Goal: Task Accomplishment & Management: Manage account settings

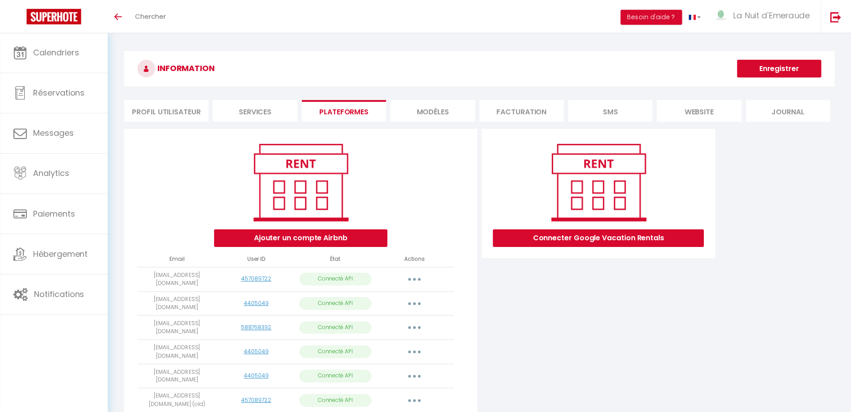
scroll to position [38, 0]
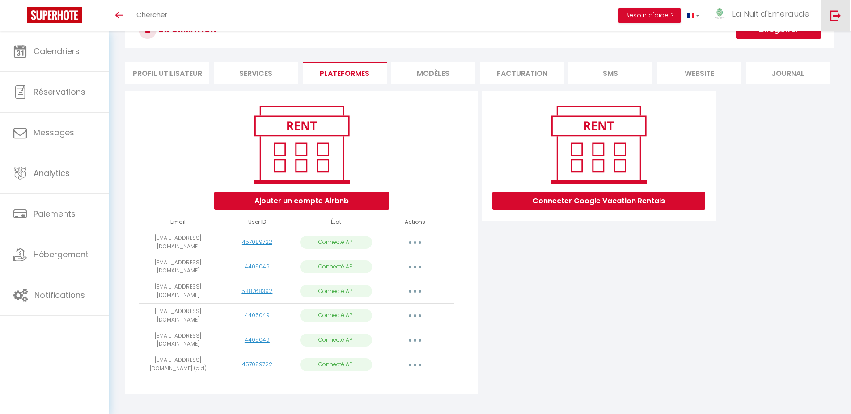
click at [844, 12] on link at bounding box center [835, 15] width 30 height 31
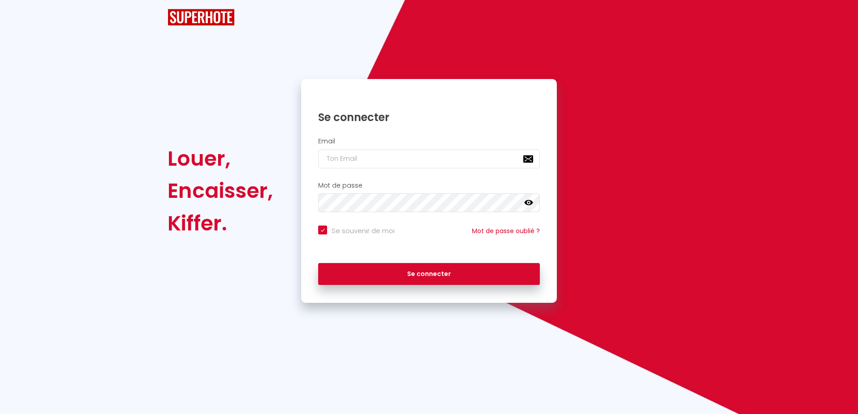
checkbox input "true"
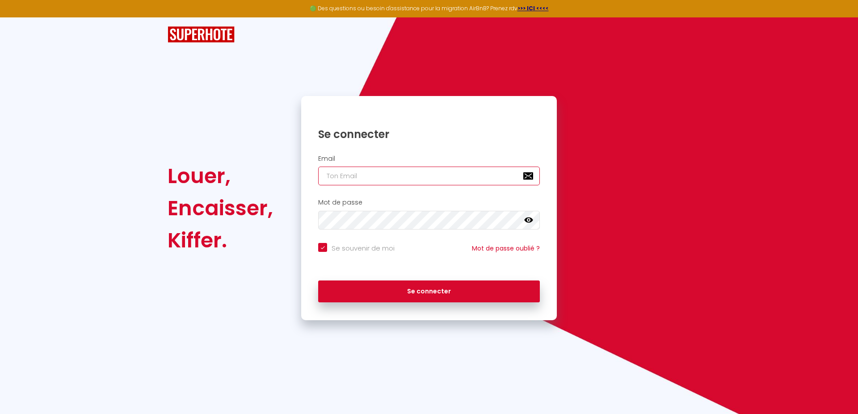
click at [339, 173] on input "email" at bounding box center [429, 176] width 222 height 19
type input "lanuitdemeraude@orange.fr"
checkbox input "true"
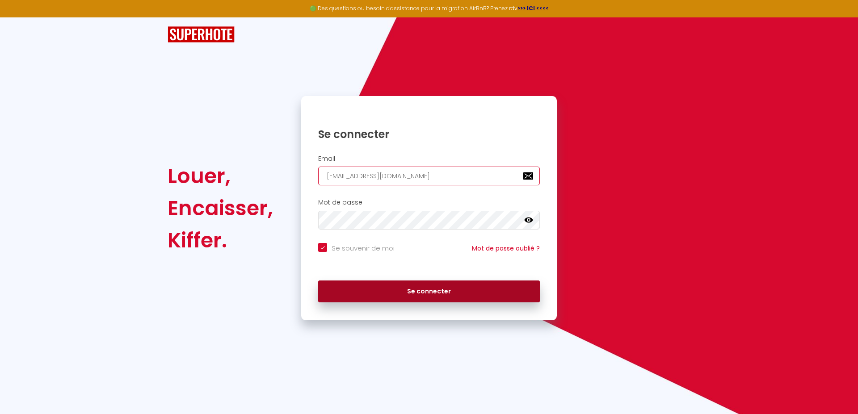
type input "lanuitdemeraude@orange.fr"
click at [373, 290] on button "Se connecter" at bounding box center [429, 292] width 222 height 22
checkbox input "true"
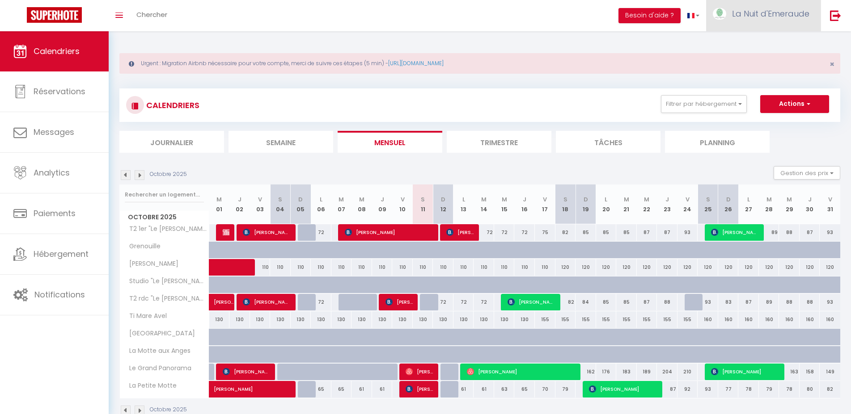
click at [755, 13] on span "La Nuit d'Emeraude" at bounding box center [770, 13] width 77 height 11
click at [779, 58] on link "Équipe" at bounding box center [784, 60] width 66 height 15
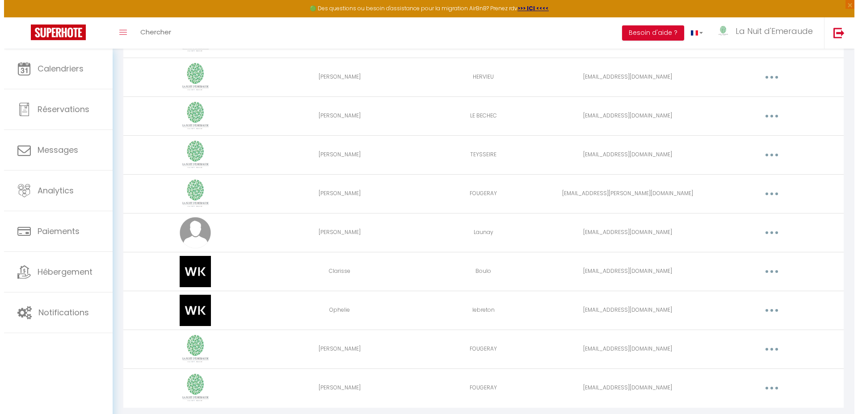
scroll to position [159, 0]
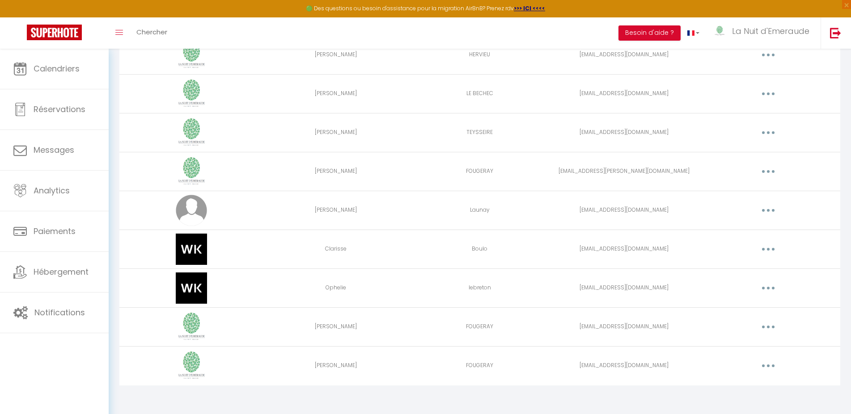
click at [764, 207] on button "button" at bounding box center [767, 210] width 25 height 14
click at [737, 250] on link "Supprimer" at bounding box center [745, 247] width 66 height 15
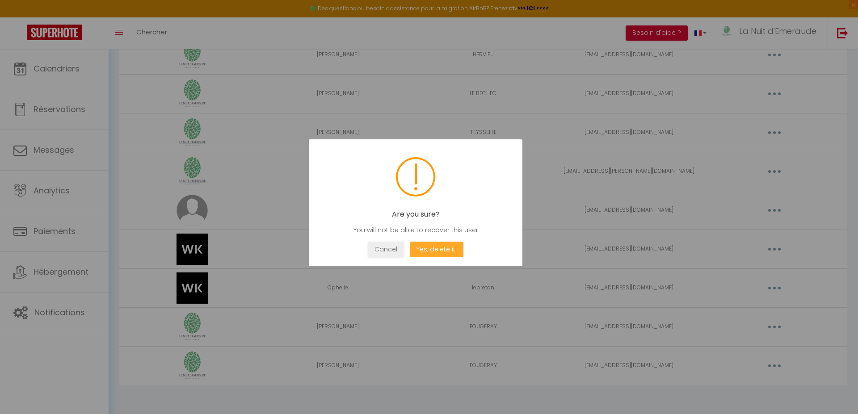
click at [439, 249] on button "Yes, delete it!" at bounding box center [437, 250] width 54 height 16
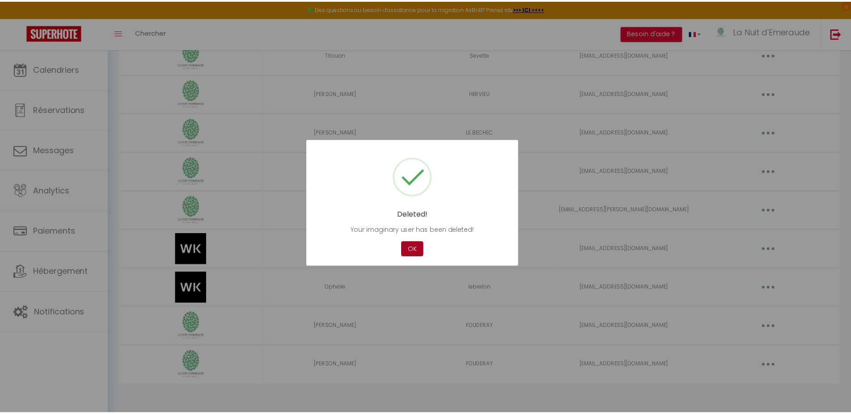
scroll to position [120, 0]
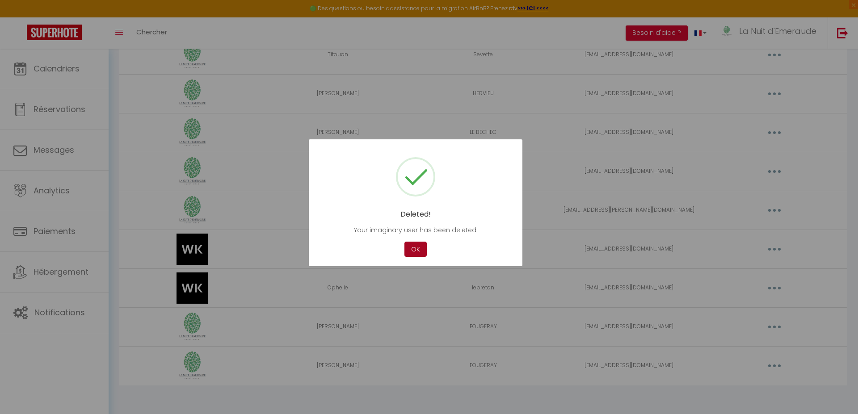
click at [413, 245] on button "OK" at bounding box center [416, 250] width 22 height 16
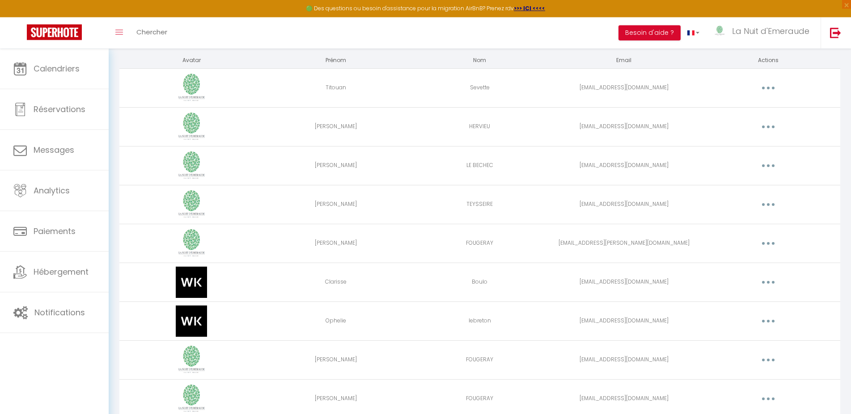
scroll to position [29, 0]
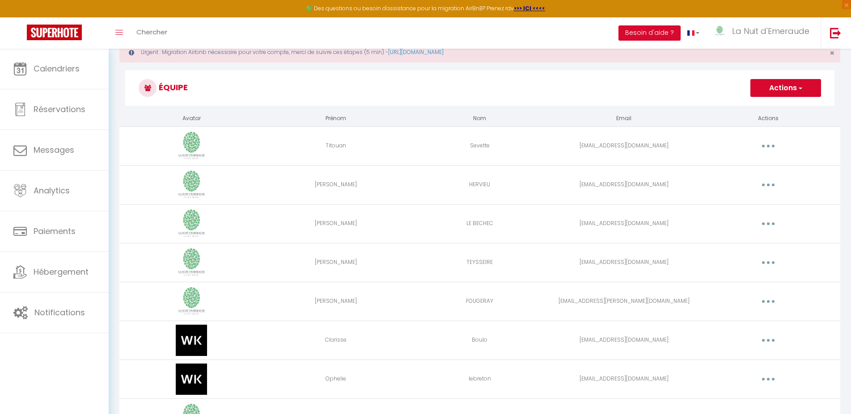
click at [804, 78] on h3 "Équipe" at bounding box center [479, 88] width 709 height 36
click at [784, 89] on button "Actions" at bounding box center [785, 88] width 71 height 18
click at [760, 107] on link "Ajouter un nouvel utilisateur" at bounding box center [767, 108] width 105 height 12
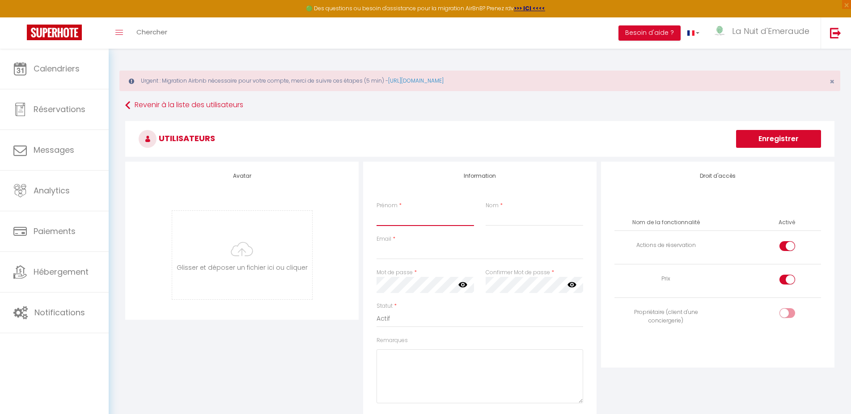
click at [420, 220] on input "Prénom" at bounding box center [424, 218] width 97 height 16
type input "Olsina"
click at [515, 219] on input "Nom" at bounding box center [533, 218] width 97 height 16
type input "OLSINA"
drag, startPoint x: 427, startPoint y: 215, endPoint x: 319, endPoint y: 203, distance: 108.4
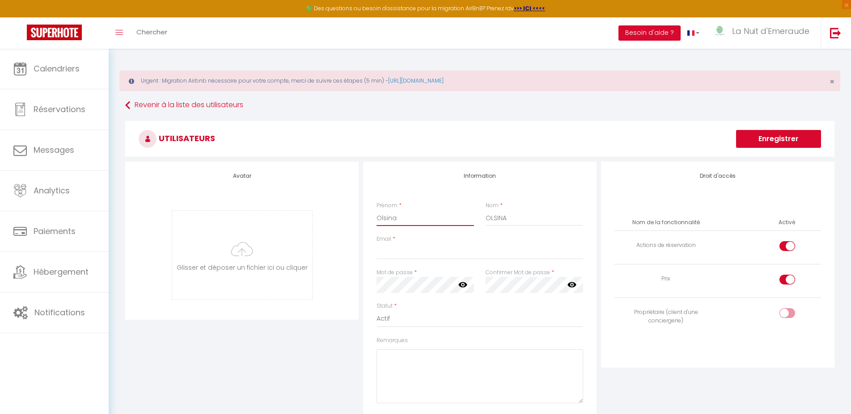
click at [376, 210] on input "Olsina" at bounding box center [424, 218] width 97 height 16
click at [396, 219] on input "Phillipe" at bounding box center [424, 218] width 97 height 16
type input "Phillippe"
click at [394, 248] on input "Email" at bounding box center [479, 252] width 207 height 16
paste input "[EMAIL_ADDRESS][DOMAIN_NAME]"
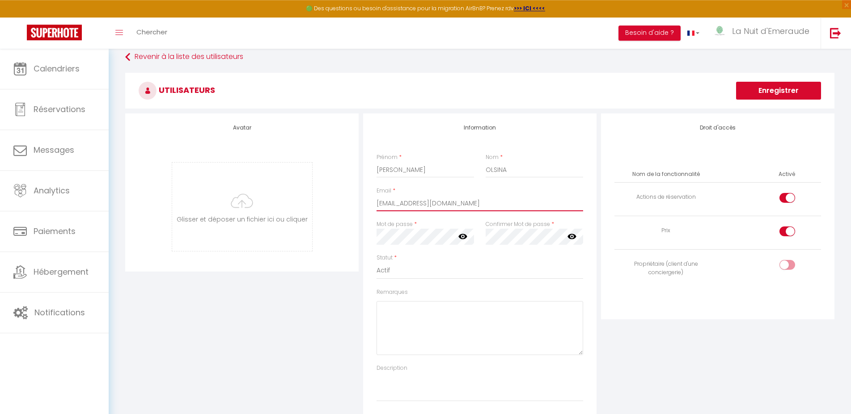
scroll to position [91, 0]
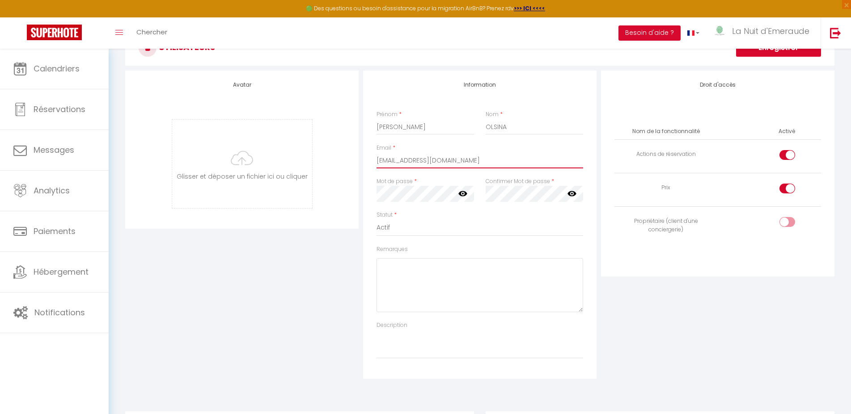
type input "[EMAIL_ADDRESS][DOMAIN_NAME]"
click at [462, 194] on icon at bounding box center [462, 193] width 9 height 9
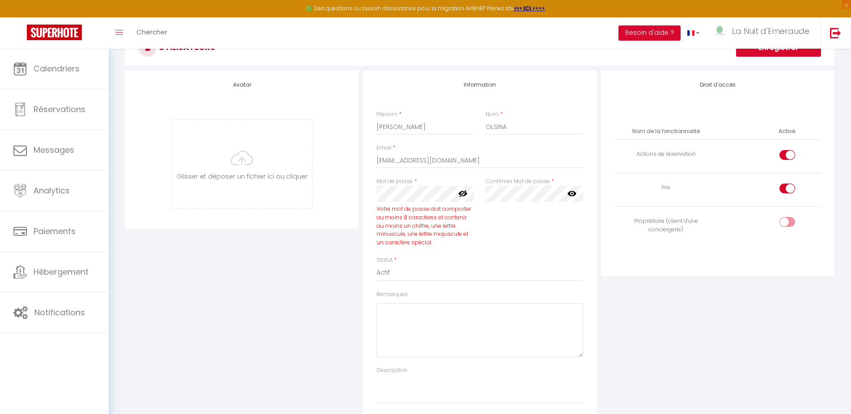
click at [460, 193] on icon at bounding box center [462, 193] width 9 height 7
click at [460, 193] on icon at bounding box center [462, 193] width 9 height 5
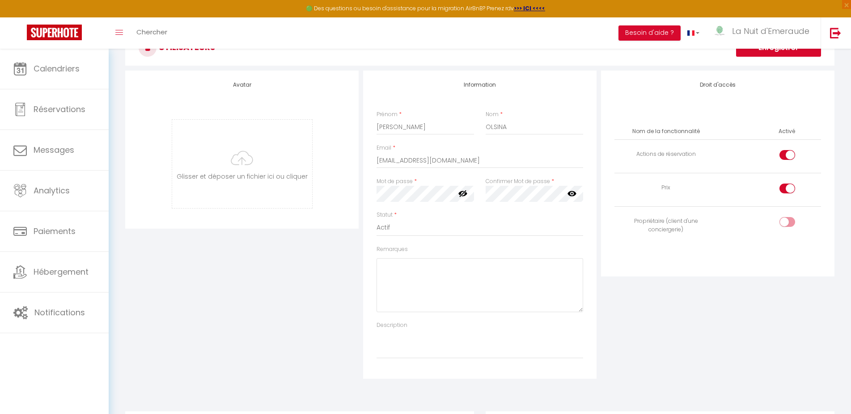
click button "Enregistrer" at bounding box center [778, 48] width 85 height 18
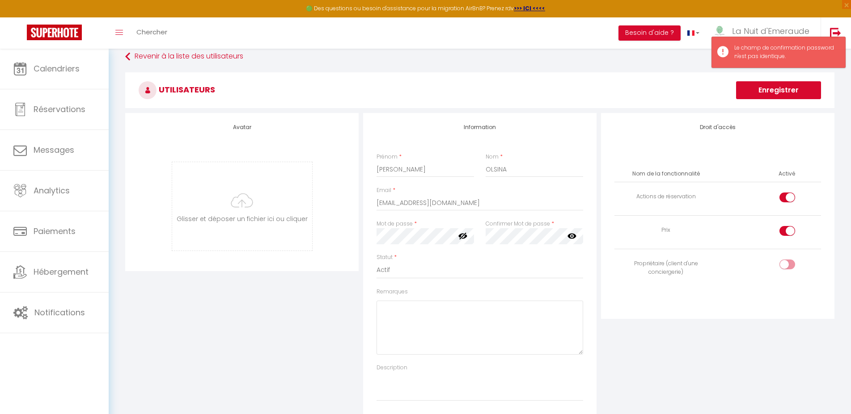
click at [570, 236] on icon at bounding box center [571, 236] width 9 height 9
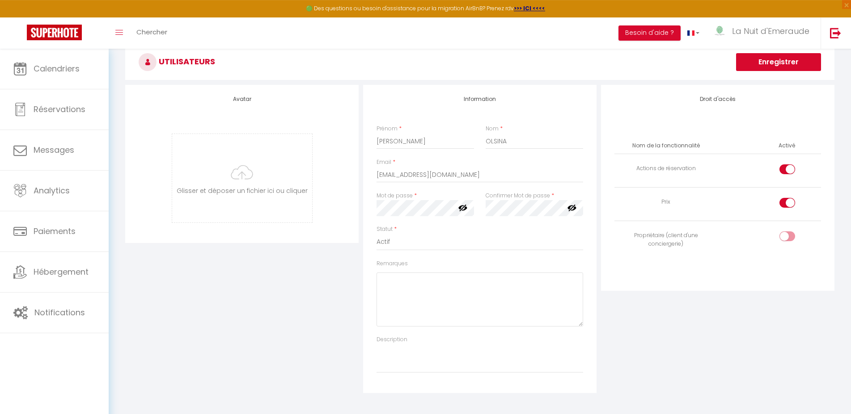
scroll to position [140, 0]
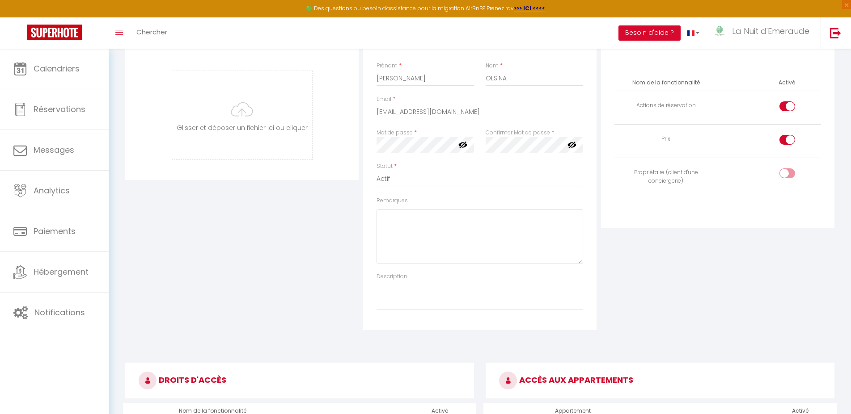
click at [788, 174] on input "checkbox" at bounding box center [795, 175] width 16 height 13
checkbox input "true"
click at [783, 107] on div at bounding box center [787, 106] width 16 height 10
click at [787, 107] on input "checkbox" at bounding box center [795, 107] width 16 height 13
checkbox input "false"
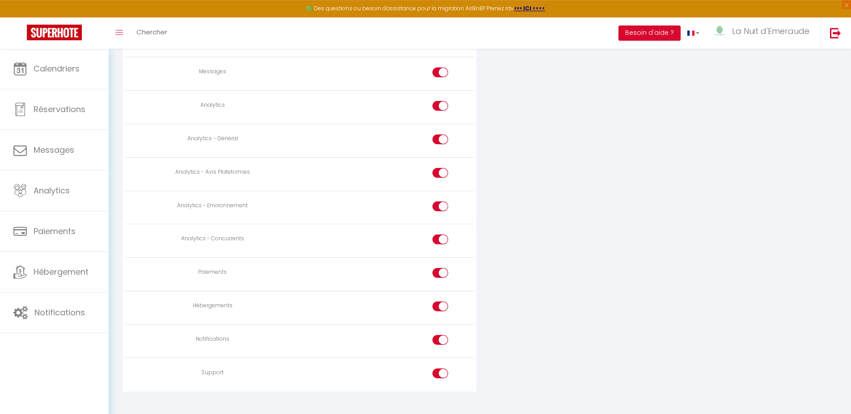
scroll to position [710, 0]
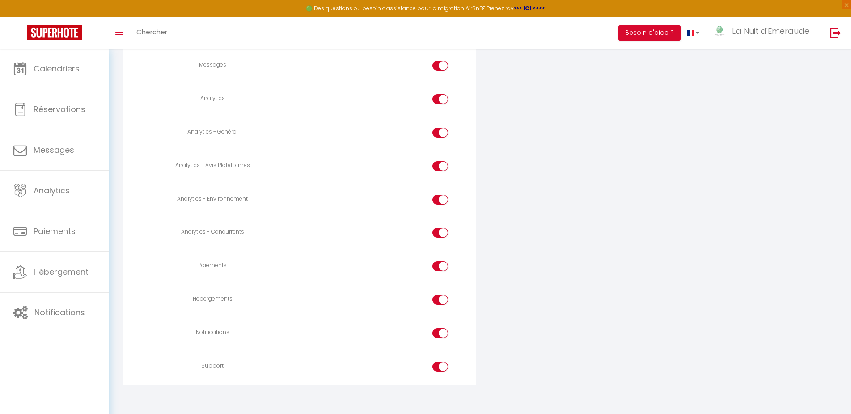
click at [439, 362] on div at bounding box center [440, 367] width 16 height 10
click at [440, 362] on input "checkbox" at bounding box center [448, 368] width 16 height 13
checkbox input "false"
click at [437, 329] on div at bounding box center [440, 334] width 16 height 10
click at [440, 329] on input "checkbox" at bounding box center [448, 335] width 16 height 13
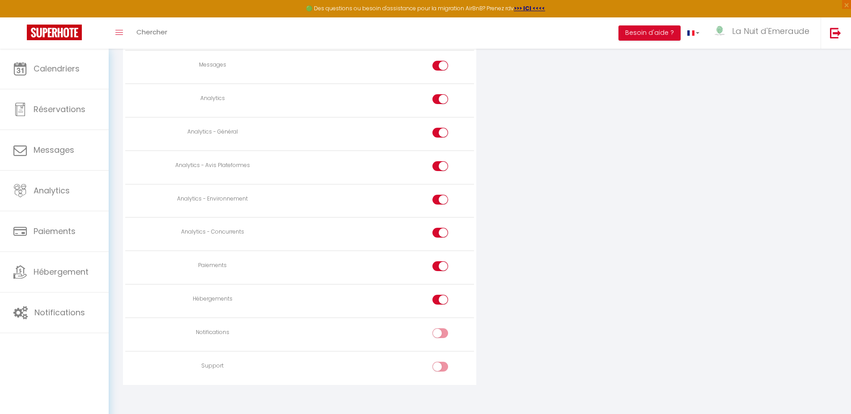
click at [437, 329] on div at bounding box center [440, 334] width 16 height 10
click at [440, 329] on input "checkbox" at bounding box center [448, 335] width 16 height 13
checkbox input "true"
click at [438, 262] on div at bounding box center [440, 267] width 16 height 10
click at [440, 262] on input "checkbox" at bounding box center [448, 268] width 16 height 13
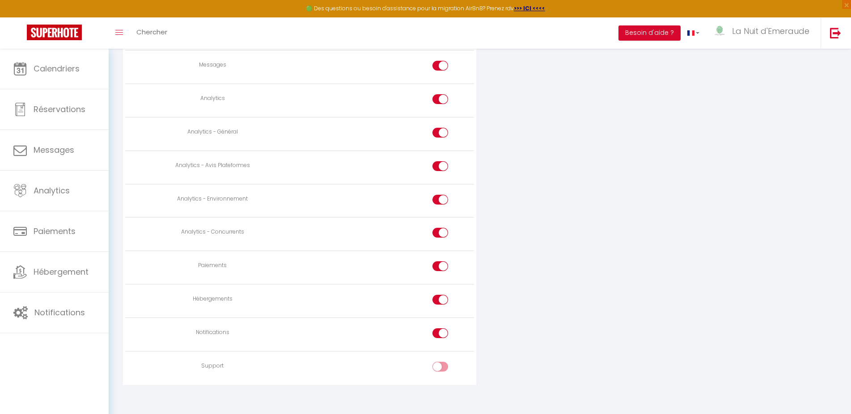
checkbox input "false"
click at [440, 228] on input "checkbox" at bounding box center [448, 234] width 16 height 13
checkbox input "false"
click at [435, 196] on div at bounding box center [440, 200] width 16 height 10
click at [440, 196] on input "checkbox" at bounding box center [448, 201] width 16 height 13
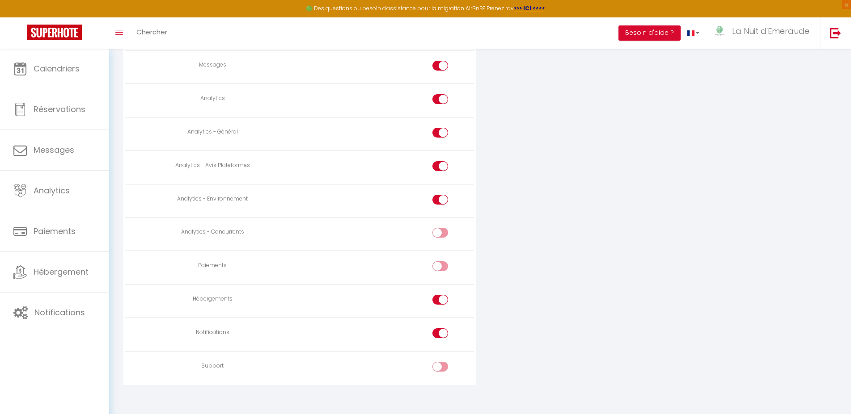
checkbox input "false"
click at [436, 161] on div at bounding box center [440, 166] width 16 height 10
click at [440, 161] on input "checkbox" at bounding box center [448, 167] width 16 height 13
checkbox input "false"
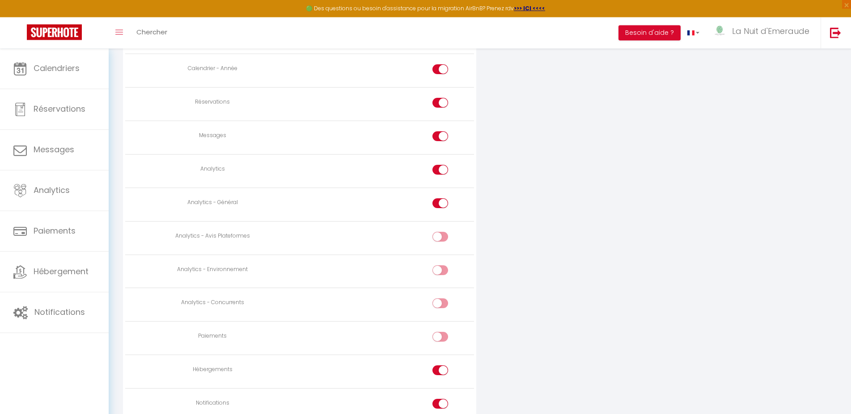
scroll to position [619, 0]
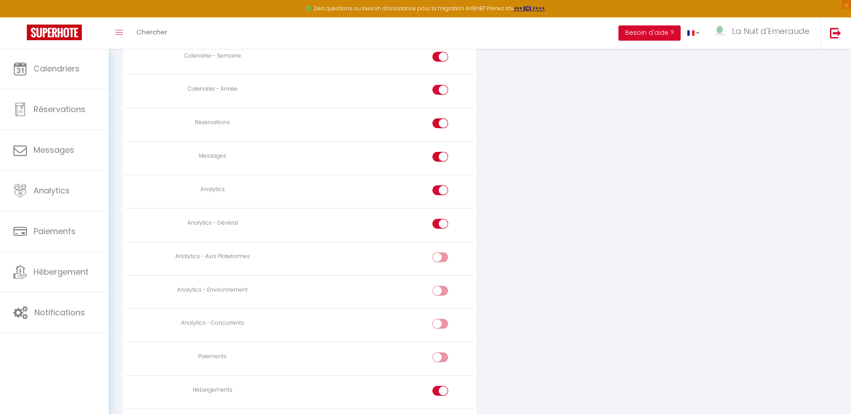
click at [439, 121] on div at bounding box center [440, 123] width 16 height 10
click at [440, 121] on input "checkbox" at bounding box center [448, 124] width 16 height 13
checkbox input "false"
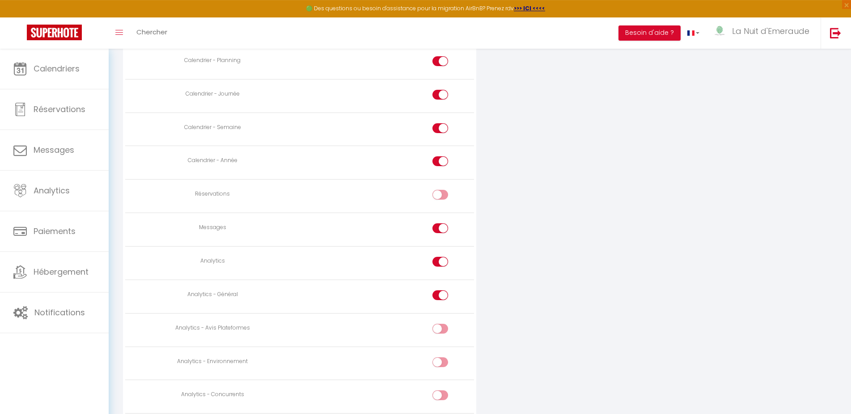
scroll to position [527, 0]
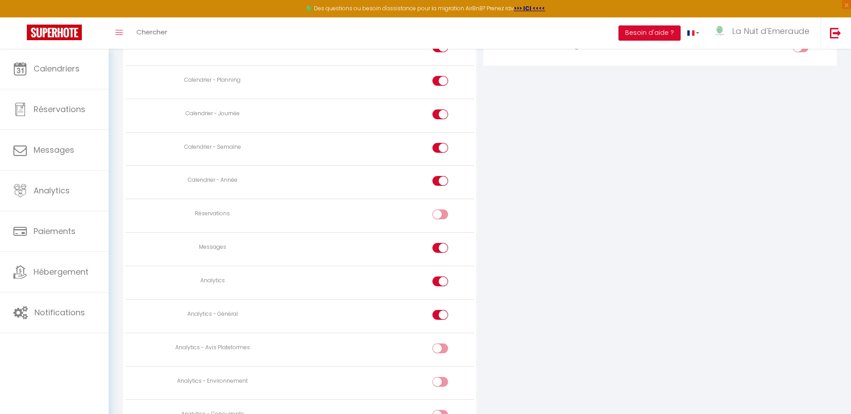
click at [439, 113] on div at bounding box center [440, 115] width 16 height 10
click at [440, 113] on input "checkbox" at bounding box center [448, 116] width 16 height 13
checkbox input "false"
click at [438, 80] on div at bounding box center [440, 81] width 16 height 10
click at [440, 80] on input "checkbox" at bounding box center [448, 82] width 16 height 13
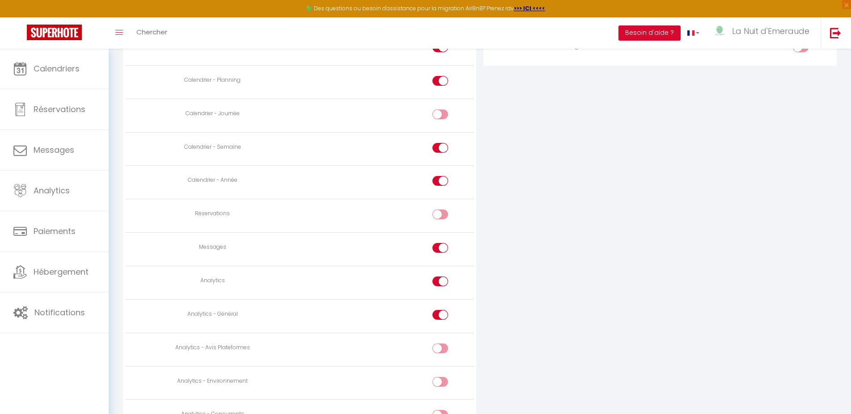
checkbox input "false"
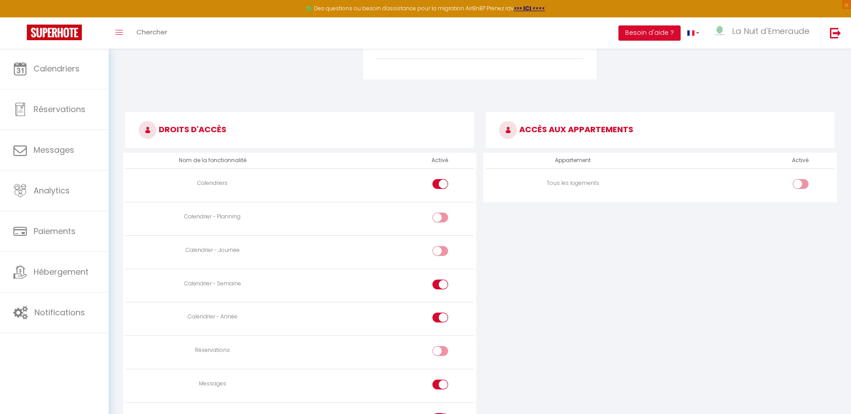
click at [441, 181] on input "checkbox" at bounding box center [448, 185] width 16 height 13
checkbox input "false"
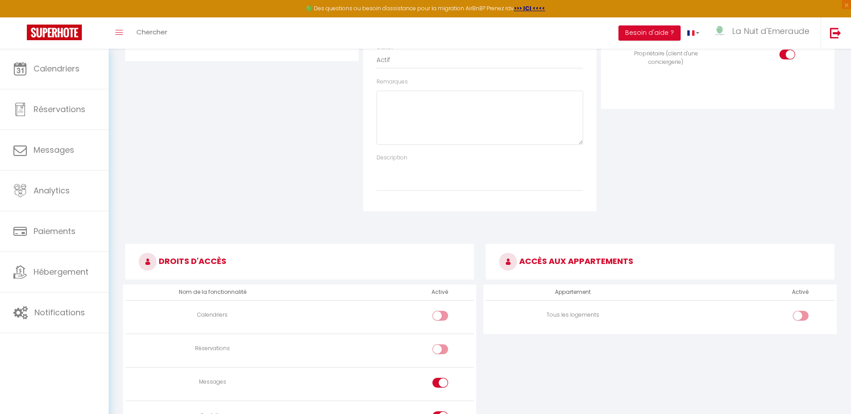
scroll to position [0, 0]
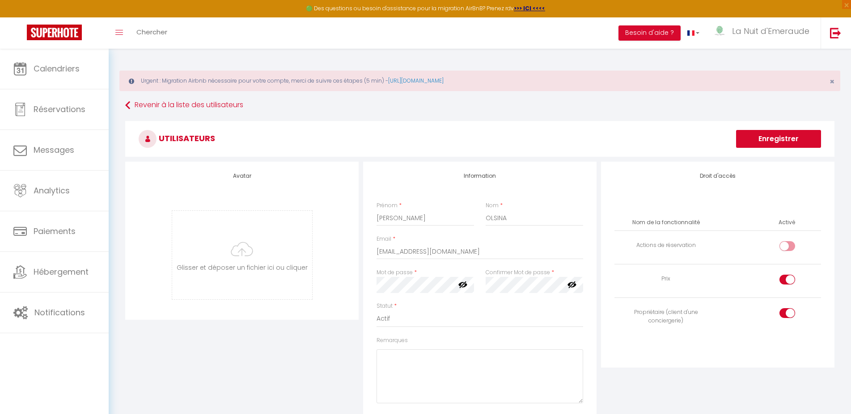
click at [776, 144] on button "Enregistrer" at bounding box center [778, 139] width 85 height 18
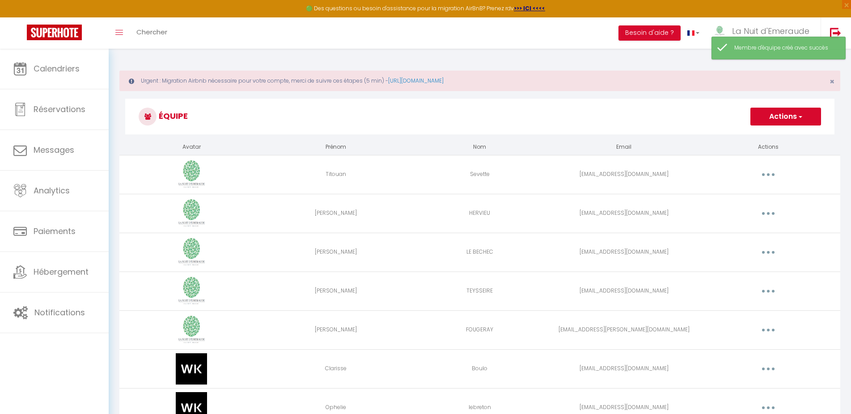
click at [762, 214] on button "button" at bounding box center [767, 214] width 25 height 14
click at [734, 229] on link "Editer" at bounding box center [745, 234] width 66 height 15
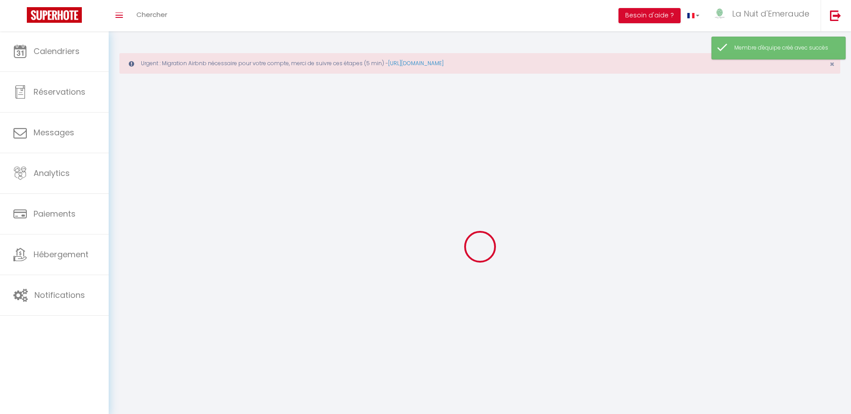
type input "Thomas"
type input "HERVIEU"
type input "hervieu-thomas@orange.fr"
type textarea "https://app.superhote.com/#/connect/QUJrMM4wRg"
checkbox input "false"
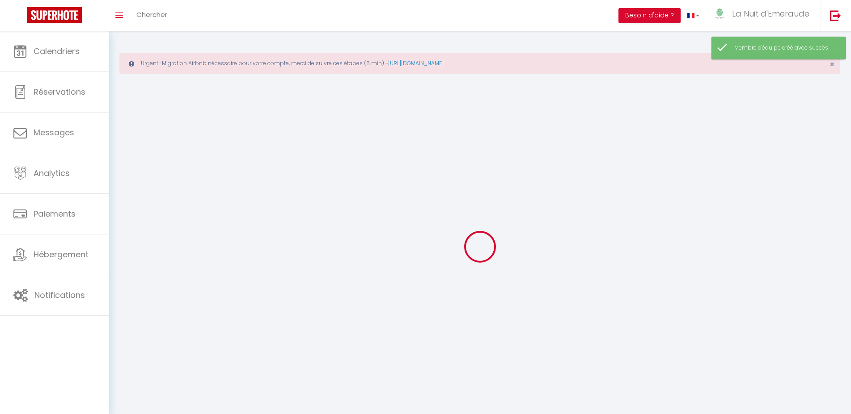
checkbox input "true"
checkbox input "false"
checkbox input "true"
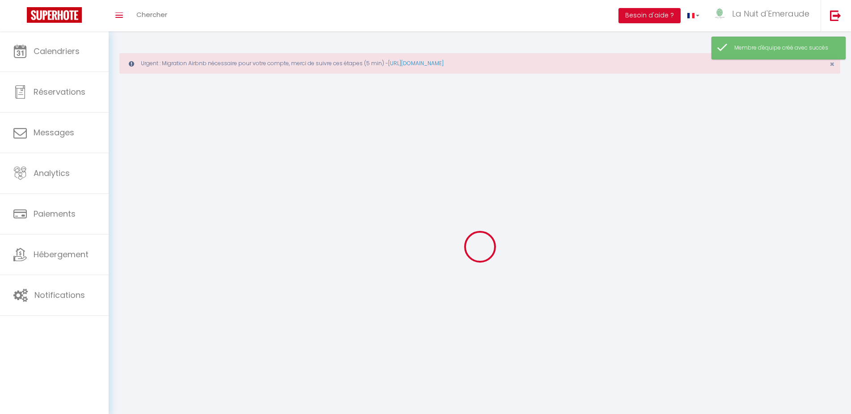
checkbox input "true"
checkbox input "false"
checkbox input "true"
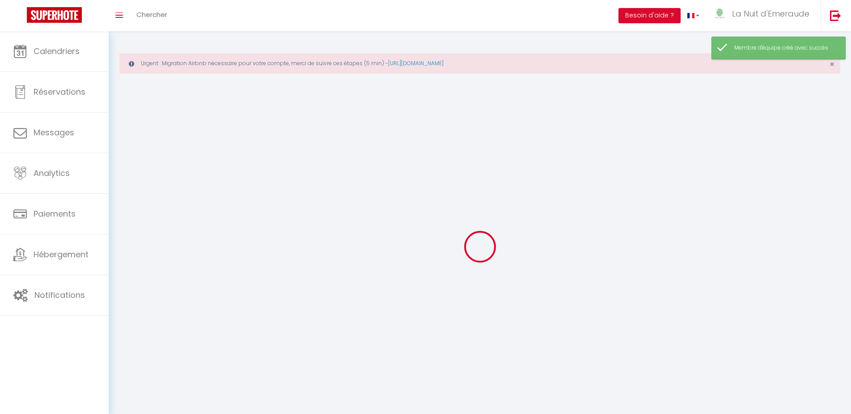
checkbox input "true"
checkbox input "false"
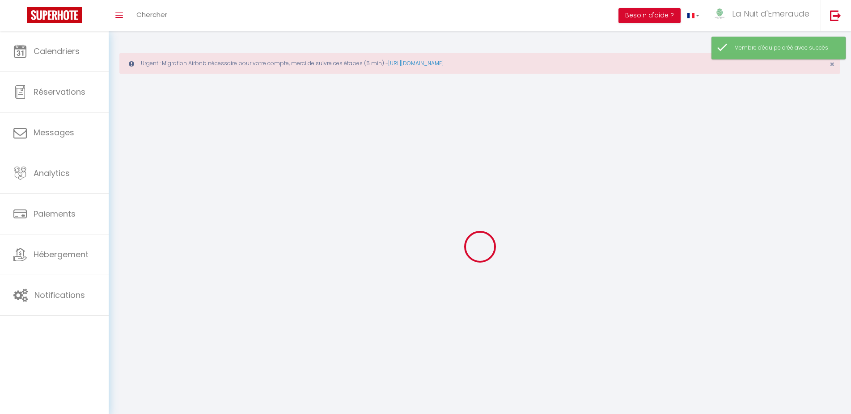
checkbox input "false"
select select
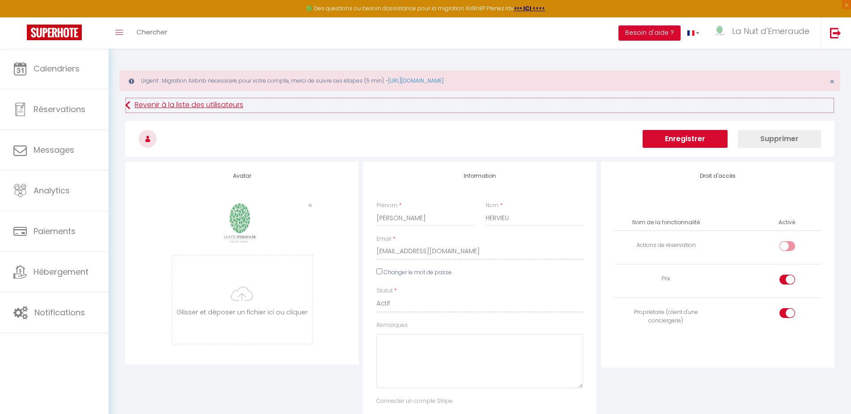
click at [185, 102] on link "Revenir à la liste des utilisateurs" at bounding box center [479, 105] width 709 height 16
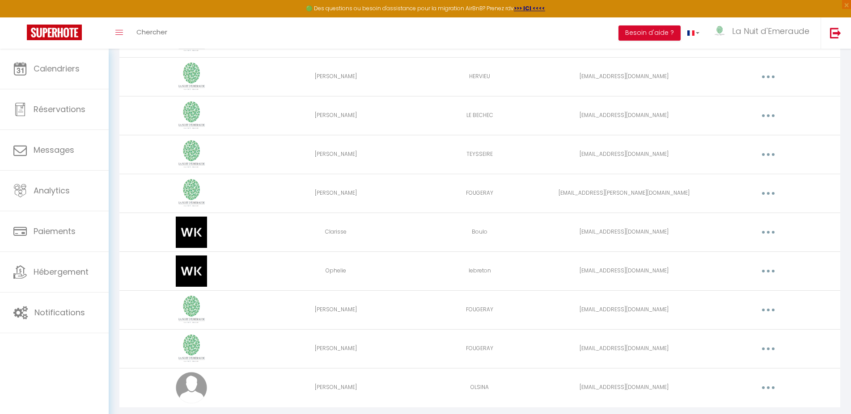
scroll to position [159, 0]
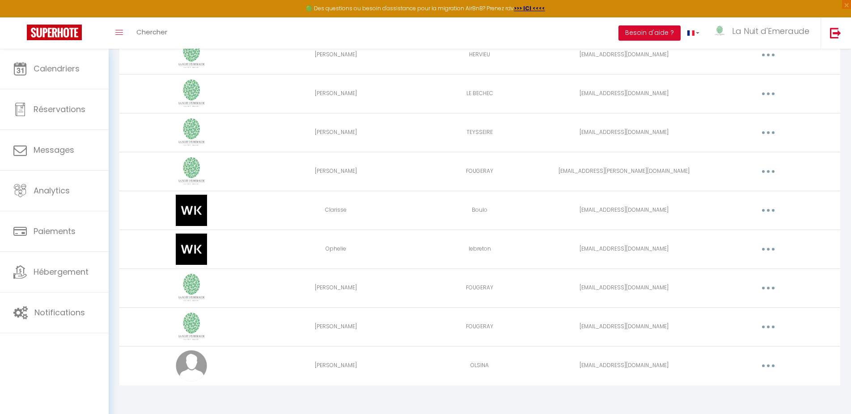
click at [764, 367] on button "button" at bounding box center [767, 366] width 25 height 14
click at [737, 384] on link "Editer" at bounding box center [745, 386] width 66 height 15
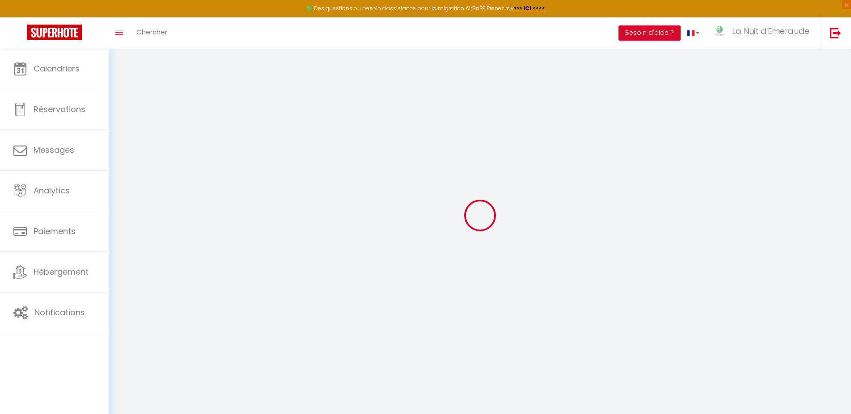
type input "Phillippe"
type input "OLSINA"
type input "[EMAIL_ADDRESS][DOMAIN_NAME]"
type textarea "https://app.superhote.com/#/connect/b6KxD0SsEt"
checkbox input "false"
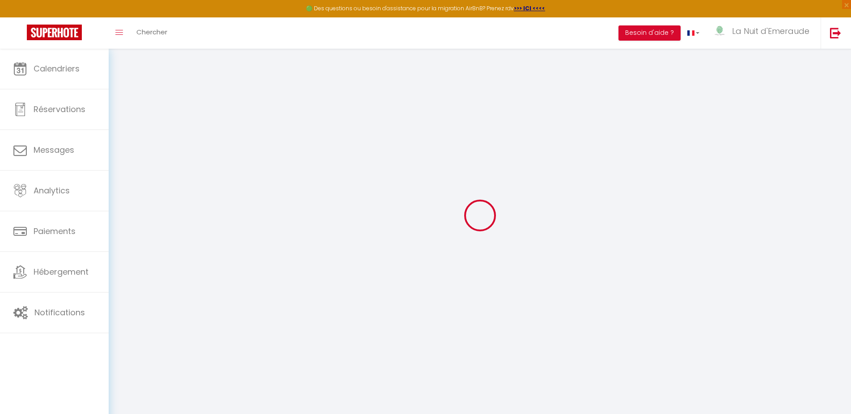
checkbox input "true"
checkbox input "false"
checkbox input "true"
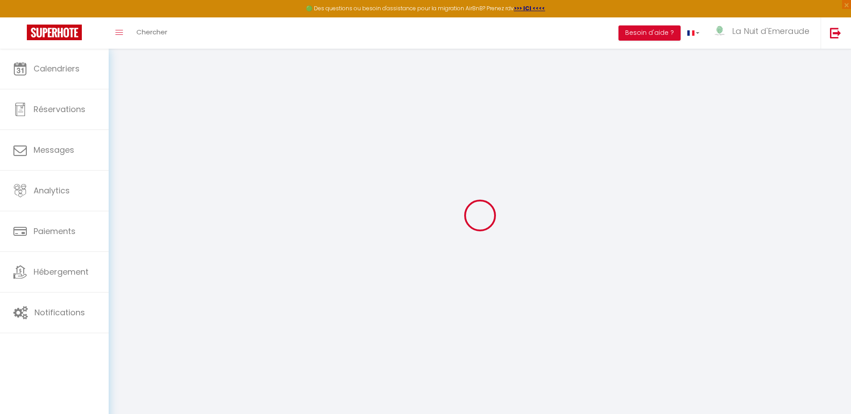
checkbox input "true"
checkbox input "false"
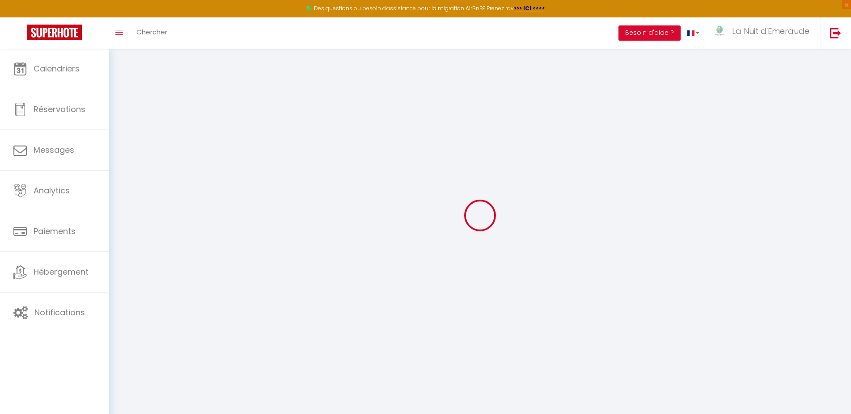
checkbox input "false"
checkbox input "true"
checkbox input "false"
select select
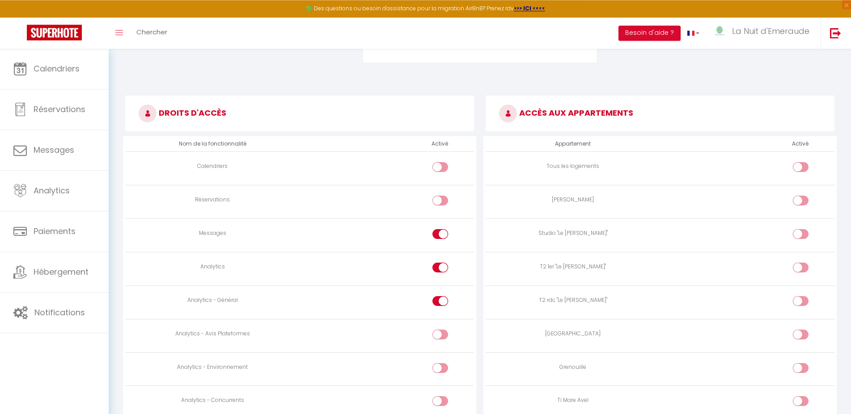
scroll to position [550, 0]
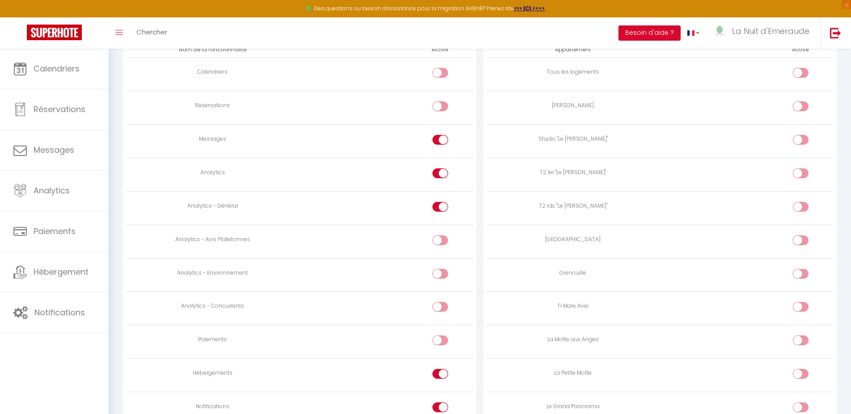
click at [803, 304] on input "checkbox" at bounding box center [808, 308] width 16 height 13
checkbox input "true"
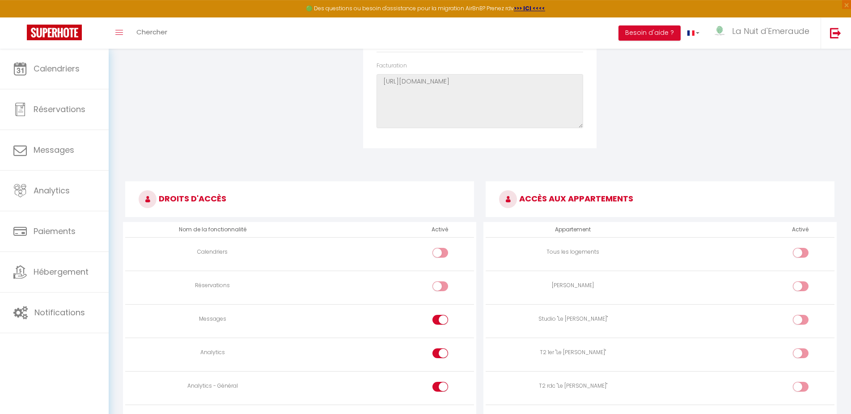
scroll to position [398, 0]
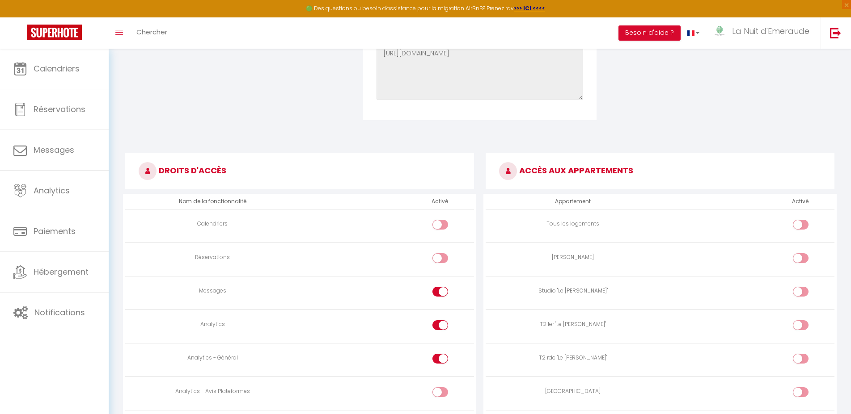
click at [440, 226] on div at bounding box center [440, 225] width 16 height 10
click at [440, 226] on input "checkbox" at bounding box center [448, 226] width 16 height 13
checkbox input "true"
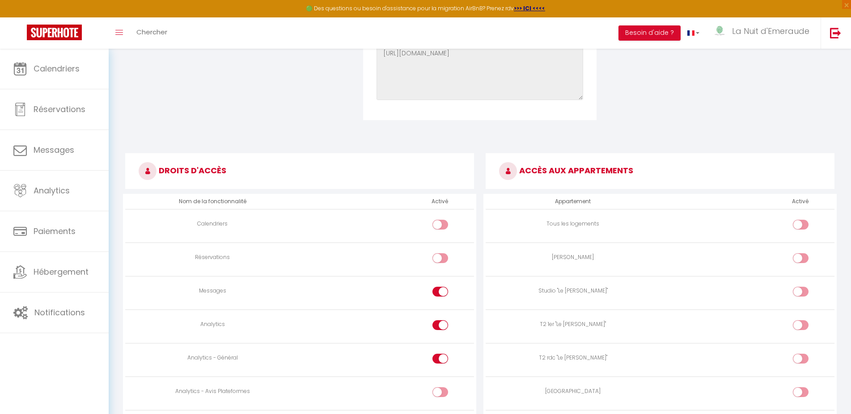
checkbox input "true"
click at [438, 258] on div at bounding box center [440, 258] width 16 height 10
click at [440, 258] on input "checkbox" at bounding box center [448, 259] width 16 height 13
checkbox input "false"
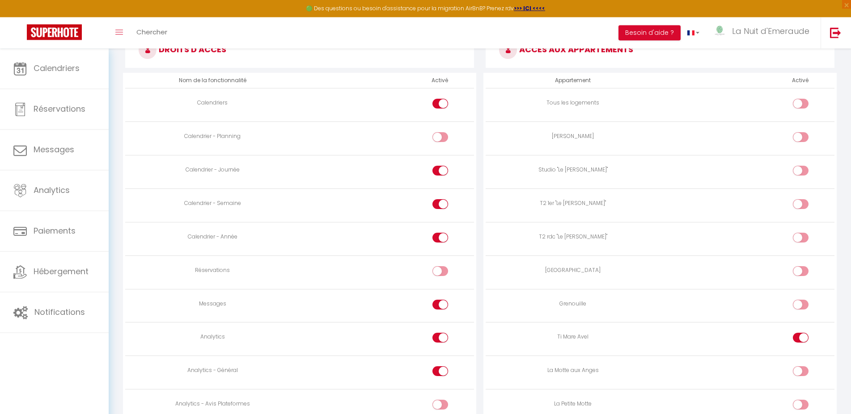
scroll to position [535, 0]
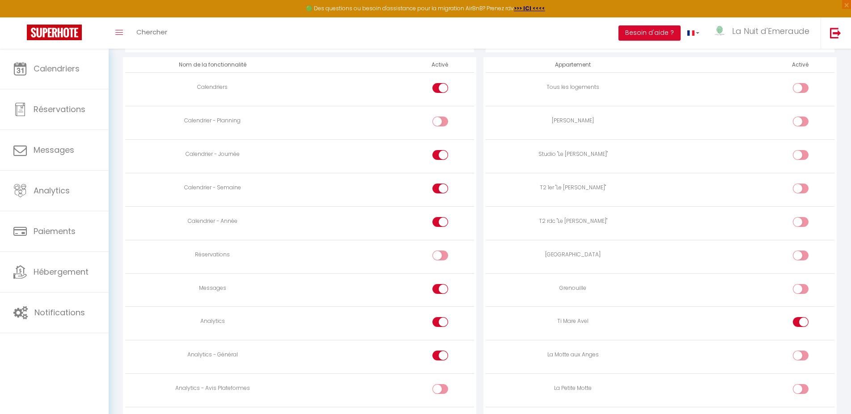
click at [434, 285] on div at bounding box center [440, 289] width 16 height 10
click at [440, 285] on input "checkbox" at bounding box center [448, 290] width 16 height 13
checkbox input "false"
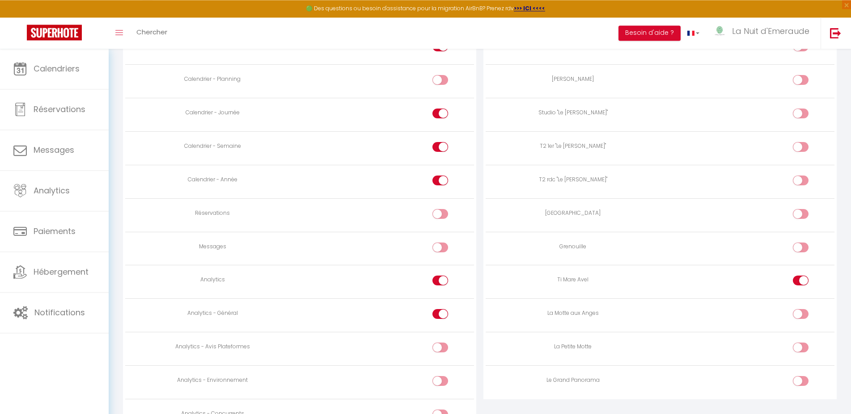
scroll to position [626, 0]
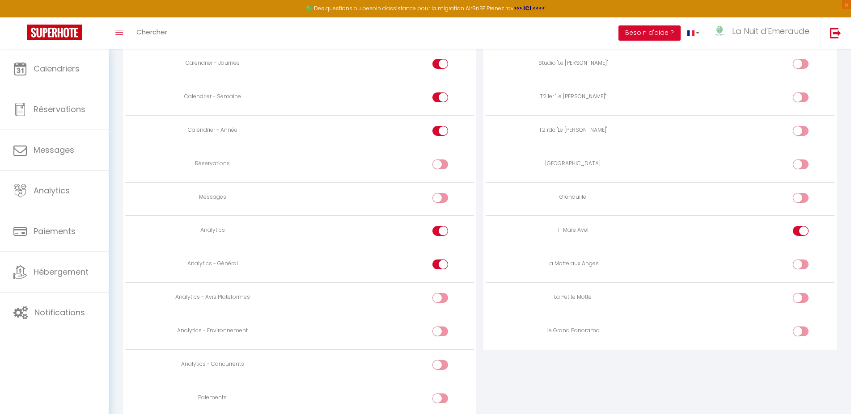
click at [440, 296] on label at bounding box center [440, 299] width 16 height 13
click at [440, 296] on input "checkbox" at bounding box center [448, 299] width 16 height 13
checkbox input "true"
click at [440, 327] on input "checkbox" at bounding box center [448, 333] width 16 height 13
checkbox input "true"
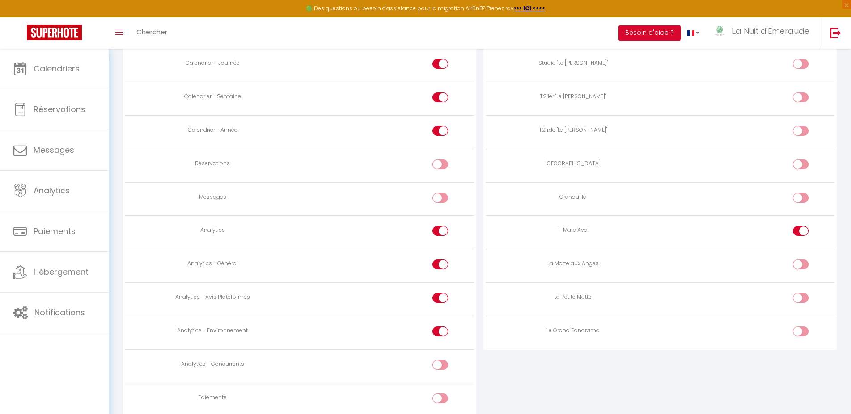
click at [440, 360] on div at bounding box center [440, 365] width 16 height 10
click at [440, 360] on input "checkbox" at bounding box center [448, 366] width 16 height 13
checkbox input "true"
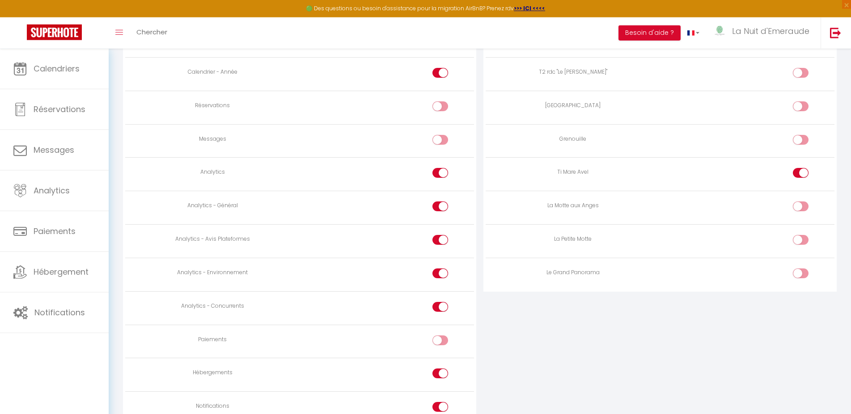
scroll to position [759, 0]
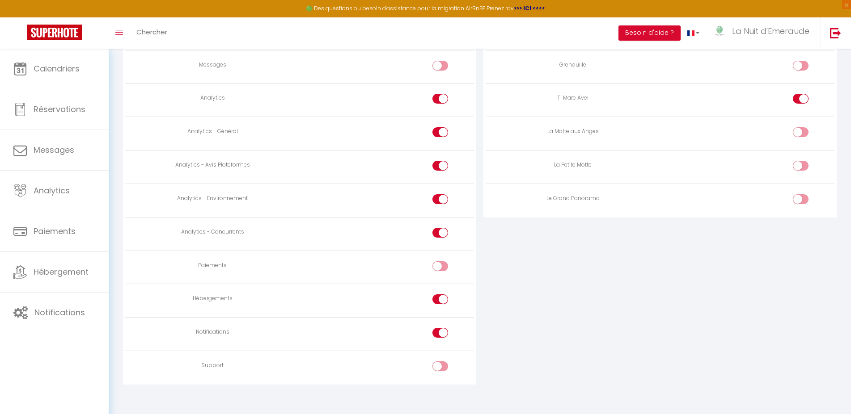
click at [437, 295] on div at bounding box center [440, 300] width 16 height 10
click at [440, 295] on input "checkbox" at bounding box center [448, 301] width 16 height 13
checkbox input "false"
click at [443, 328] on input "checkbox" at bounding box center [448, 334] width 16 height 13
checkbox input "false"
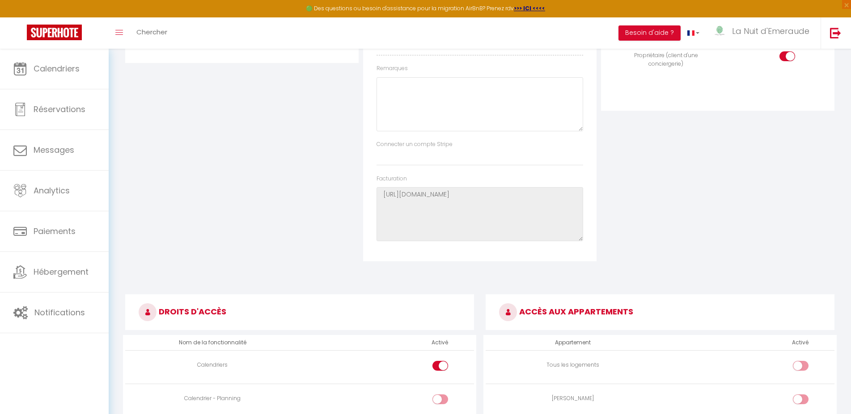
scroll to position [0, 0]
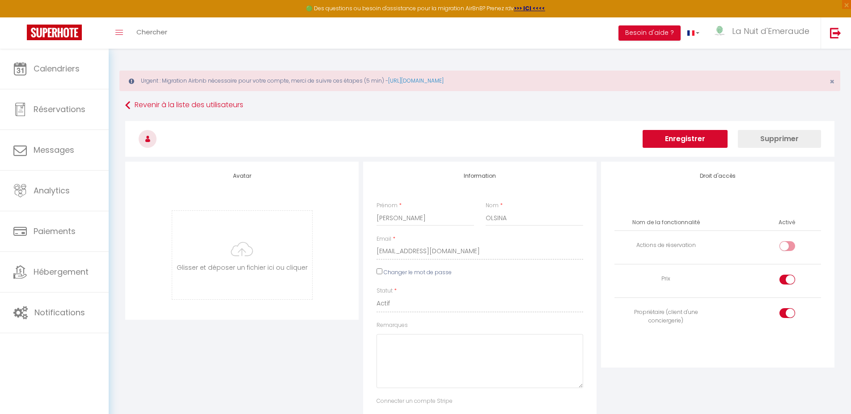
click at [691, 133] on button "Enregistrer" at bounding box center [684, 139] width 85 height 18
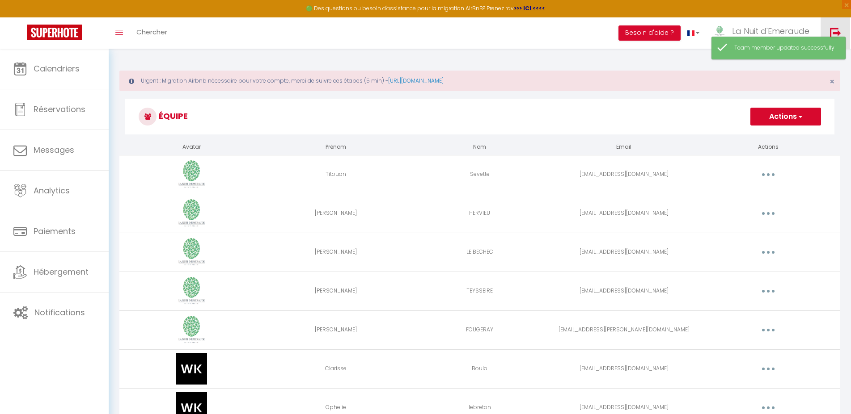
click at [846, 27] on link at bounding box center [835, 32] width 30 height 31
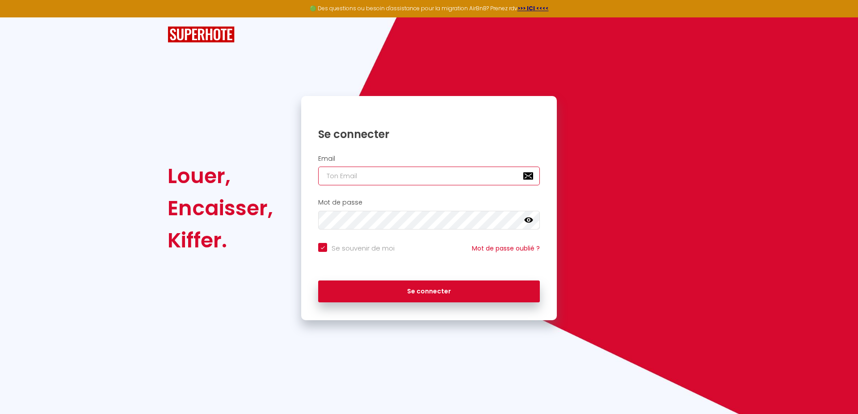
click at [343, 173] on input "email" at bounding box center [429, 176] width 222 height 19
paste input "[EMAIL_ADDRESS][DOMAIN_NAME]"
type input "[EMAIL_ADDRESS][DOMAIN_NAME]"
checkbox input "true"
type input "[EMAIL_ADDRESS][DOMAIN_NAME]"
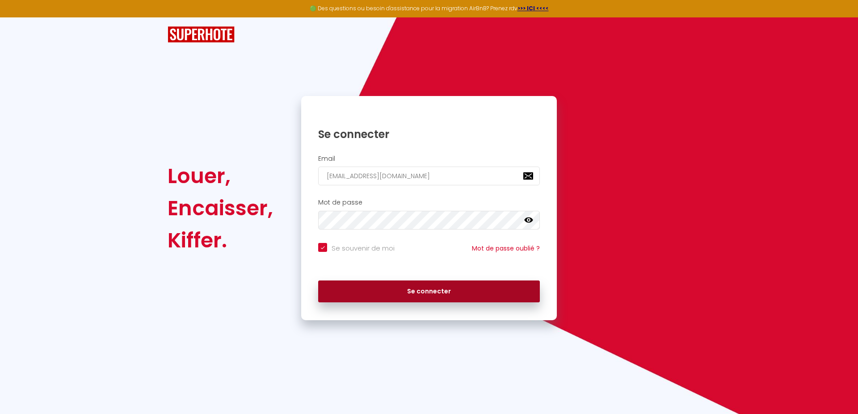
click at [407, 291] on button "Se connecter" at bounding box center [429, 292] width 222 height 22
checkbox input "true"
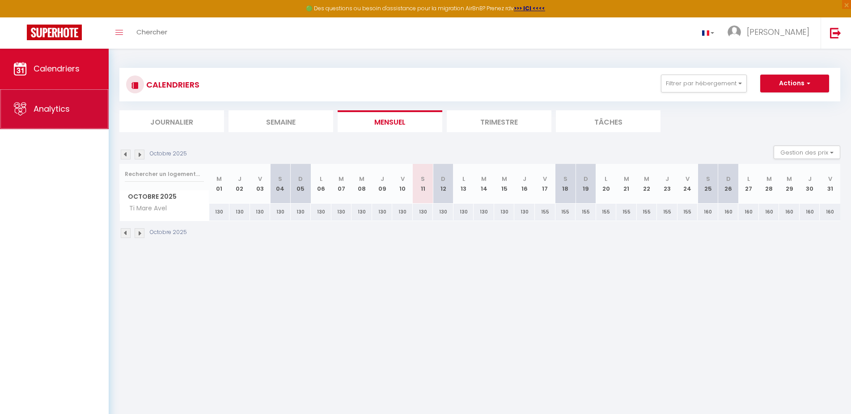
click at [34, 120] on link "Analytics" at bounding box center [54, 109] width 109 height 40
select select "2025"
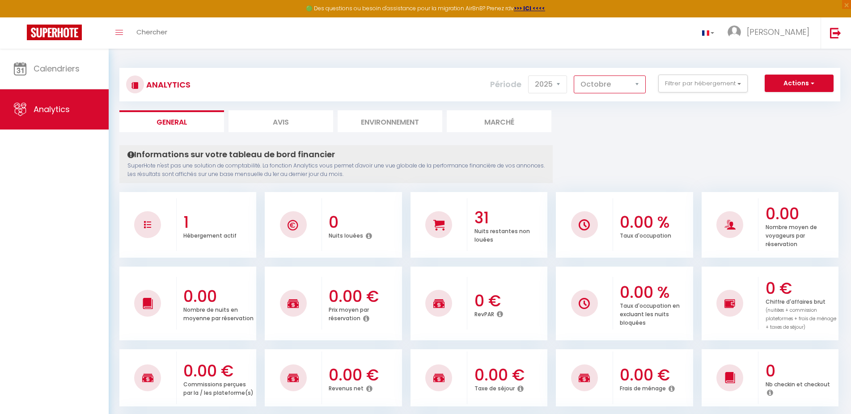
click at [608, 86] on select "Janvier Février Mars Avril Mai Juin Juillet Août Septembre Octobre Novembre Déc…" at bounding box center [610, 85] width 72 height 18
select select "8"
click option "Août" at bounding box center [0, 0] width 0 height 0
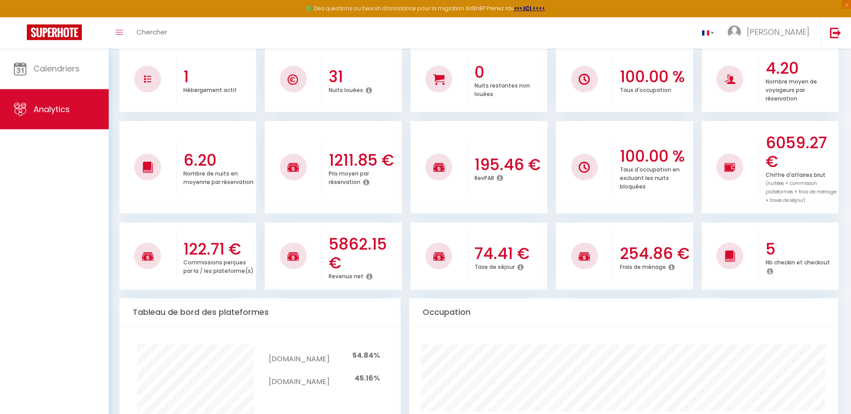
scroll to position [91, 0]
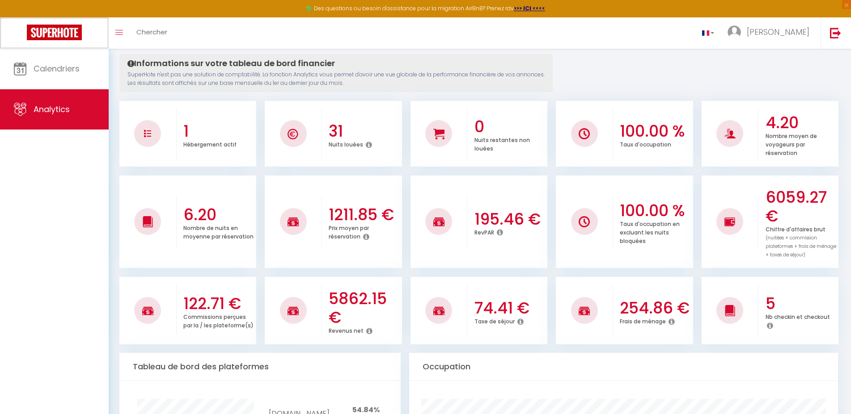
click at [60, 48] on link at bounding box center [54, 32] width 109 height 31
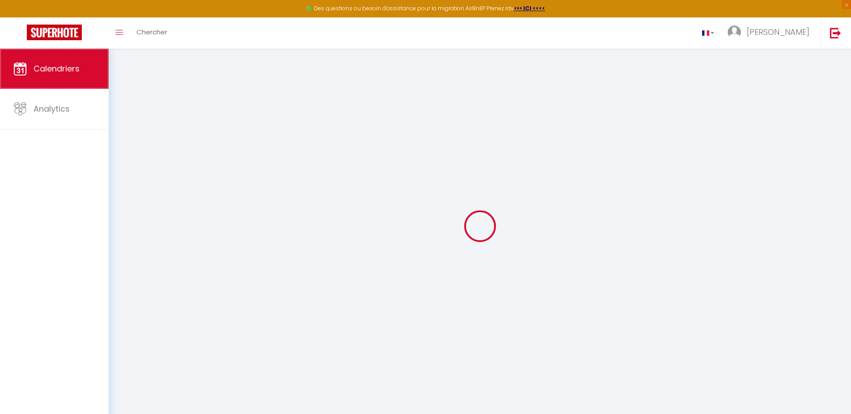
click at [51, 59] on link "Calendriers" at bounding box center [54, 69] width 109 height 40
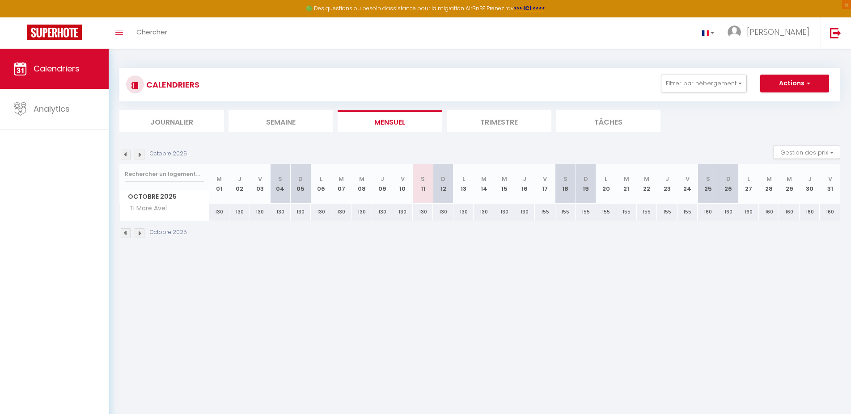
click at [425, 212] on div "130" at bounding box center [423, 212] width 21 height 17
click at [418, 208] on div "130" at bounding box center [423, 212] width 21 height 17
click at [423, 214] on div "130" at bounding box center [423, 212] width 21 height 17
click at [424, 214] on div "130" at bounding box center [423, 212] width 21 height 17
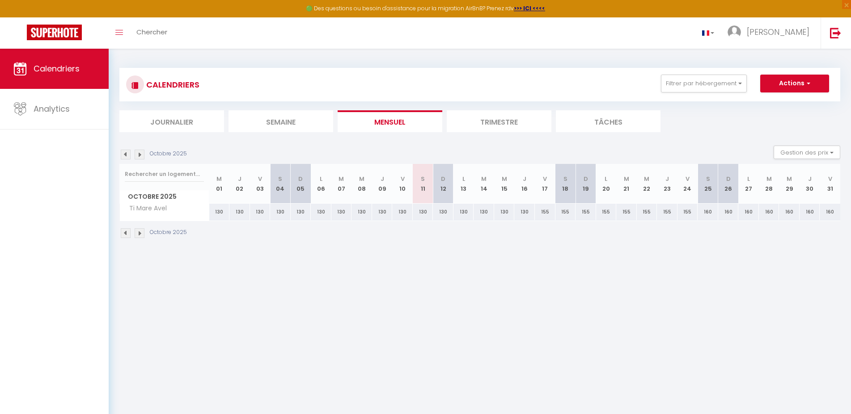
click at [424, 214] on div "130" at bounding box center [423, 212] width 21 height 17
click at [796, 85] on button "Actions" at bounding box center [794, 84] width 69 height 18
click at [784, 104] on link "Nouvelle réservation" at bounding box center [785, 103] width 78 height 13
select select
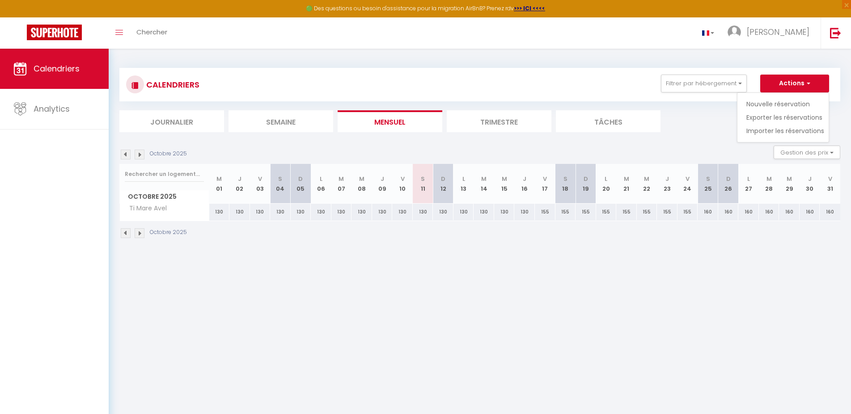
select select
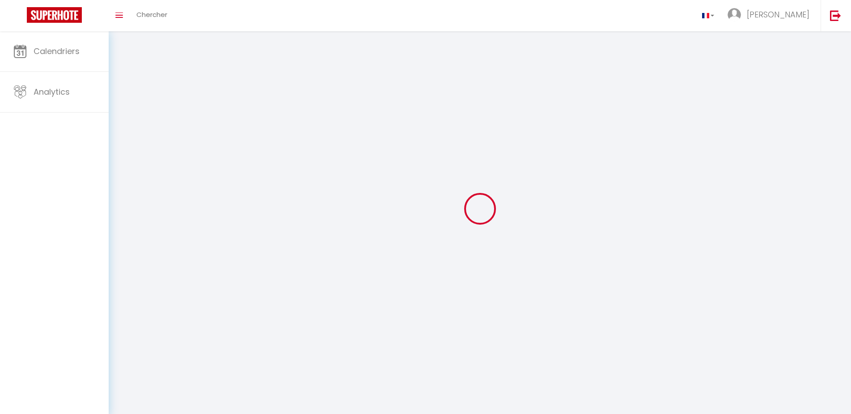
select select
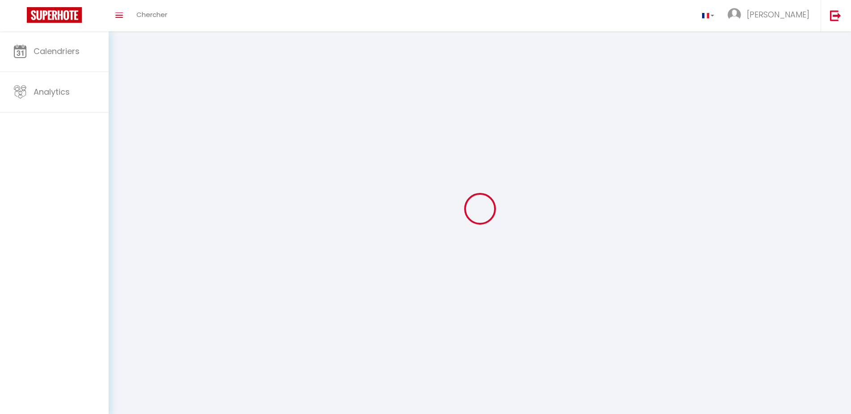
select select
checkbox input "false"
select select
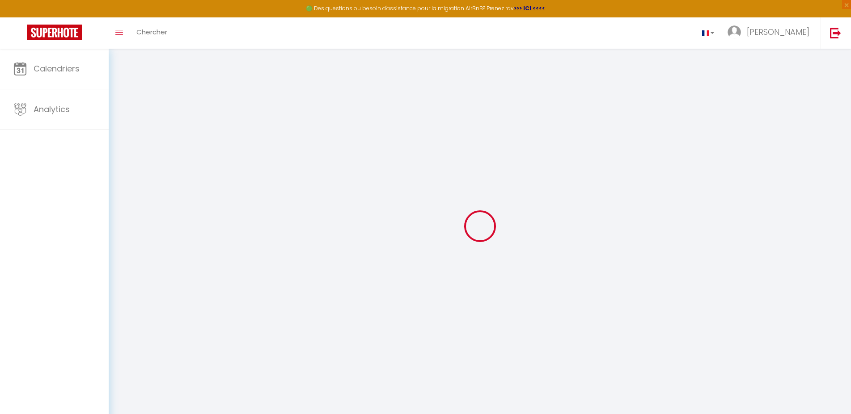
select select
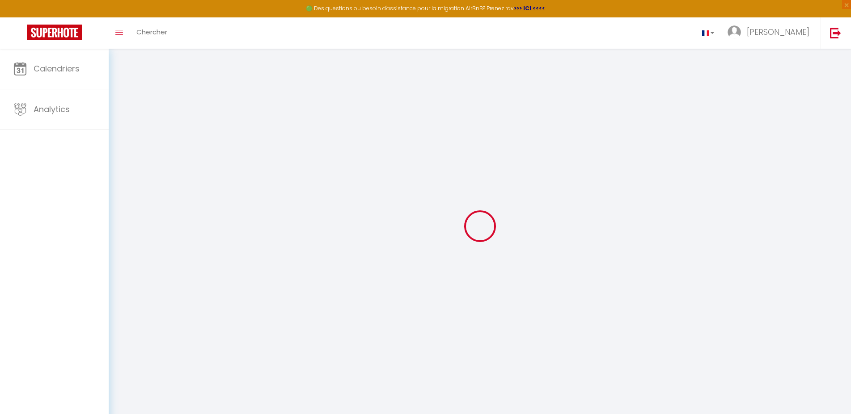
select select
checkbox input "false"
select select
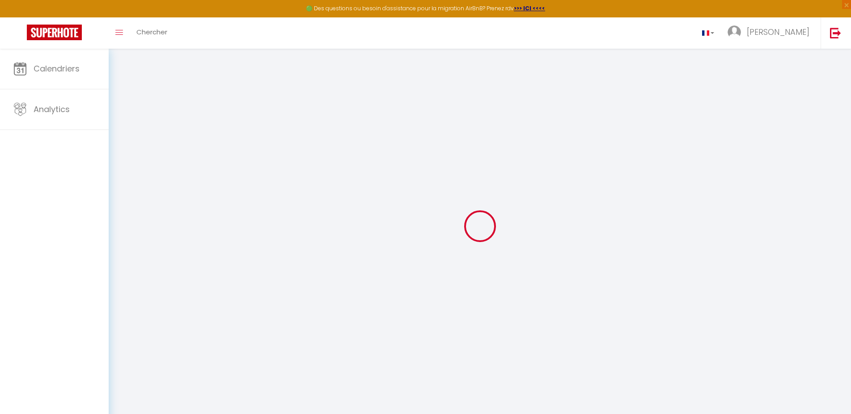
select select
checkbox input "false"
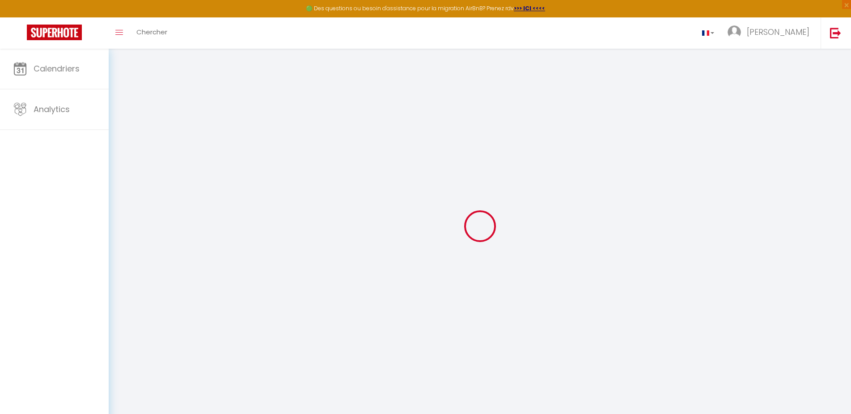
select select
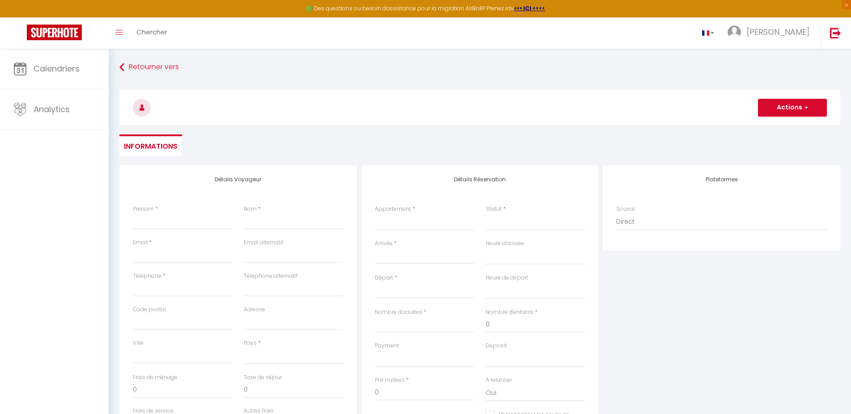
select select
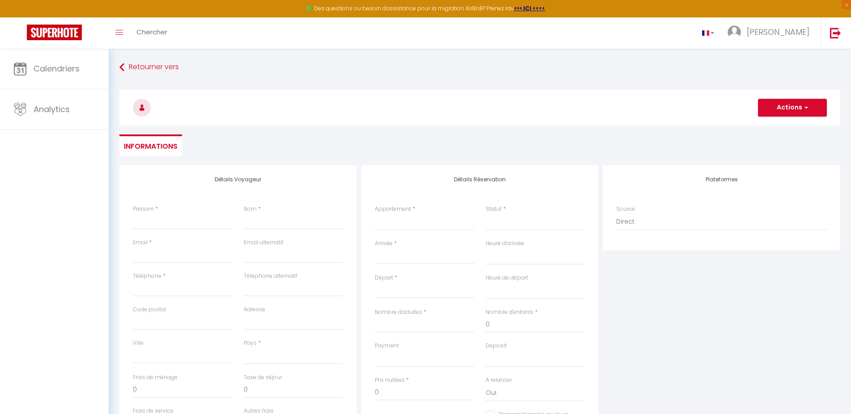
select select
checkbox input "false"
select select
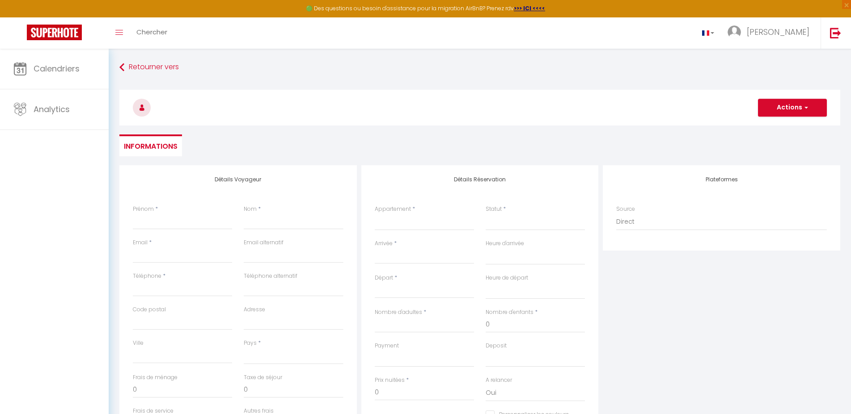
select select
checkbox input "false"
select select
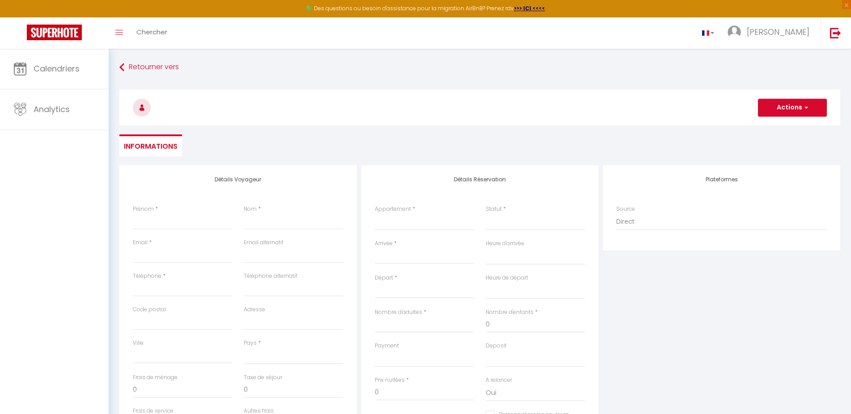
select select
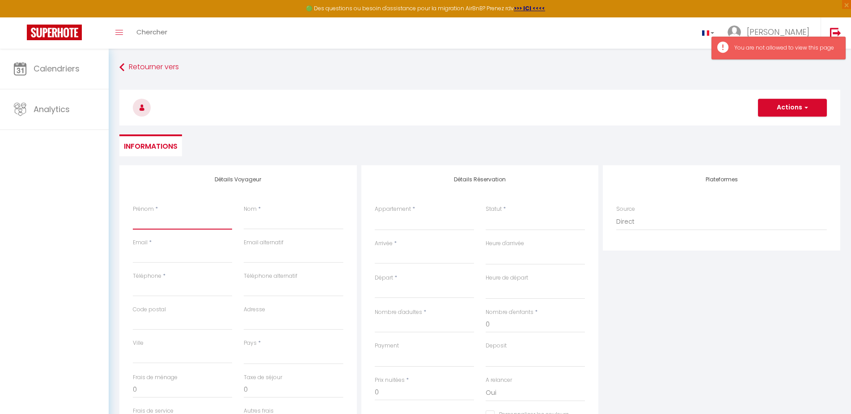
click at [181, 225] on input "Prénom" at bounding box center [182, 222] width 99 height 16
type input "P"
select select
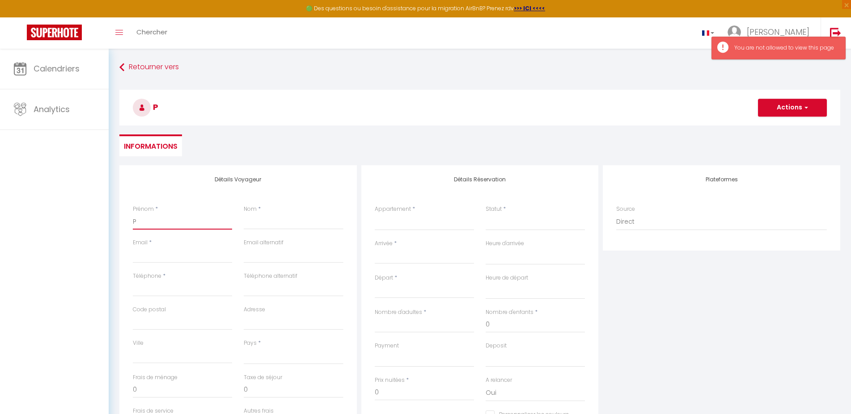
select select
checkbox input "false"
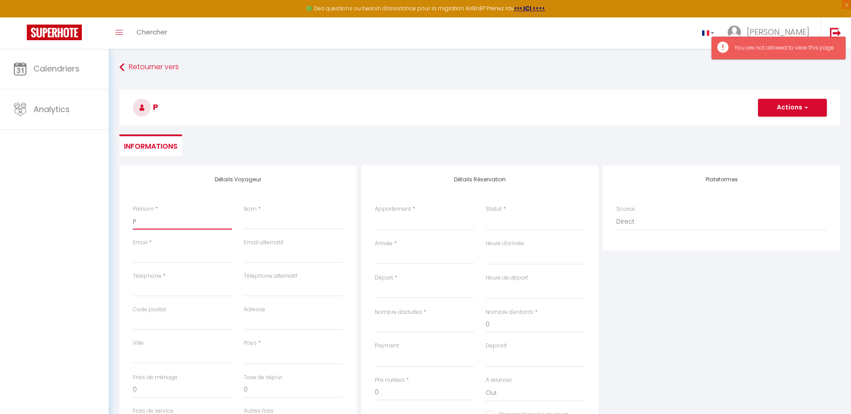
type input "Ph"
select select
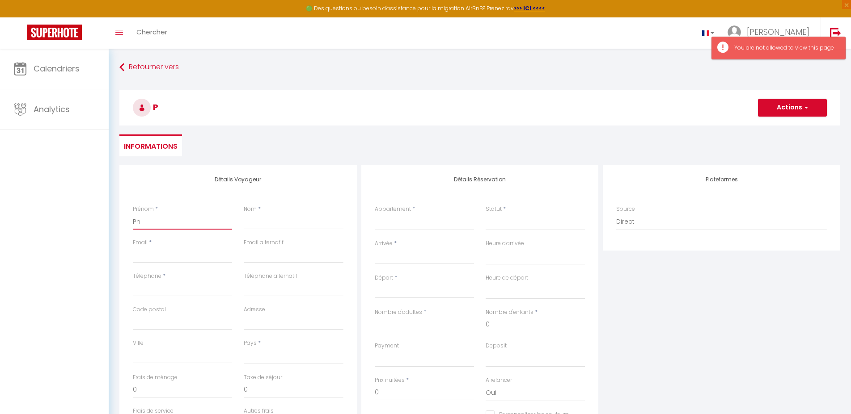
select select
checkbox input "false"
type input "Phi"
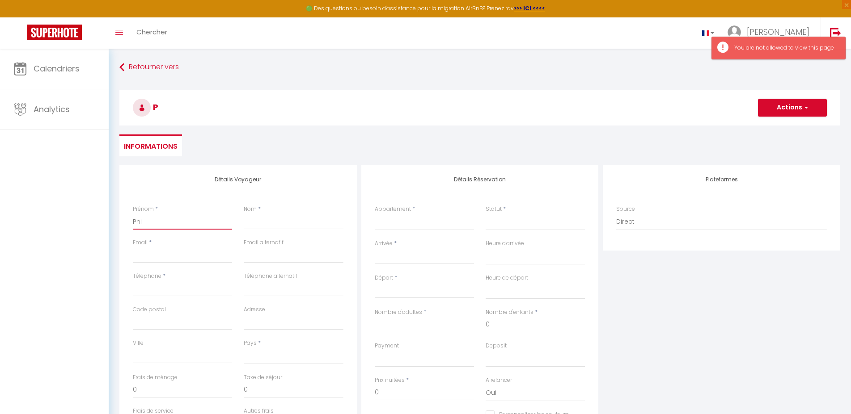
select select
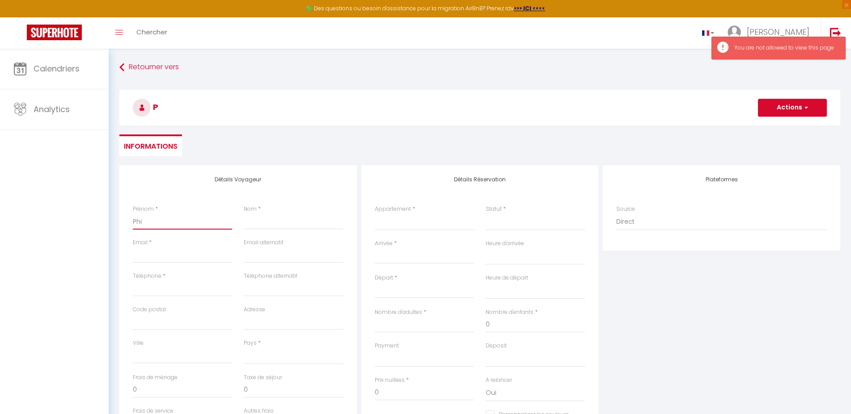
select select
checkbox input "false"
type input "Phil"
select select
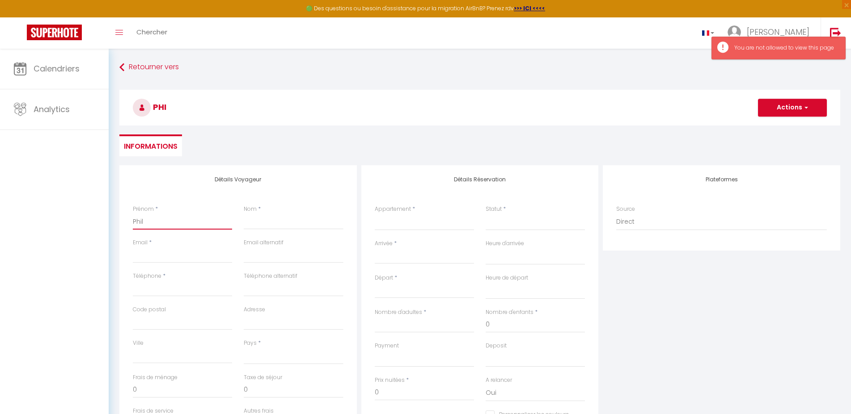
select select
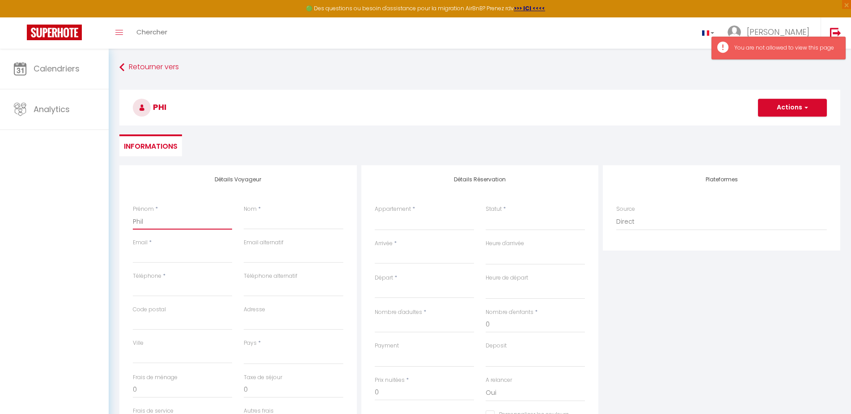
select select
checkbox input "false"
type input "Phill"
select select
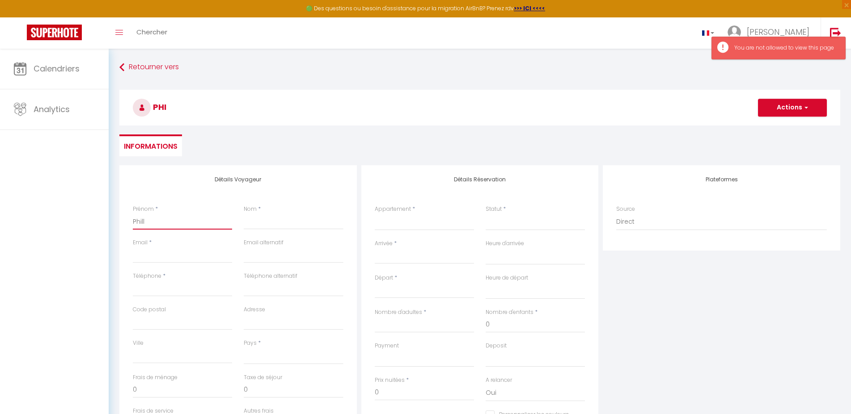
select select
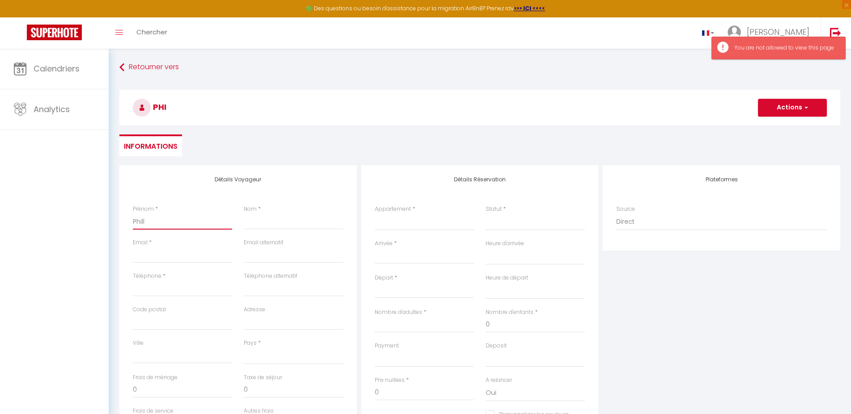
checkbox input "false"
type input "Philli"
select select
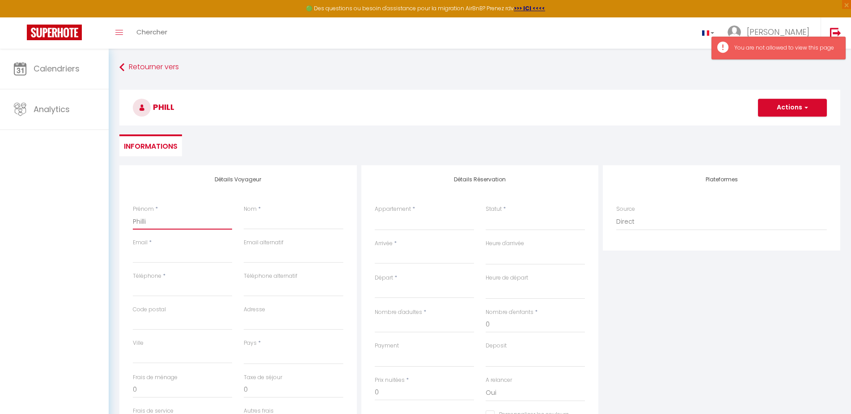
select select
checkbox input "false"
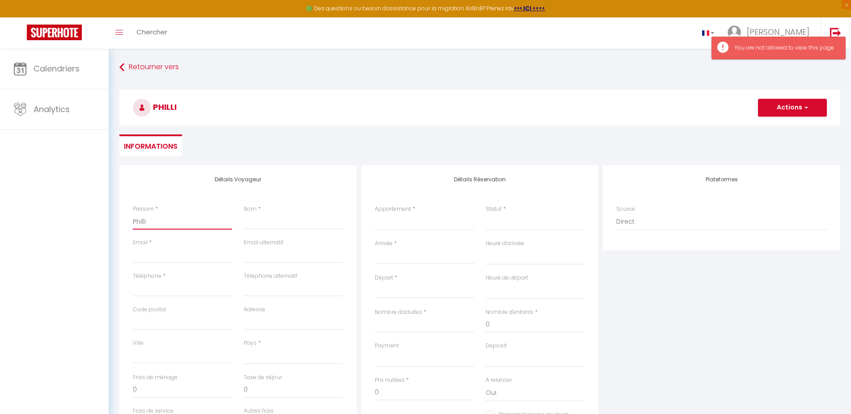
type input "Phillip"
select select
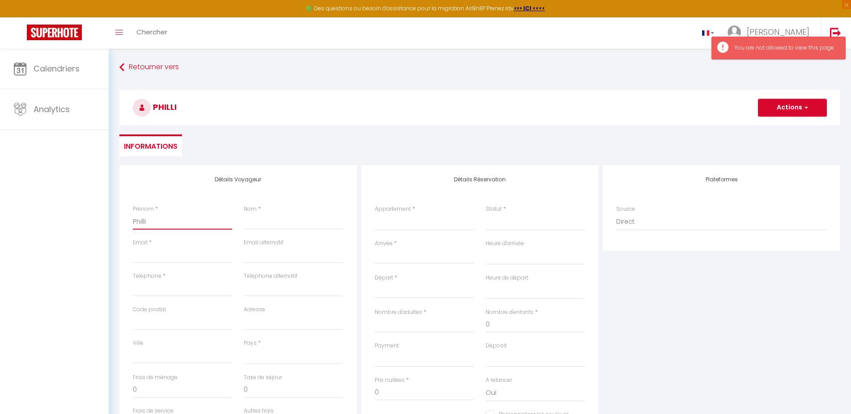
select select
checkbox input "false"
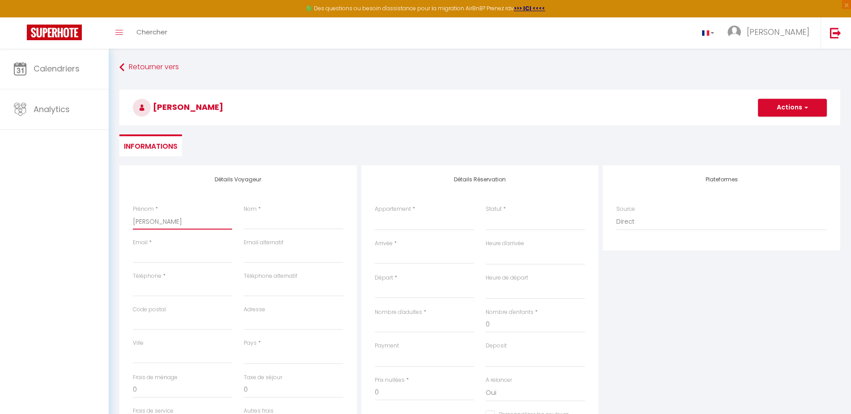
type input "Phillipp"
select select
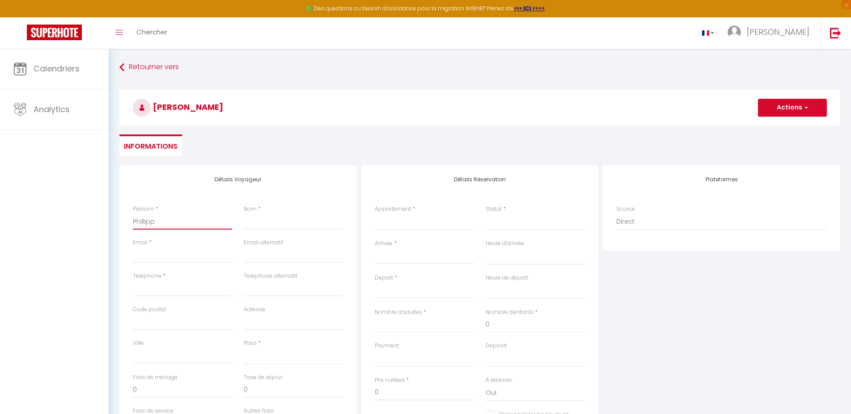
select select
checkbox input "false"
type input "Phillippe"
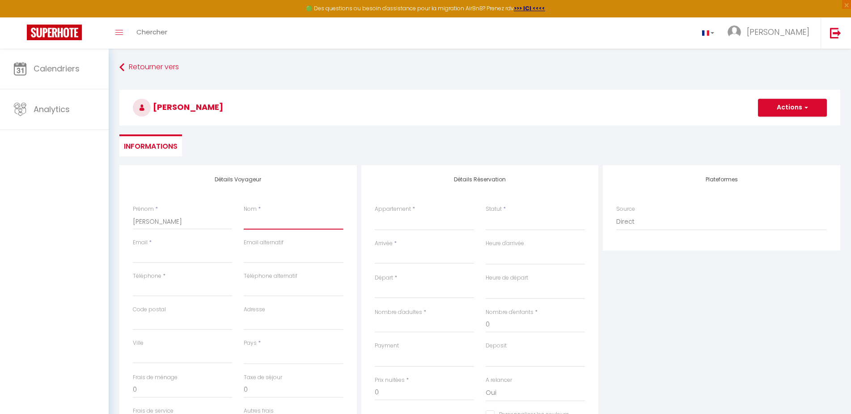
click at [272, 228] on input "Nom" at bounding box center [293, 222] width 99 height 16
click at [375, 214] on select "Ti Mare Avel" at bounding box center [424, 222] width 99 height 17
click option "Ti Mare Avel" at bounding box center [0, 0] width 0 height 0
click at [184, 256] on input "Email" at bounding box center [182, 255] width 99 height 16
paste input "[EMAIL_ADDRESS][DOMAIN_NAME]"
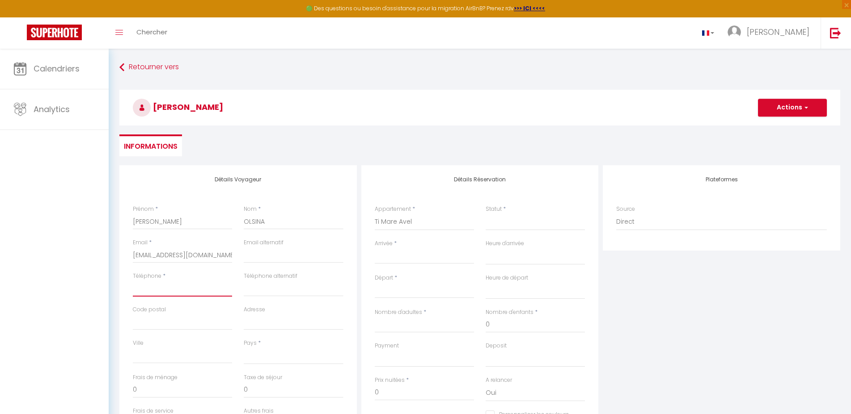
click at [158, 293] on input "Téléphone" at bounding box center [182, 289] width 99 height 16
click at [173, 289] on input "Téléphone" at bounding box center [182, 289] width 99 height 16
click at [395, 253] on input "Arrivée" at bounding box center [424, 257] width 99 height 12
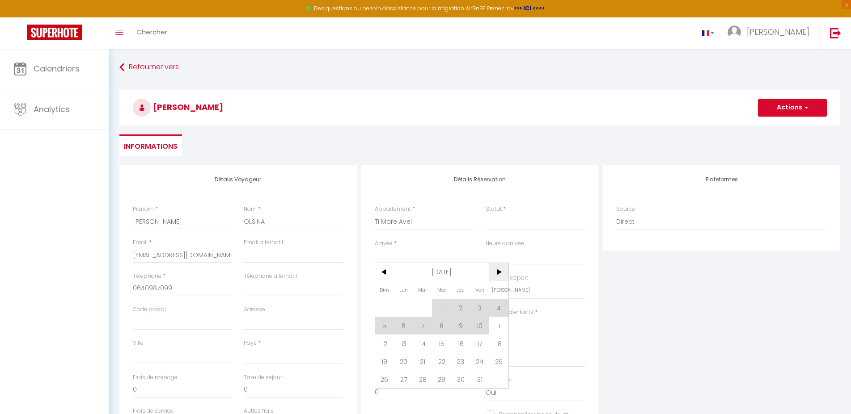
click at [502, 269] on span ">" at bounding box center [498, 272] width 19 height 18
drag, startPoint x: 457, startPoint y: 377, endPoint x: 468, endPoint y: 375, distance: 11.4
click at [457, 377] on span "27" at bounding box center [460, 380] width 19 height 18
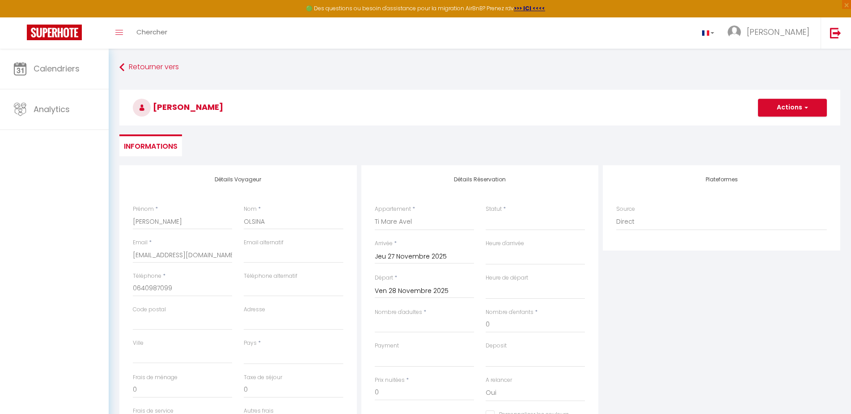
click at [422, 294] on input "Ven 28 Novembre 2025" at bounding box center [424, 292] width 99 height 12
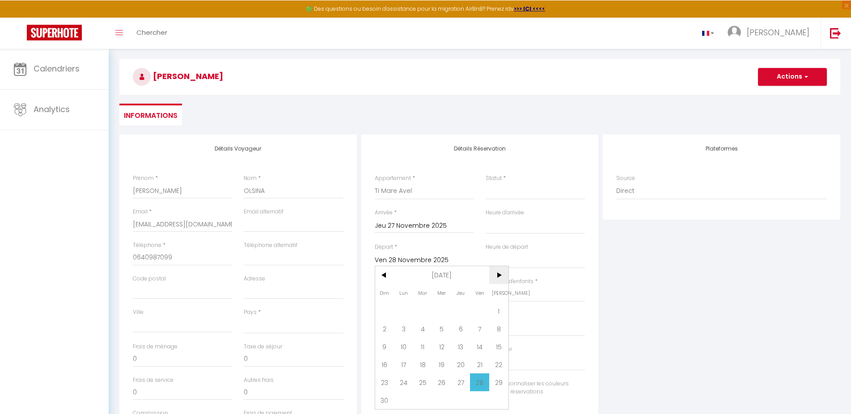
scroll to position [46, 0]
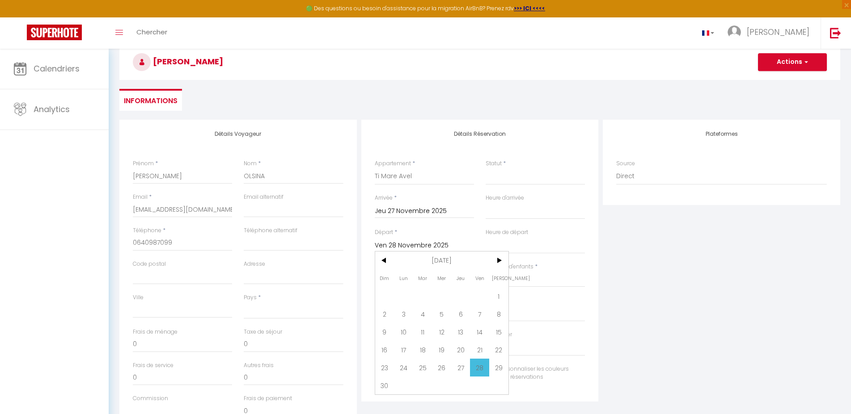
click at [499, 260] on span ">" at bounding box center [498, 261] width 19 height 18
click at [446, 371] on span "31" at bounding box center [441, 368] width 19 height 18
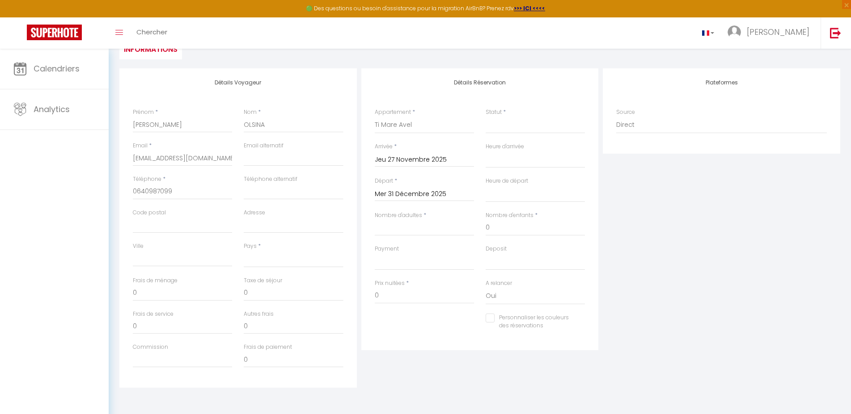
scroll to position [98, 0]
click at [416, 231] on input "Nombre d'adultes" at bounding box center [424, 227] width 99 height 16
click at [244, 250] on select "France Portugal Afghanistan Albania Algeria American Samoa Andorra Angola Angui…" at bounding box center [293, 258] width 99 height 17
click option "[GEOGRAPHIC_DATA]" at bounding box center [0, 0] width 0 height 0
click at [413, 299] on input "0" at bounding box center [424, 295] width 99 height 16
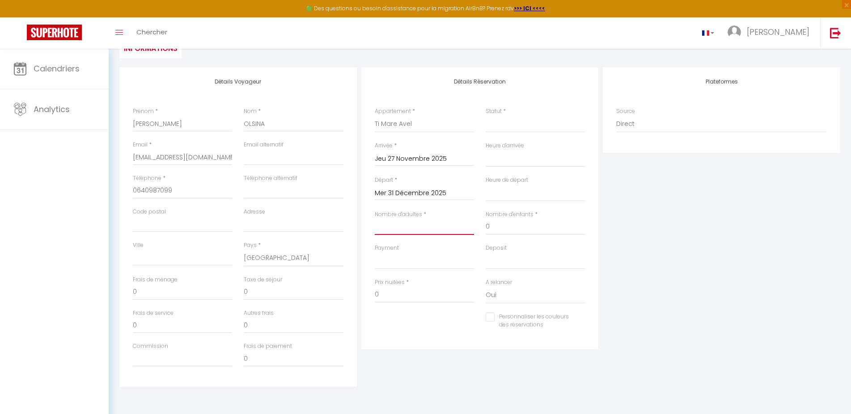
click at [406, 225] on input "Nombre d'adultes" at bounding box center [424, 227] width 99 height 16
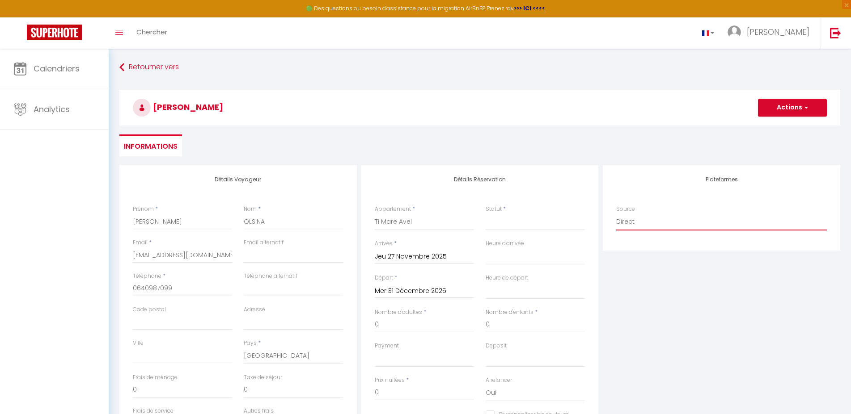
click at [616, 214] on select "Direct Airbnb.com Booking.com Chalet montagne Expedia Gite de France Homeaway H…" at bounding box center [721, 222] width 211 height 17
click at [651, 229] on select "Direct Airbnb.com Booking.com Chalet montagne Expedia Gite de France Homeaway H…" at bounding box center [721, 222] width 211 height 17
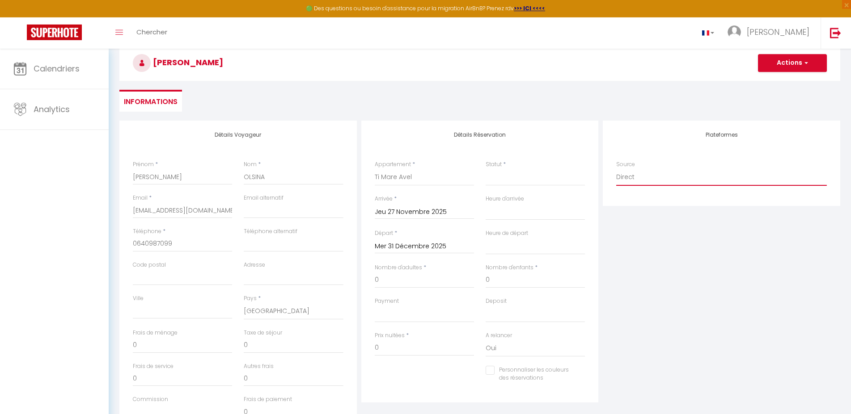
scroll to position [91, 0]
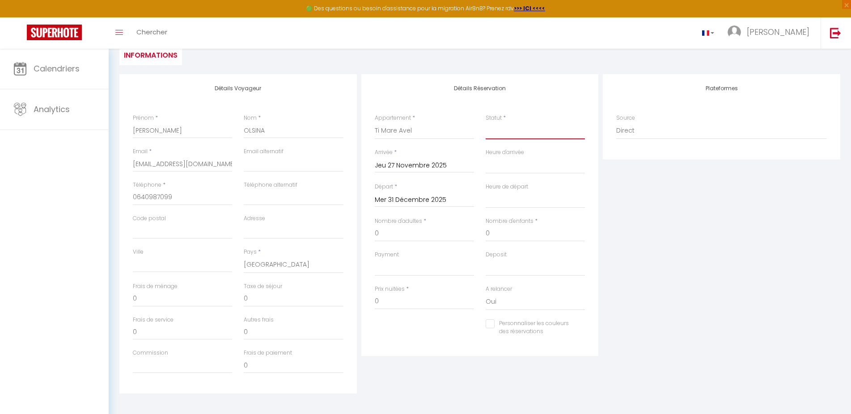
click at [485, 122] on select "Confirmé Non Confirmé Annulé Annulé par le voyageur No Show Request" at bounding box center [534, 130] width 99 height 17
click option "Confirmé" at bounding box center [0, 0] width 0 height 0
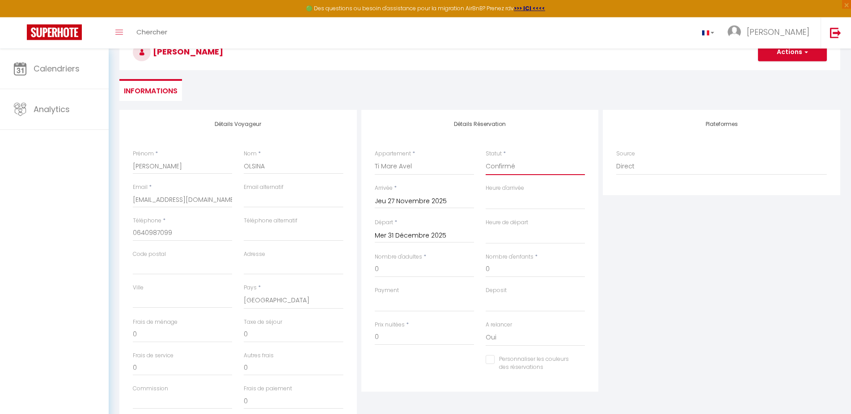
scroll to position [46, 0]
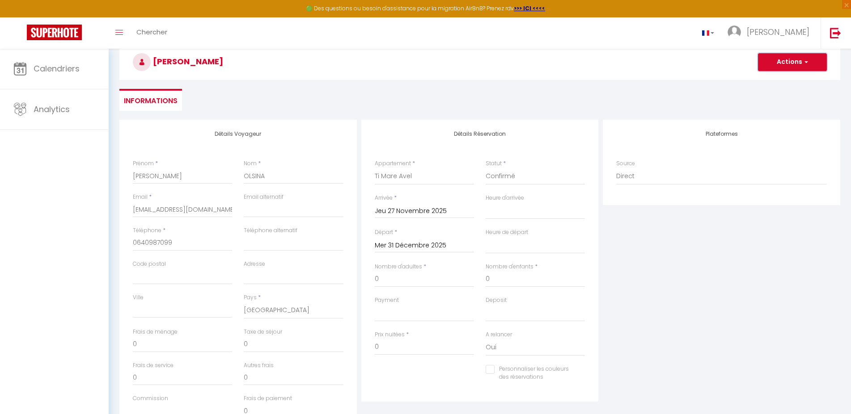
click at [791, 64] on button "Actions" at bounding box center [792, 62] width 69 height 18
click at [783, 80] on link "Enregistrer" at bounding box center [783, 82] width 71 height 12
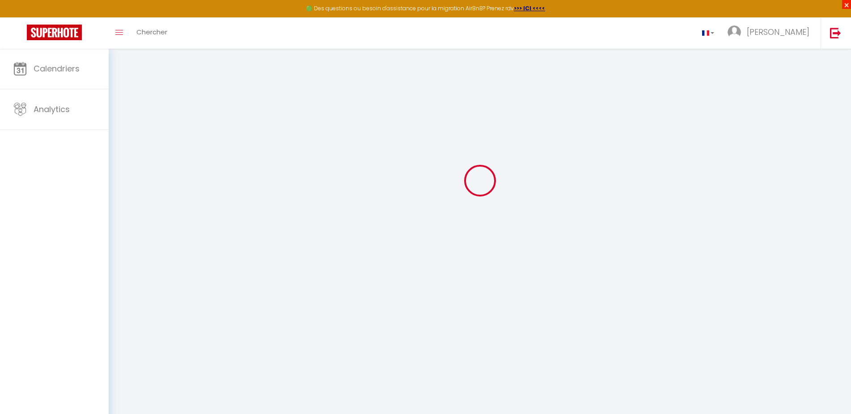
click at [848, 5] on span "×" at bounding box center [846, 4] width 9 height 9
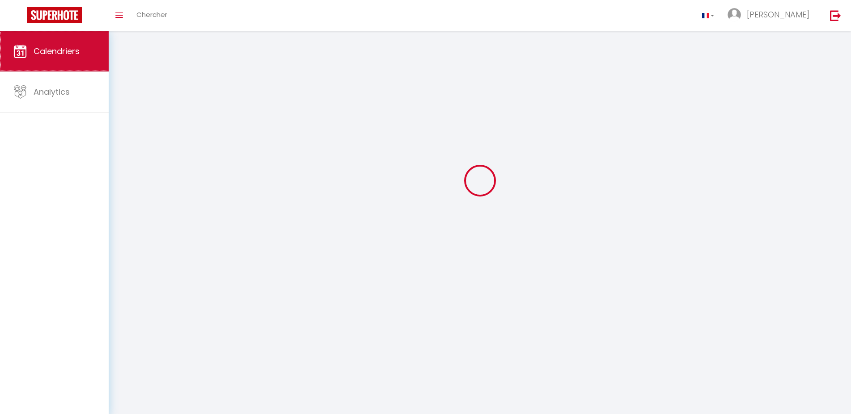
click at [56, 53] on span "Calendriers" at bounding box center [57, 51] width 46 height 11
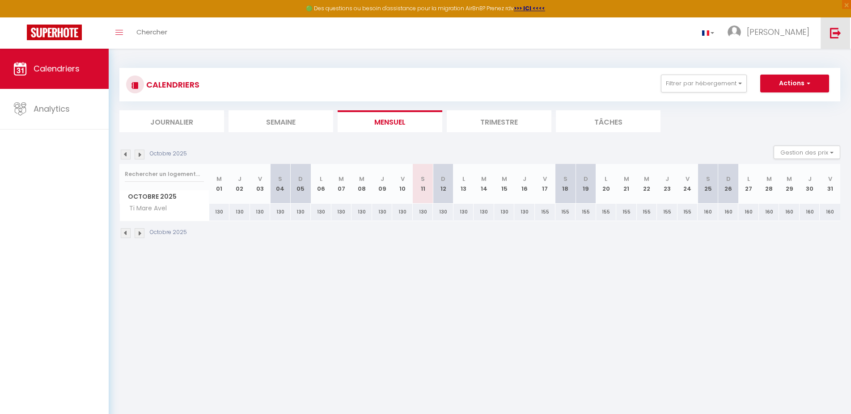
click at [837, 34] on img at bounding box center [835, 32] width 11 height 11
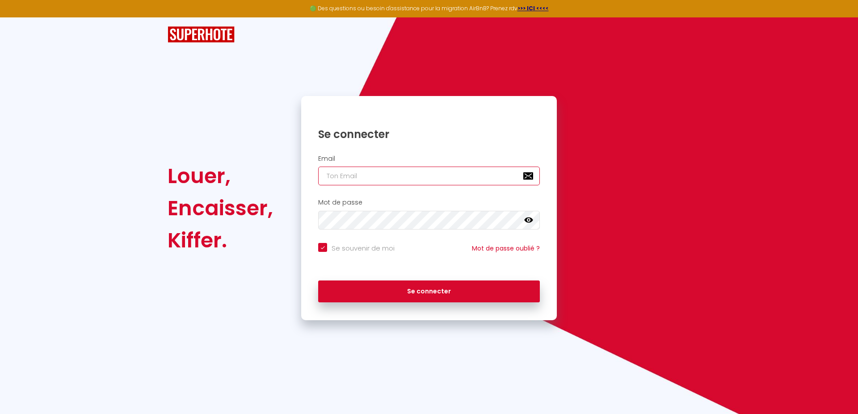
click at [439, 179] on input "email" at bounding box center [429, 176] width 222 height 19
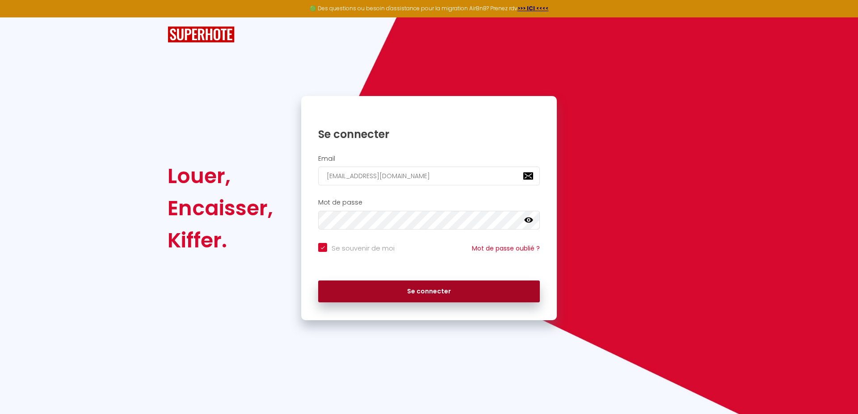
click at [398, 295] on button "Se connecter" at bounding box center [429, 292] width 222 height 22
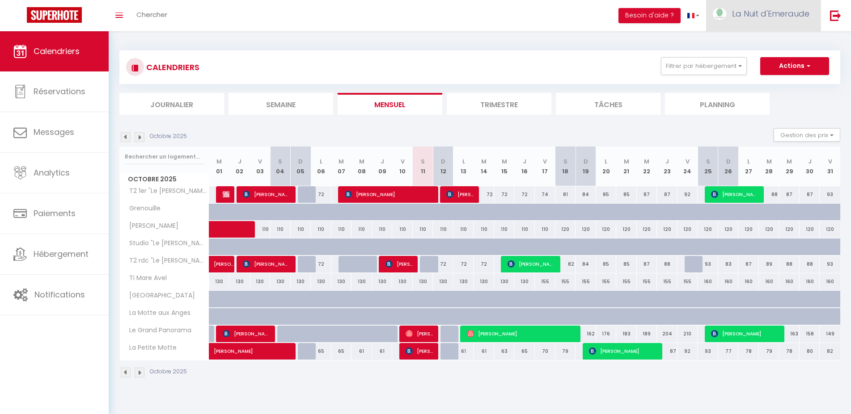
click at [792, 21] on link "La Nuit d'Emeraude" at bounding box center [763, 15] width 114 height 31
click at [777, 60] on link "Équipe" at bounding box center [784, 60] width 66 height 15
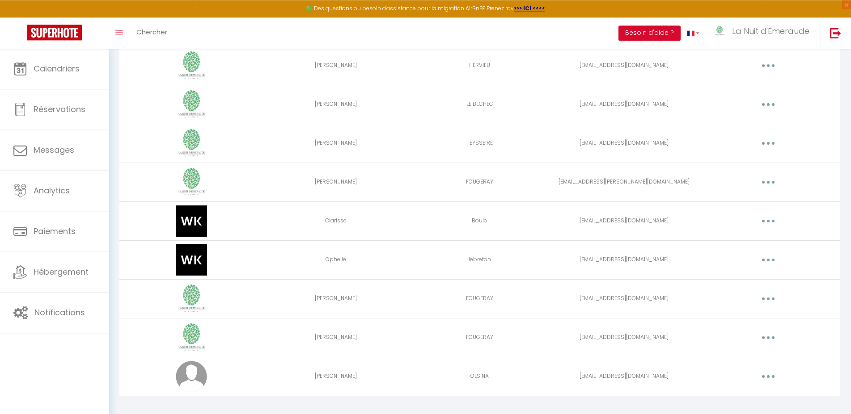
scroll to position [159, 0]
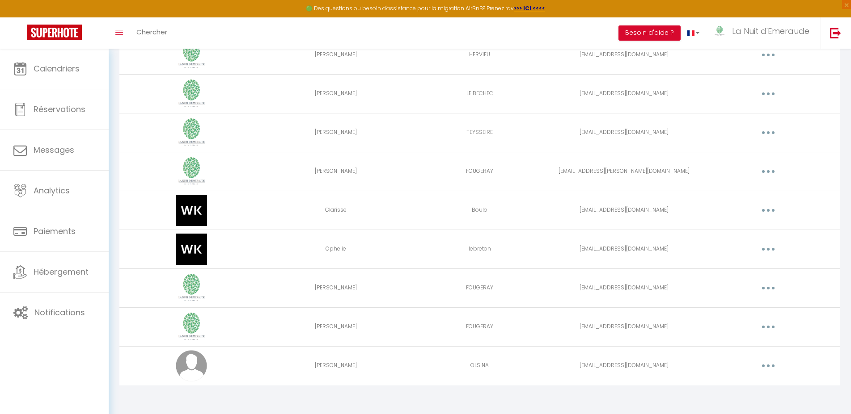
click at [773, 367] on button "button" at bounding box center [767, 366] width 25 height 14
click at [734, 389] on link "Editer" at bounding box center [745, 386] width 66 height 15
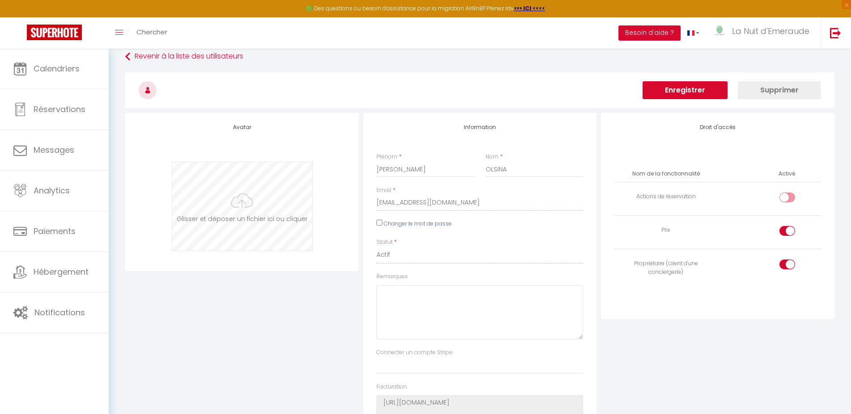
click at [240, 201] on input "file" at bounding box center [242, 206] width 140 height 89
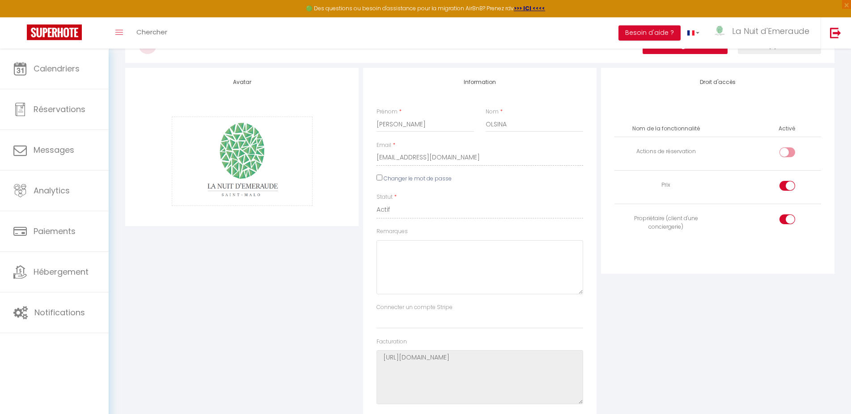
scroll to position [94, 0]
click at [789, 150] on input "checkbox" at bounding box center [795, 153] width 16 height 13
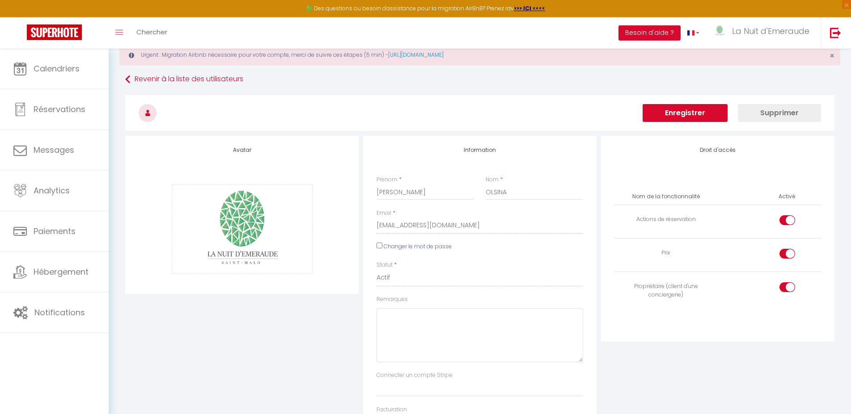
scroll to position [3, 0]
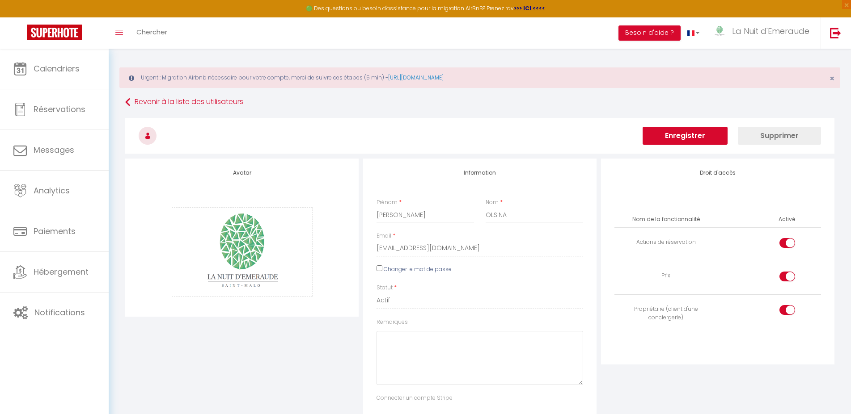
click at [672, 139] on button "Enregistrer" at bounding box center [684, 136] width 85 height 18
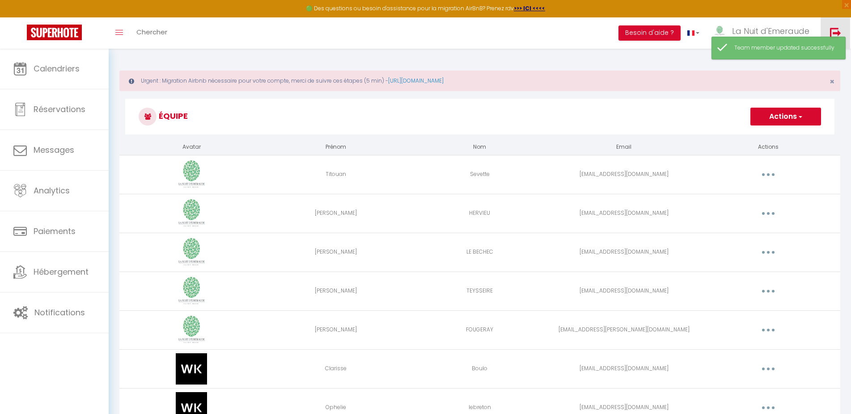
click at [839, 23] on link at bounding box center [835, 32] width 30 height 31
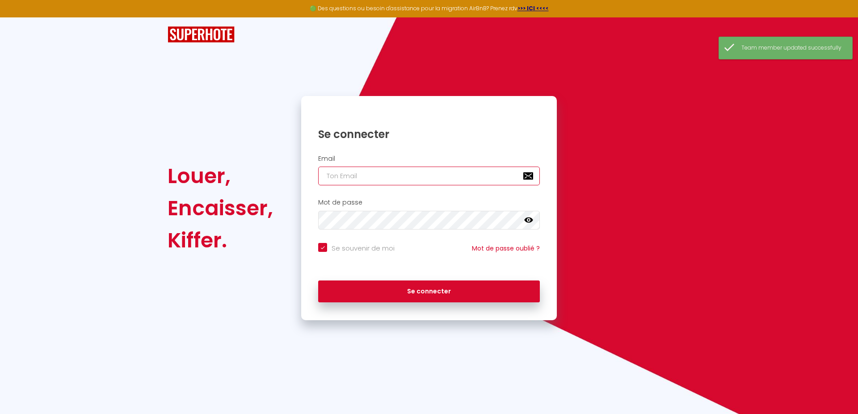
click at [360, 177] on input "email" at bounding box center [429, 176] width 222 height 19
click at [359, 174] on input "email" at bounding box center [429, 176] width 222 height 19
paste input "[EMAIL_ADDRESS][DOMAIN_NAME]"
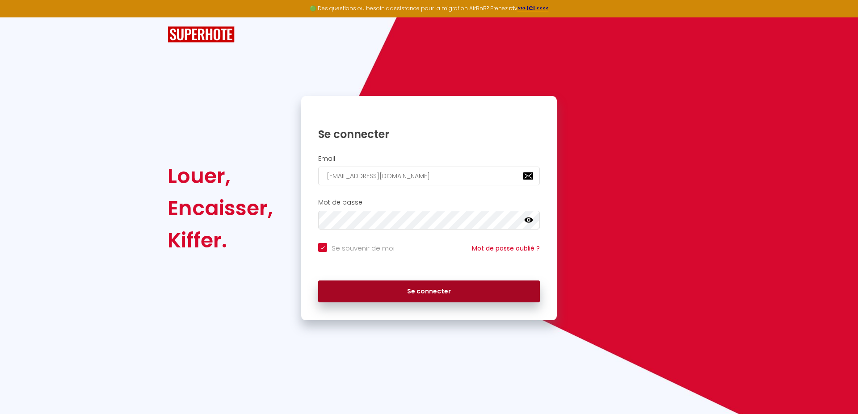
click at [428, 291] on button "Se connecter" at bounding box center [429, 292] width 222 height 22
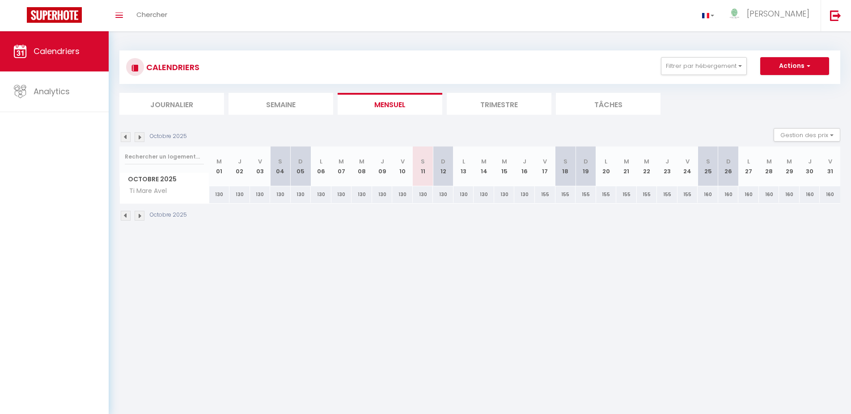
click at [386, 196] on div "130" at bounding box center [382, 194] width 21 height 17
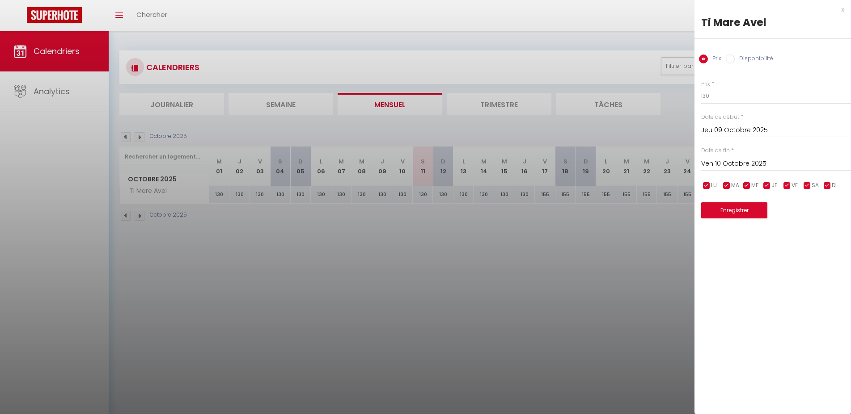
click at [739, 55] on label "Disponibilité" at bounding box center [753, 60] width 38 height 10
click at [734, 55] on input "Disponibilité" at bounding box center [730, 59] width 9 height 9
click at [739, 55] on label "Disponibilité" at bounding box center [753, 60] width 38 height 10
click at [734, 55] on input "Disponibilité" at bounding box center [730, 59] width 9 height 9
click at [610, 37] on div at bounding box center [425, 207] width 851 height 414
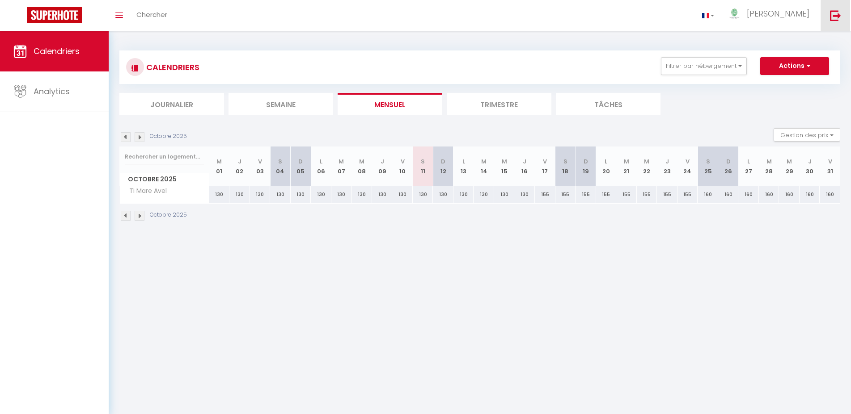
click at [837, 16] on img at bounding box center [835, 15] width 11 height 11
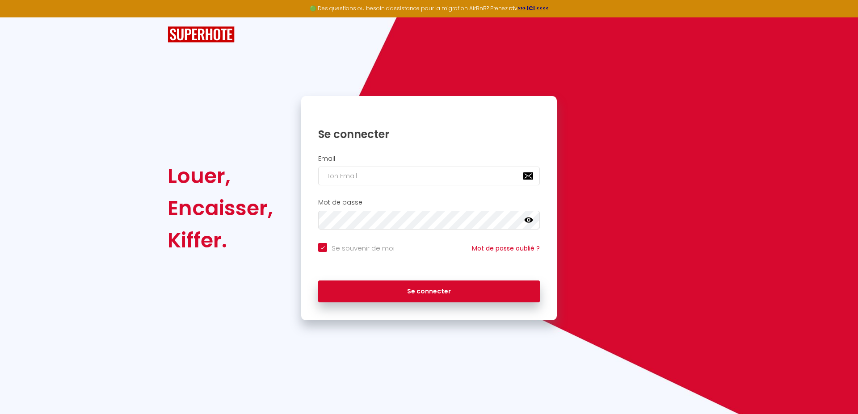
click at [530, 221] on icon at bounding box center [528, 220] width 9 height 9
click at [309, 222] on div "Mot de passe false" at bounding box center [429, 214] width 244 height 31
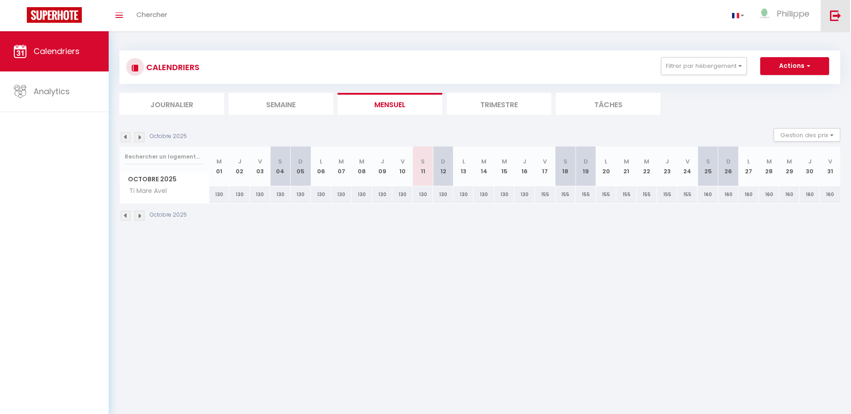
click at [840, 13] on img at bounding box center [835, 15] width 11 height 11
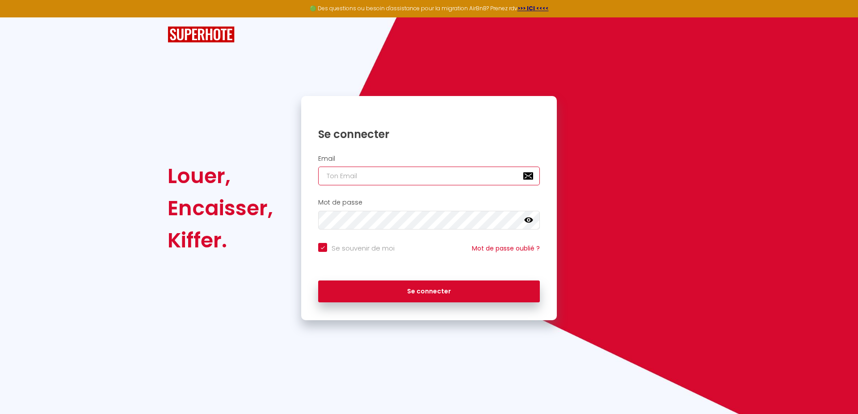
click at [385, 177] on input "email" at bounding box center [429, 176] width 222 height 19
type input "[EMAIL_ADDRESS][DOMAIN_NAME]"
checkbox input "true"
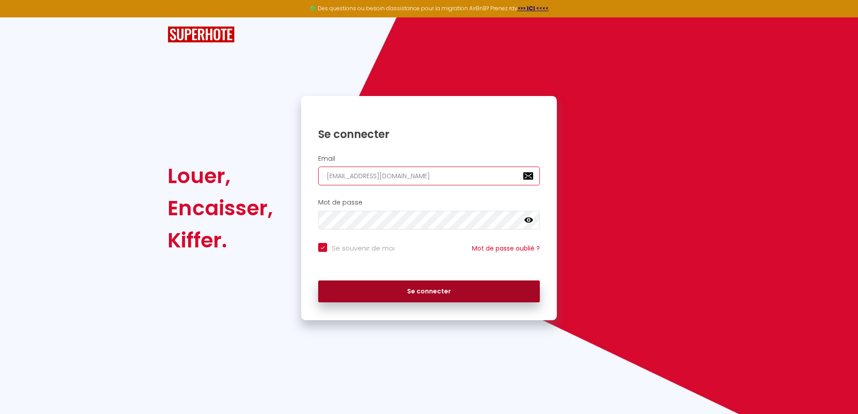
type input "[EMAIL_ADDRESS][DOMAIN_NAME]"
click at [385, 292] on button "Se connecter" at bounding box center [429, 292] width 222 height 22
checkbox input "true"
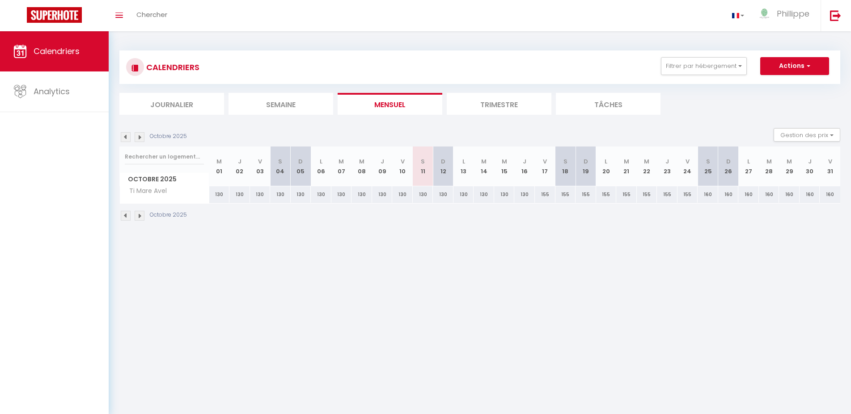
select select
click at [446, 195] on div "130" at bounding box center [443, 194] width 21 height 17
type input "130"
select select "1"
type input "Dim 12 Octobre 2025"
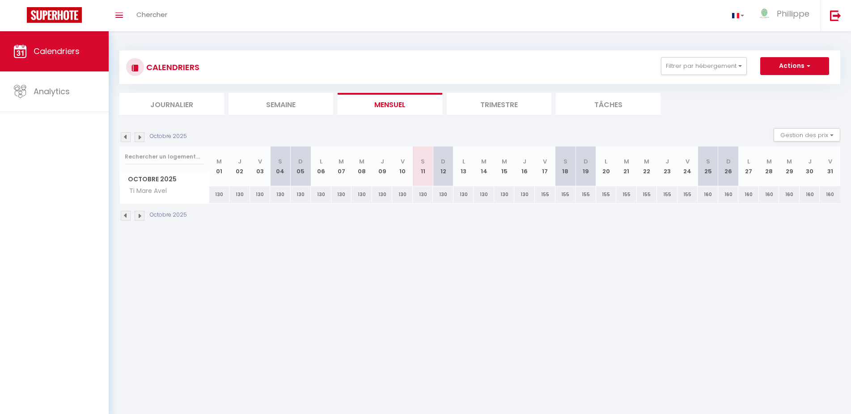
type input "Lun 13 Octobre 2025"
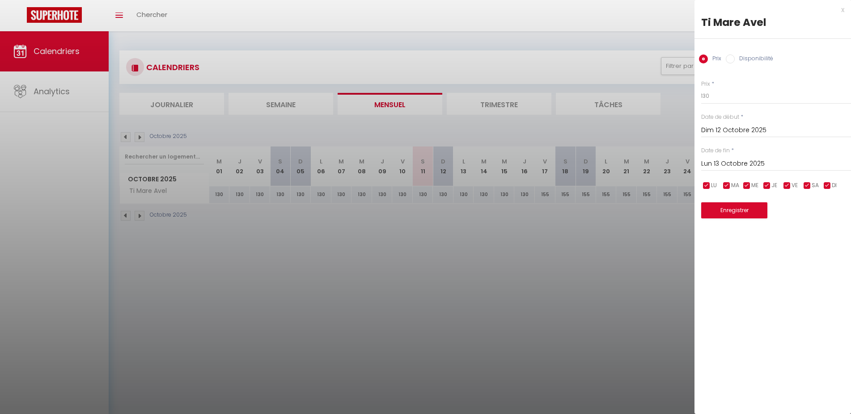
click at [732, 59] on input "Disponibilité" at bounding box center [730, 59] width 9 height 9
radio input "true"
radio input "false"
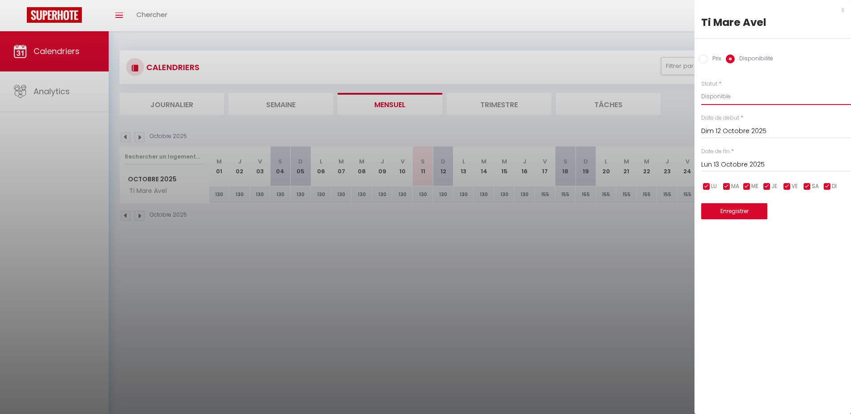
click at [701, 88] on select "Disponible Indisponible" at bounding box center [776, 96] width 150 height 17
click at [554, 277] on div at bounding box center [425, 207] width 851 height 414
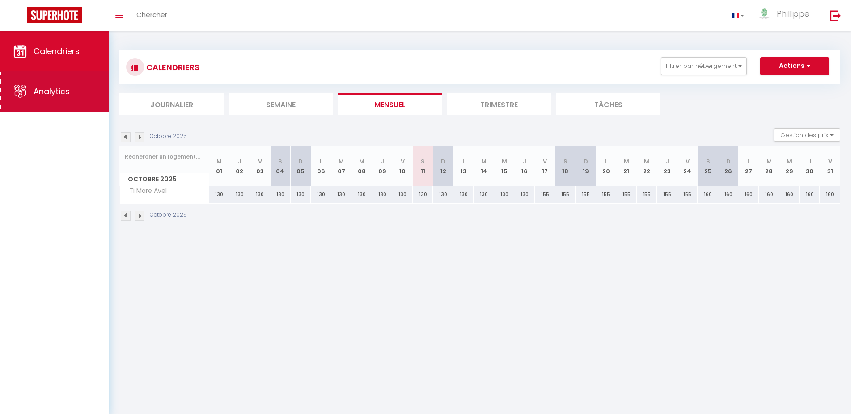
click at [38, 86] on link "Analytics" at bounding box center [54, 92] width 109 height 40
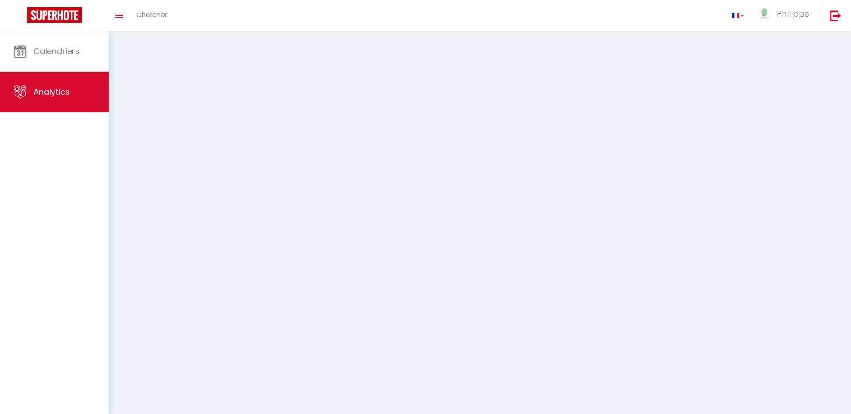
select select "2025"
select select "10"
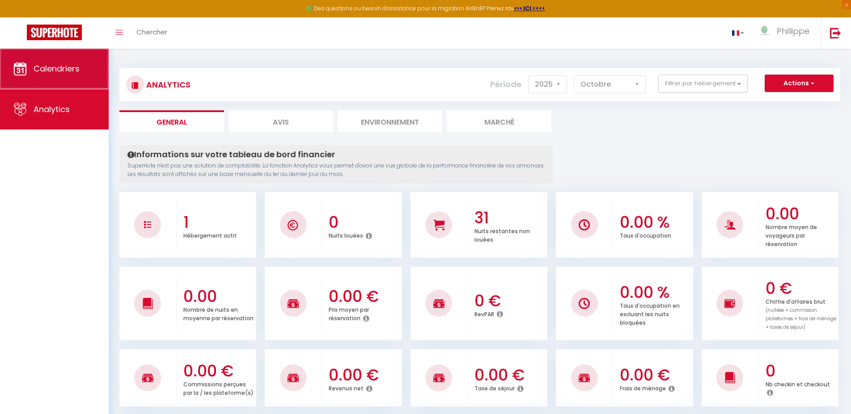
click at [35, 69] on span "Calendriers" at bounding box center [57, 68] width 46 height 11
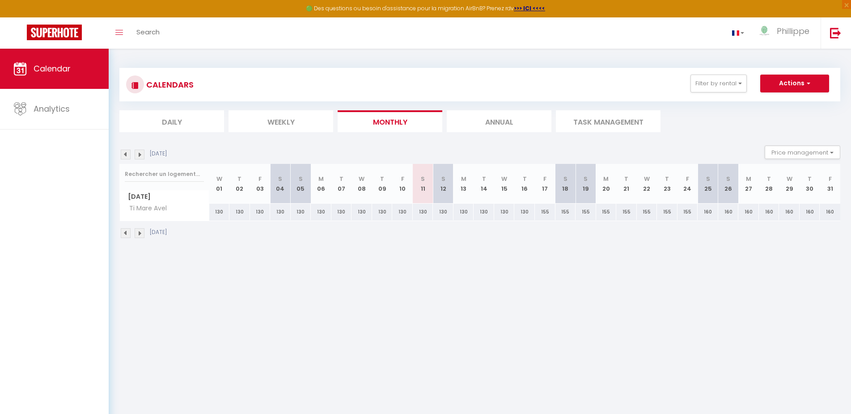
click at [442, 213] on div "130" at bounding box center [443, 212] width 21 height 17
type input "130"
type input "Dim 12 Octobre 2025"
type input "Lun 13 Octobre 2025"
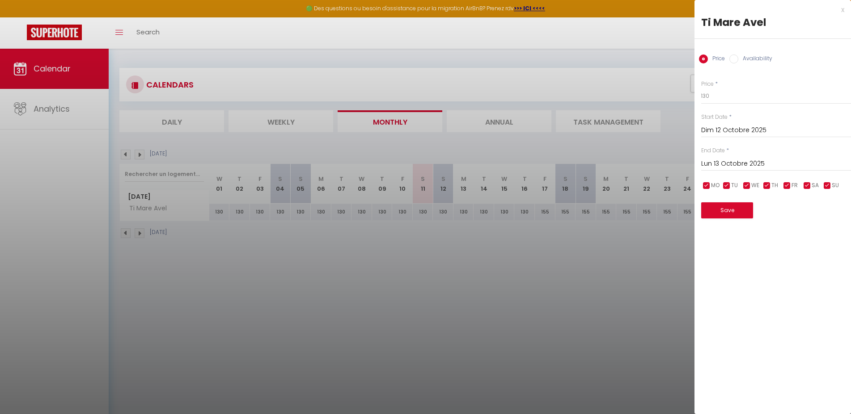
click at [737, 59] on input "Availability" at bounding box center [733, 59] width 9 height 9
radio input "true"
radio input "false"
click at [701, 88] on select "Available Disabled" at bounding box center [776, 96] width 150 height 17
click at [722, 93] on select "Available Disabled" at bounding box center [776, 96] width 150 height 17
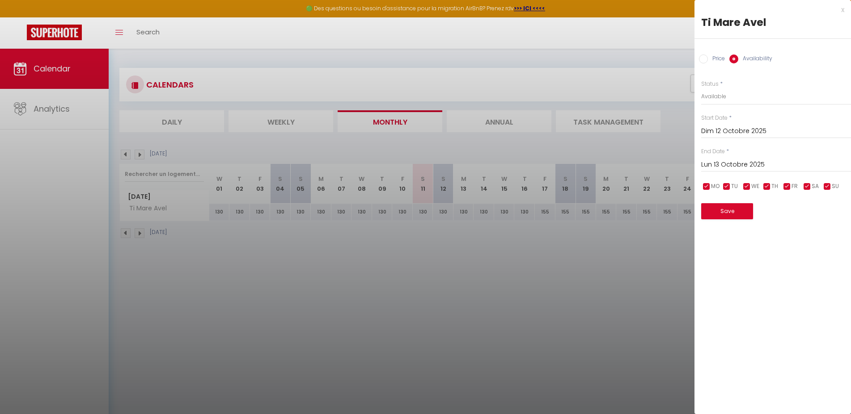
click at [670, 57] on div at bounding box center [425, 207] width 851 height 414
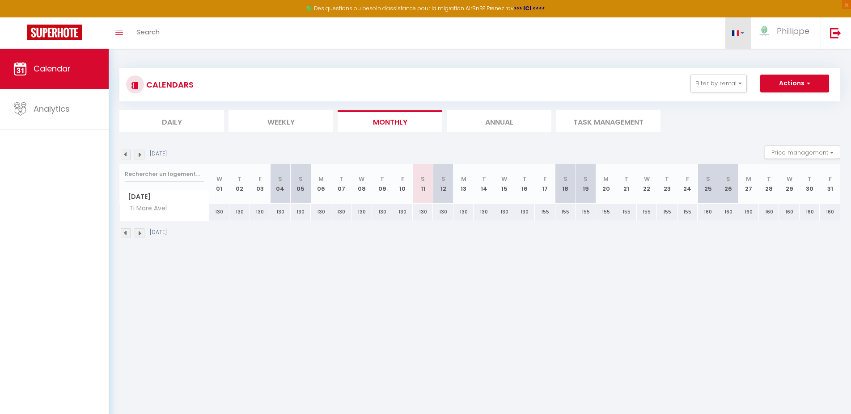
click at [733, 34] on span at bounding box center [735, 32] width 7 height 5
click at [735, 29] on link at bounding box center [738, 32] width 26 height 31
click at [503, 215] on div "130" at bounding box center [504, 212] width 21 height 17
select select "1"
type input "Mer 15 Octobre 2025"
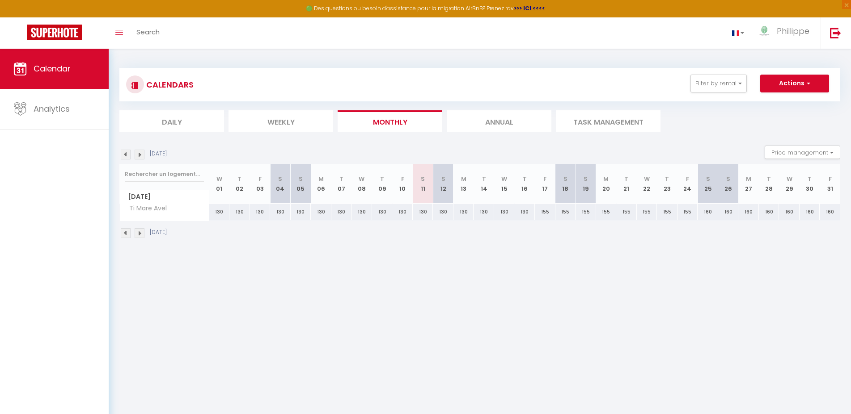
type input "Jeu 16 Octobre 2025"
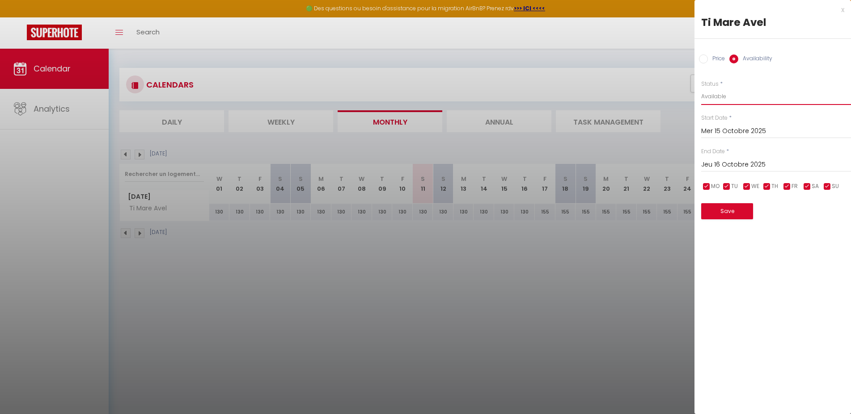
click at [701, 88] on select "Available Disabled" at bounding box center [776, 96] width 150 height 17
click at [590, 282] on div at bounding box center [425, 207] width 851 height 414
select select
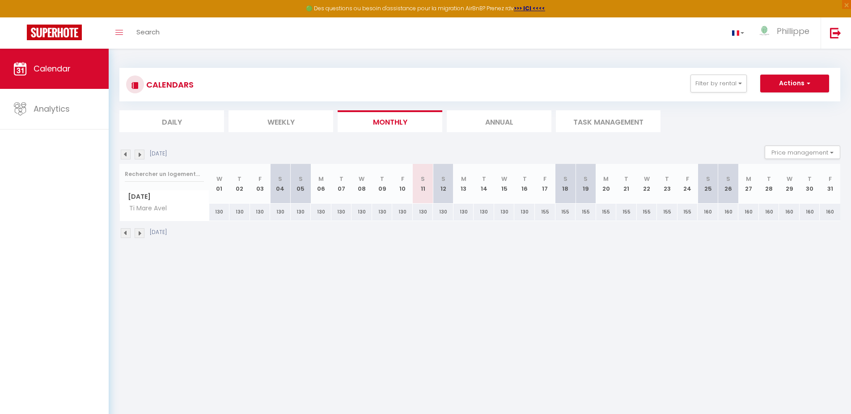
click at [572, 216] on div "155" at bounding box center [565, 212] width 21 height 17
select select "1"
type input "Sam 18 Octobre 2025"
type input "Dim 19 Octobre 2025"
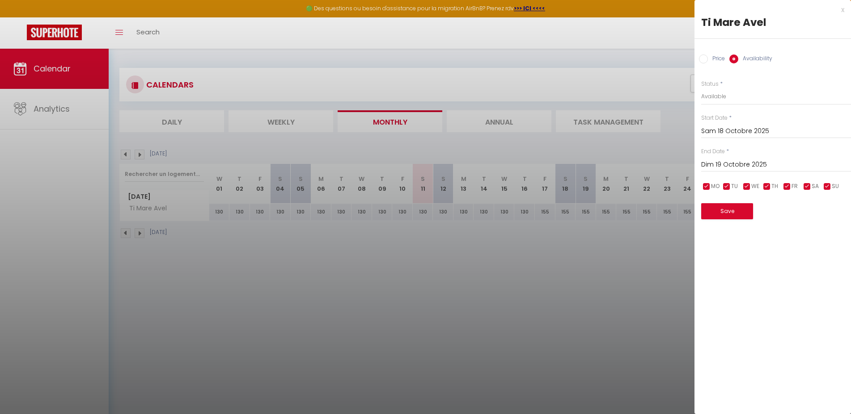
click at [841, 10] on div "x" at bounding box center [769, 9] width 150 height 11
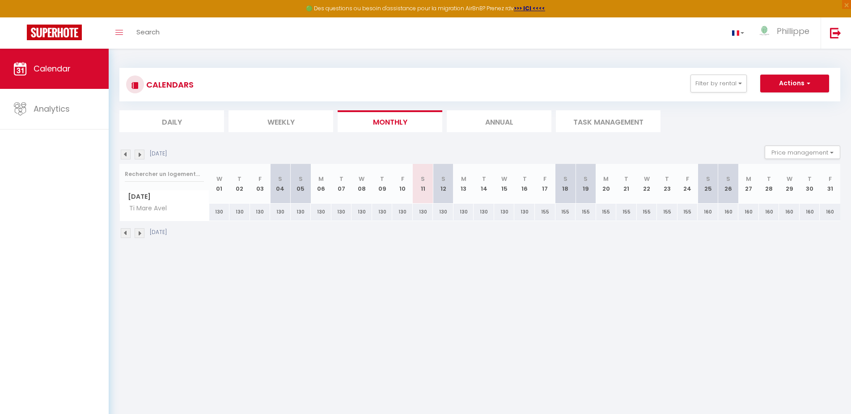
click at [447, 211] on div "130" at bounding box center [443, 212] width 21 height 17
select select "1"
type input "Dim 12 Octobre 2025"
type input "Lun 13 Octobre 2025"
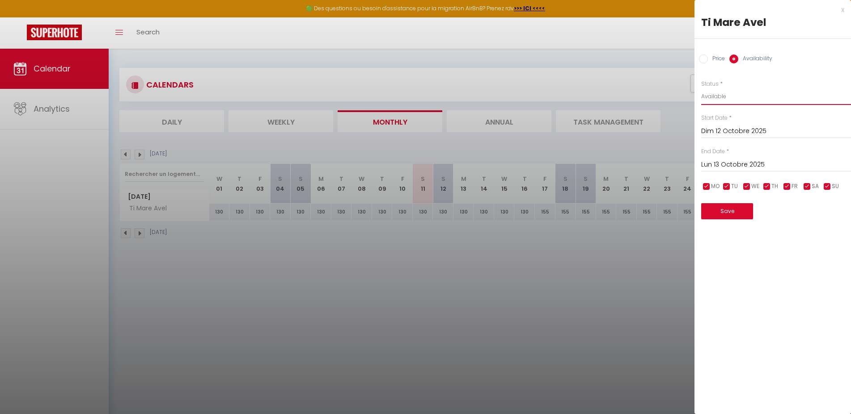
click at [701, 88] on select "Available Disabled" at bounding box center [776, 96] width 150 height 17
select select "0"
click option "Disabled" at bounding box center [0, 0] width 0 height 0
click at [723, 170] on input "Lun 13 Octobre 2025" at bounding box center [776, 165] width 150 height 12
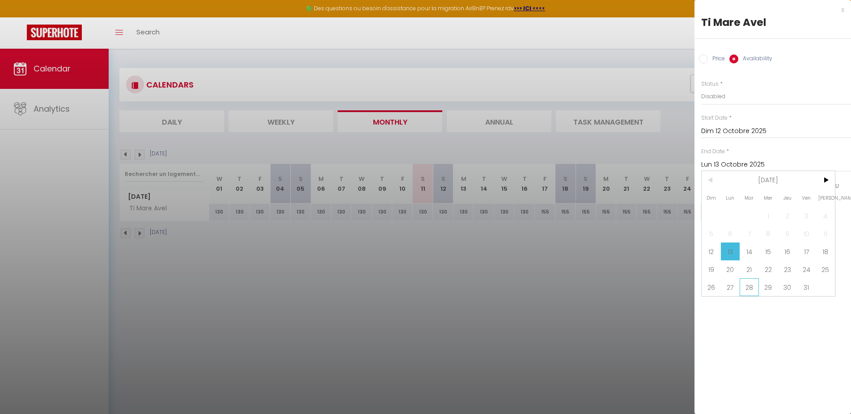
click at [756, 283] on span "28" at bounding box center [748, 287] width 19 height 18
type input "Mar 28 Octobre 2025"
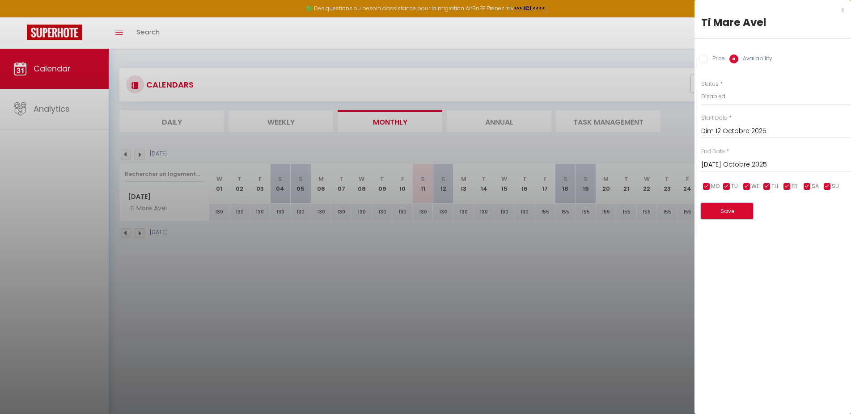
click at [732, 213] on button "Save" at bounding box center [727, 211] width 52 height 16
select select "0"
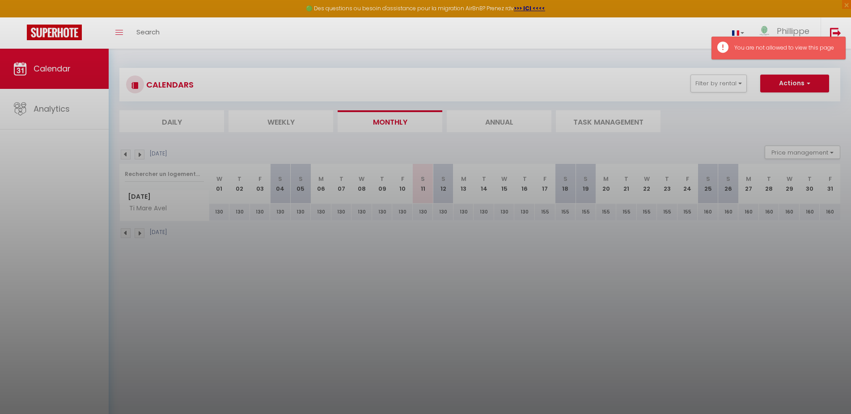
click at [677, 144] on div at bounding box center [425, 207] width 851 height 414
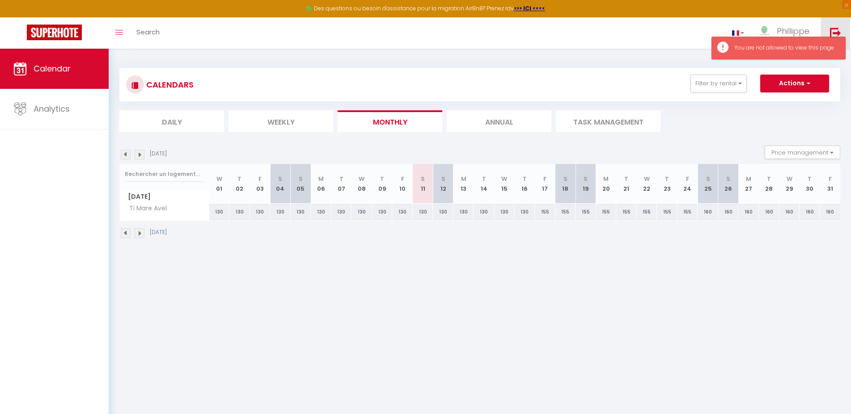
click at [833, 29] on img at bounding box center [835, 32] width 11 height 11
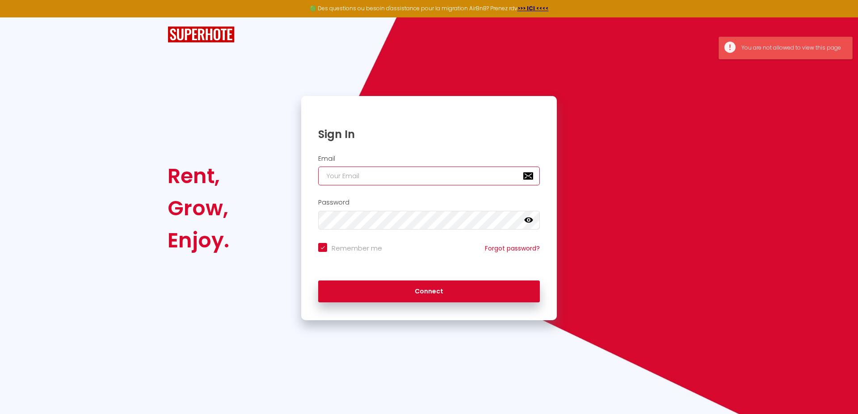
click at [384, 179] on input "email" at bounding box center [429, 176] width 222 height 19
type input "lanuitdemeraude@orange.fr"
checkbox input "true"
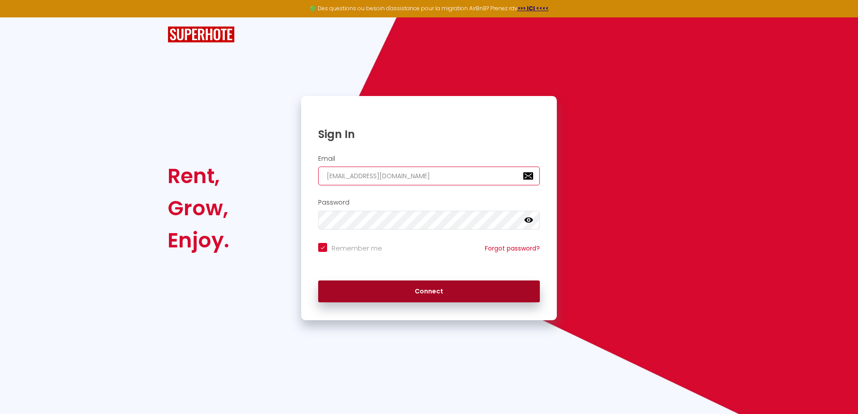
type input "lanuitdemeraude@orange.fr"
click at [371, 285] on button "Connect" at bounding box center [429, 292] width 222 height 22
checkbox input "true"
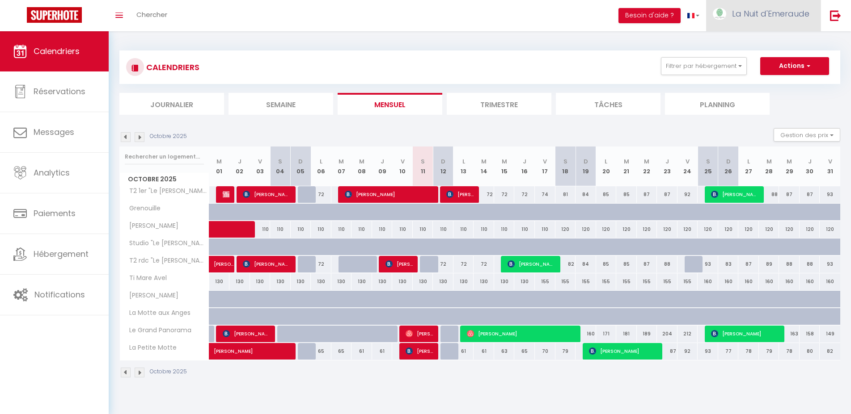
click at [753, 27] on link "La Nuit d'Emeraude" at bounding box center [763, 15] width 114 height 31
click at [767, 57] on link "Équipe" at bounding box center [784, 60] width 66 height 15
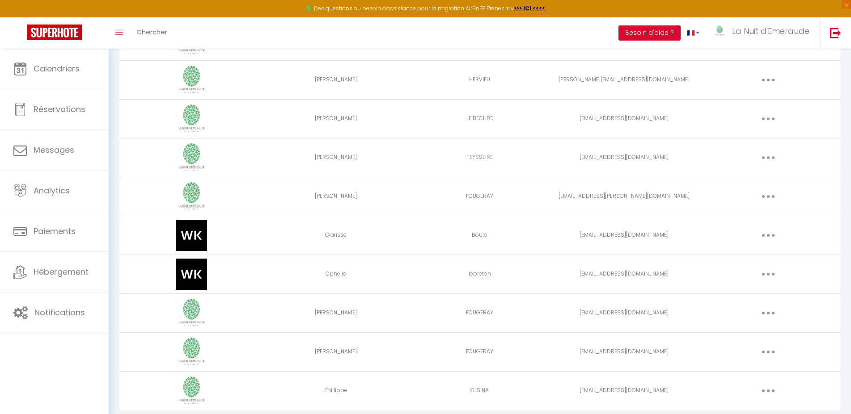
scroll to position [159, 0]
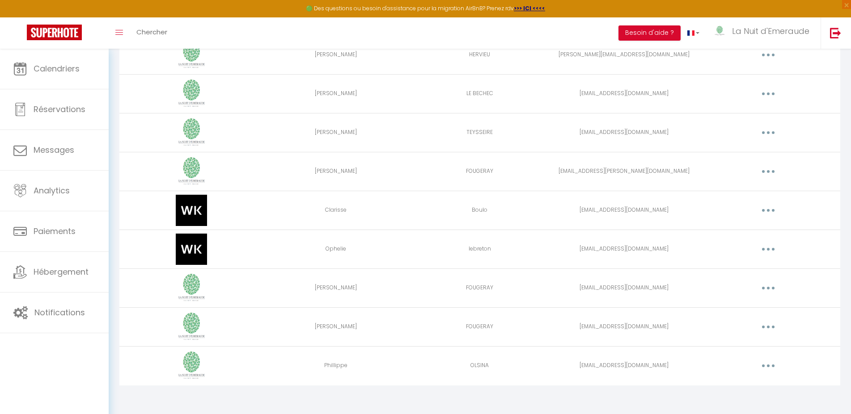
click at [767, 371] on button "button" at bounding box center [767, 366] width 25 height 14
click at [747, 388] on link "Editer" at bounding box center [745, 386] width 66 height 15
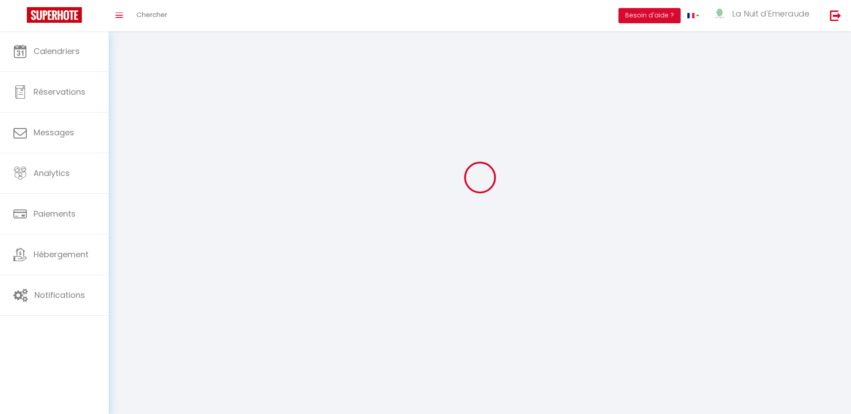
scroll to position [49, 0]
type input "Phillippe"
type input "OLSINA"
type input "[EMAIL_ADDRESS][DOMAIN_NAME]"
type textarea "https://app.superhote.com/#/connect/b6KxD0SsEt"
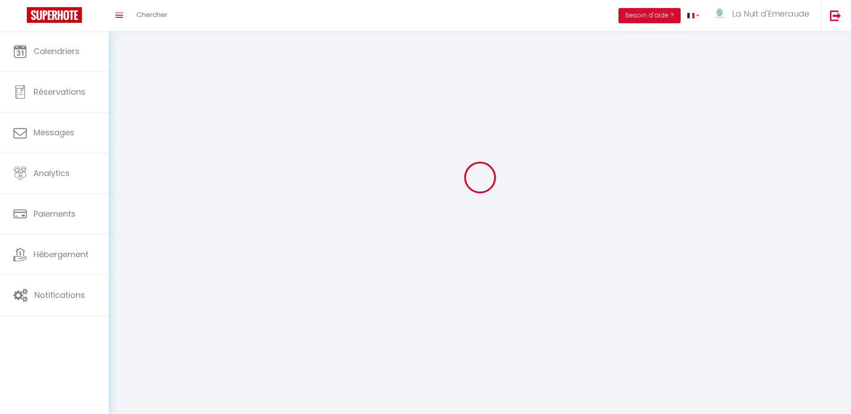
checkbox input "true"
checkbox input "false"
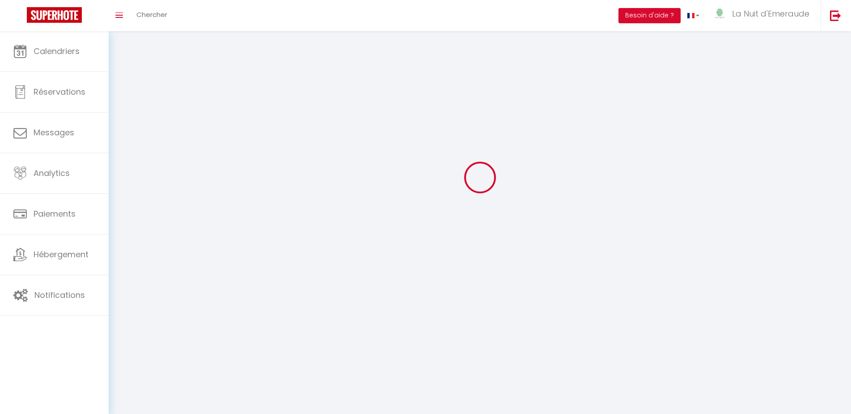
checkbox input "true"
checkbox input "false"
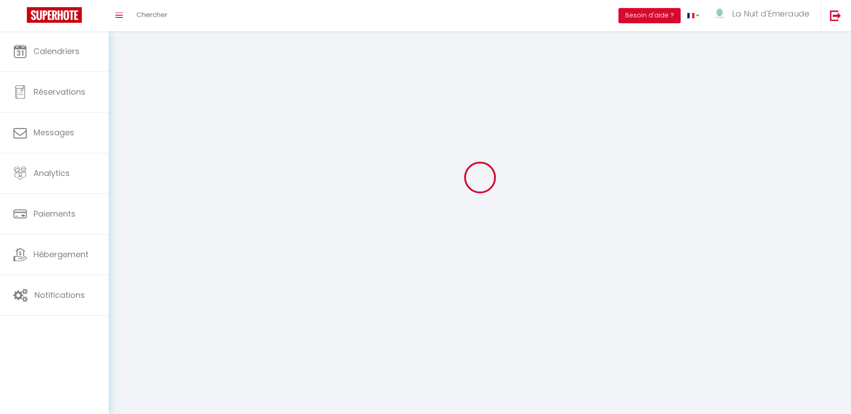
checkbox input "true"
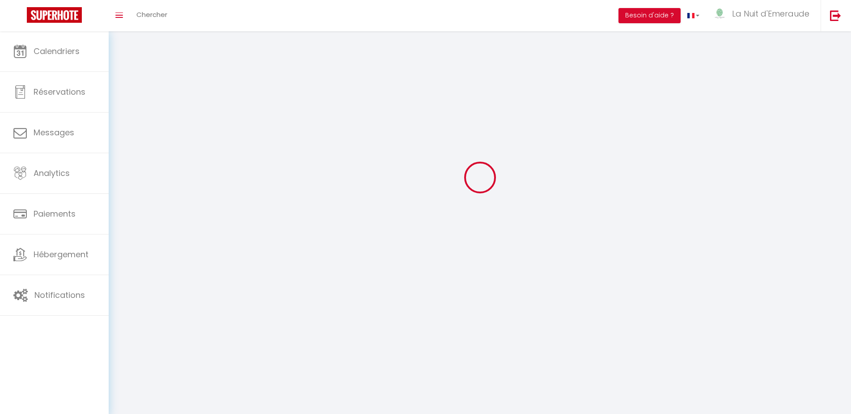
checkbox input "false"
select select
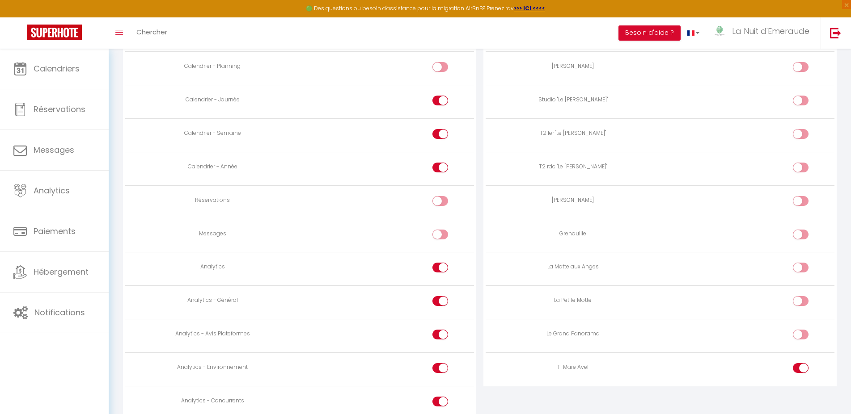
scroll to position [596, 0]
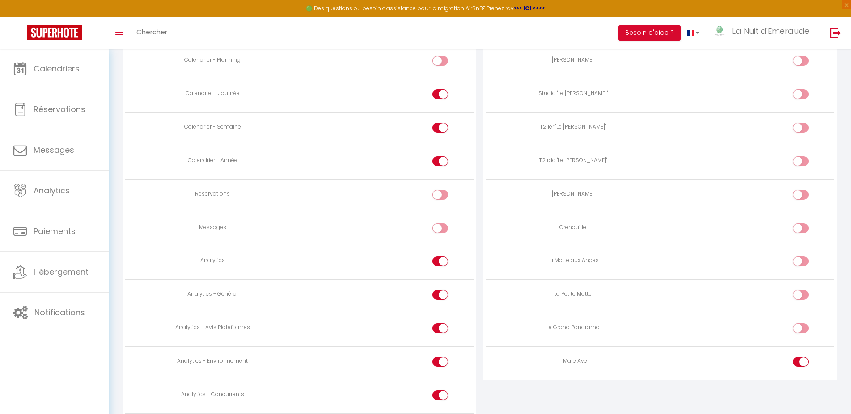
click at [445, 191] on input "checkbox" at bounding box center [448, 196] width 16 height 13
checkbox input "true"
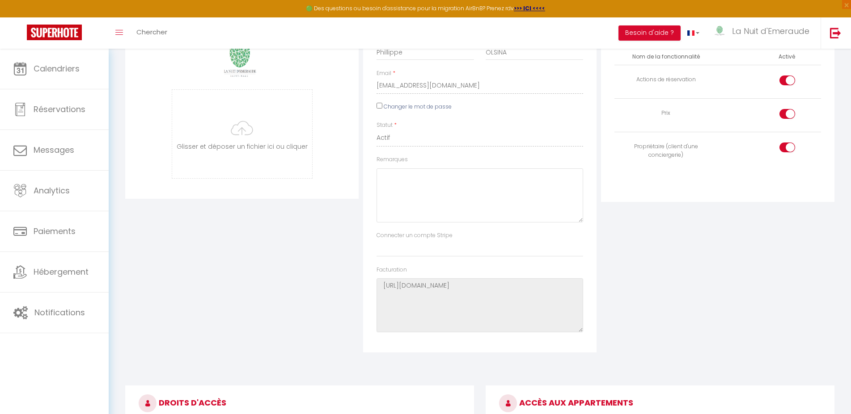
scroll to position [0, 0]
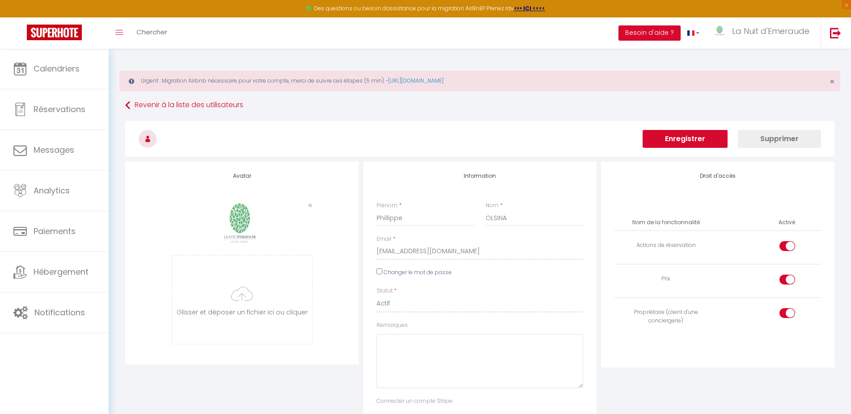
click at [686, 142] on button "Enregistrer" at bounding box center [684, 139] width 85 height 18
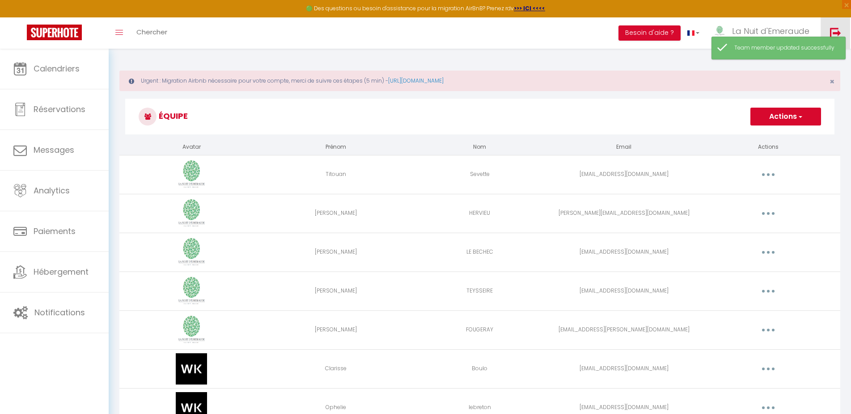
click at [832, 22] on link at bounding box center [835, 32] width 30 height 31
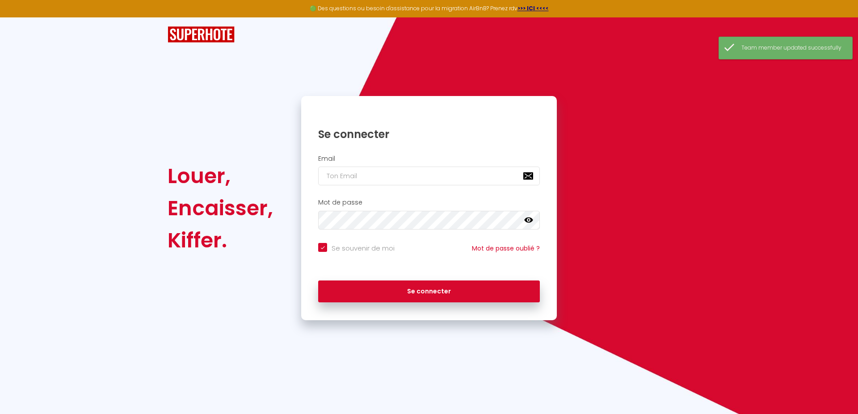
click at [317, 173] on div "Email" at bounding box center [429, 170] width 244 height 31
click at [332, 172] on input "email" at bounding box center [429, 176] width 222 height 19
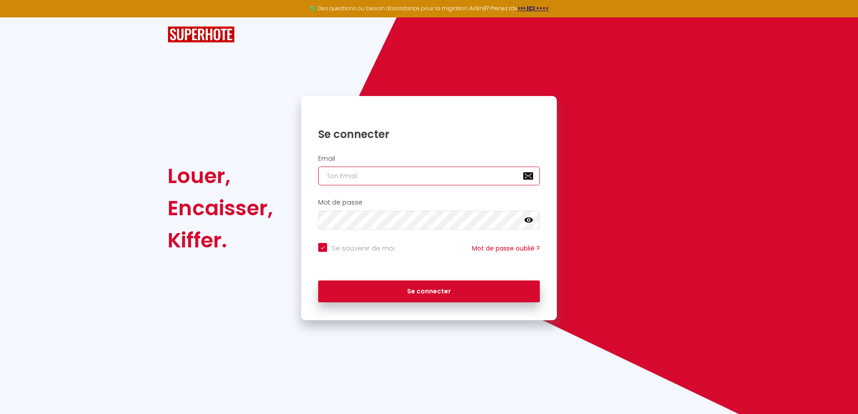
type input "[EMAIL_ADDRESS][DOMAIN_NAME]"
checkbox input "true"
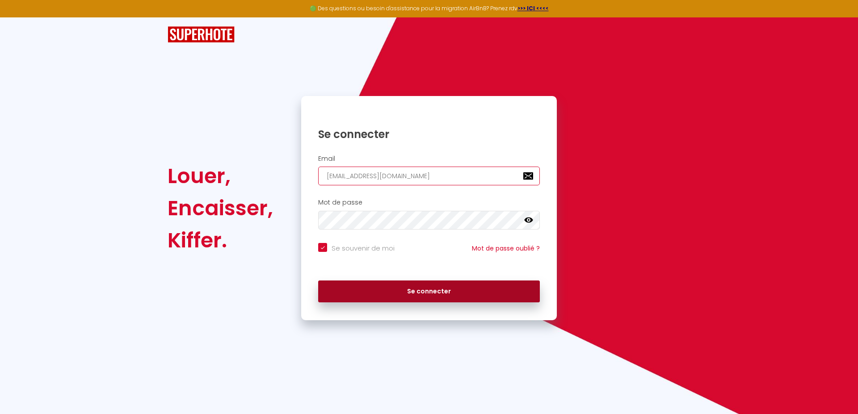
type input "[EMAIL_ADDRESS][DOMAIN_NAME]"
click at [370, 283] on button "Se connecter" at bounding box center [429, 292] width 222 height 22
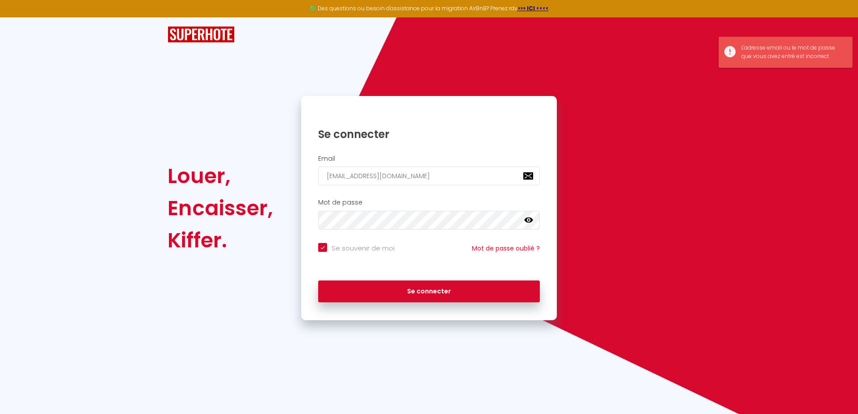
click at [530, 219] on icon at bounding box center [528, 220] width 9 height 9
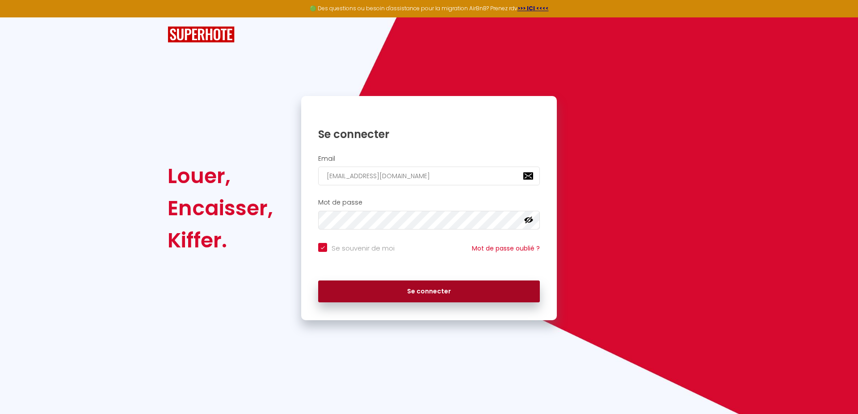
click at [386, 286] on button "Se connecter" at bounding box center [429, 292] width 222 height 22
click at [437, 299] on button "Se connecter" at bounding box center [429, 292] width 222 height 22
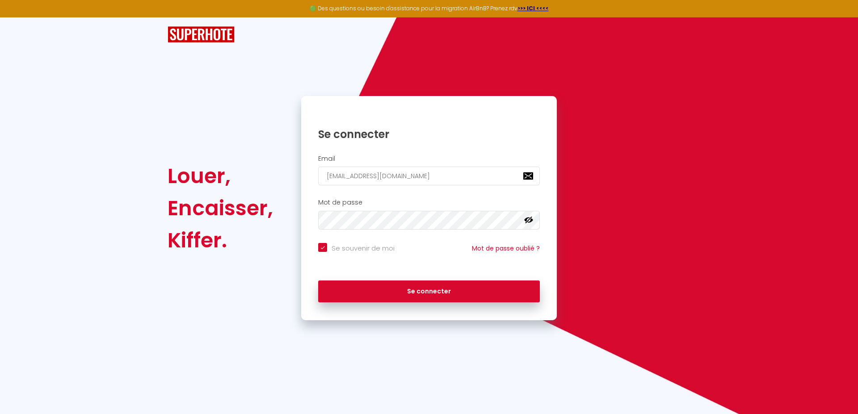
click at [321, 216] on div "Mot de passe false" at bounding box center [429, 216] width 256 height 44
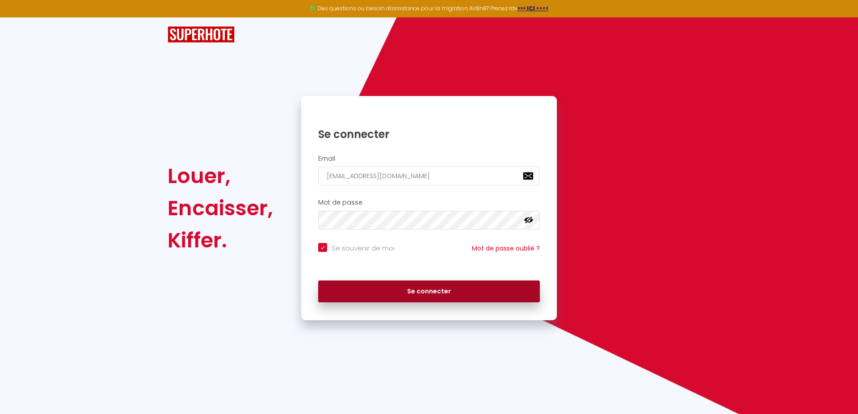
click at [433, 288] on button "Se connecter" at bounding box center [429, 292] width 222 height 22
click at [409, 293] on button "Se connecter" at bounding box center [429, 292] width 222 height 22
checkbox input "true"
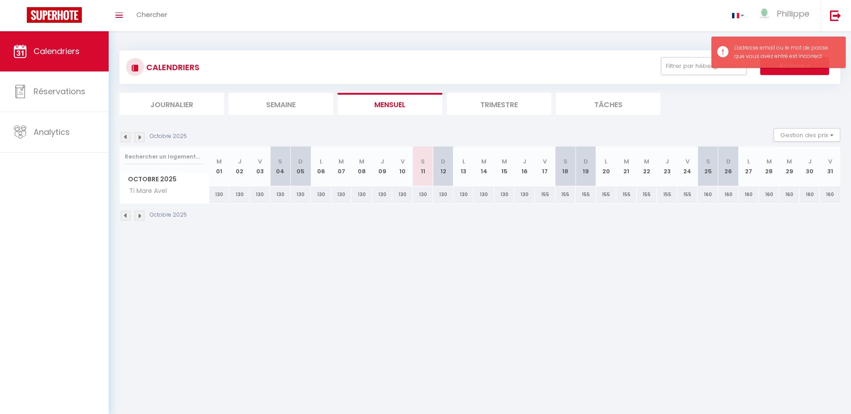
click at [452, 193] on div "130" at bounding box center [443, 194] width 21 height 17
type input "130"
type input "Dim 12 Octobre 2025"
type input "Lun 13 Octobre 2025"
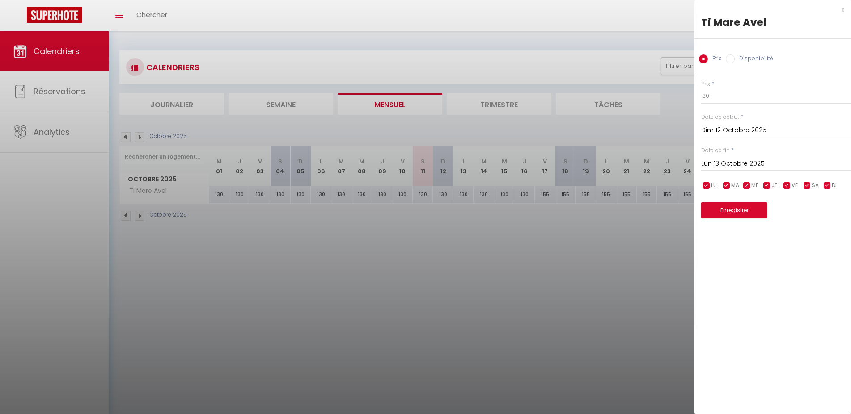
click at [748, 56] on label "Disponibilité" at bounding box center [753, 60] width 38 height 10
click at [734, 56] on input "Disponibilité" at bounding box center [730, 59] width 9 height 9
radio input "true"
radio input "false"
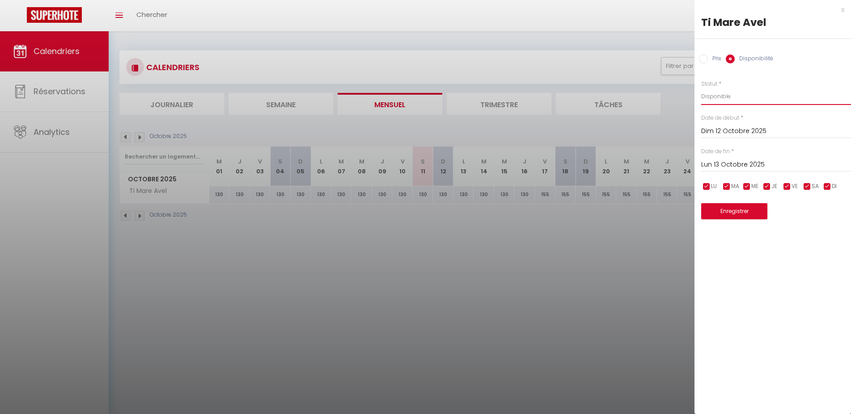
click at [701, 88] on select "Disponible Indisponible" at bounding box center [776, 96] width 150 height 17
select select "0"
click option "Indisponible" at bounding box center [0, 0] width 0 height 0
click at [726, 213] on button "Enregistrer" at bounding box center [734, 211] width 66 height 16
select select "0"
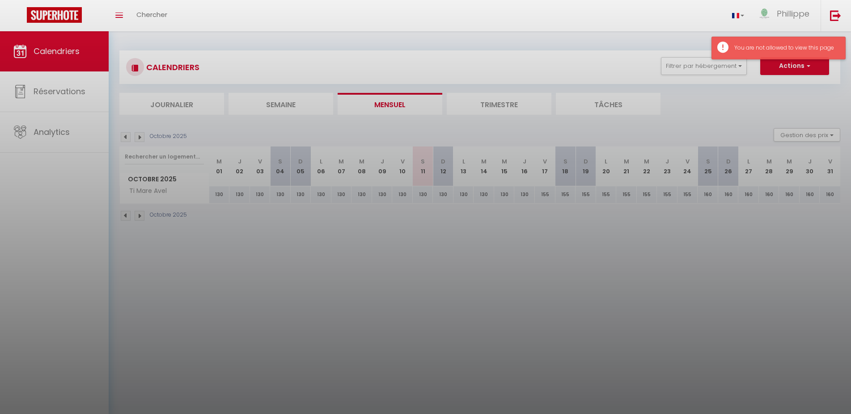
click at [765, 47] on div "You are not allowed to view this page" at bounding box center [785, 48] width 102 height 8
click at [723, 45] on div "You are not allowed to view this page" at bounding box center [778, 48] width 134 height 23
click at [560, 32] on div at bounding box center [425, 207] width 851 height 414
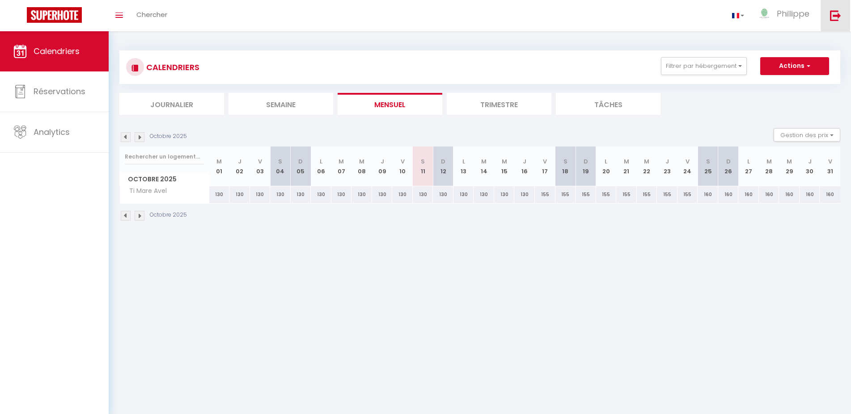
click at [832, 22] on link at bounding box center [835, 15] width 30 height 31
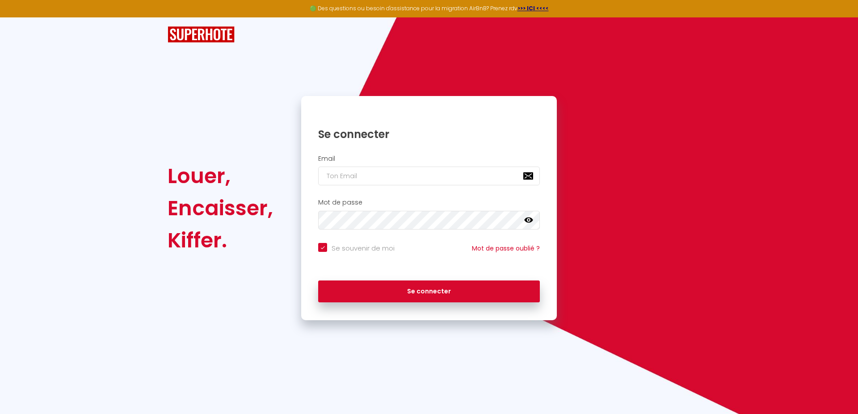
click at [405, 165] on div "Email" at bounding box center [429, 170] width 244 height 31
click at [389, 177] on input "email" at bounding box center [429, 176] width 222 height 19
type input "lanuitdemeraude@orange.fr"
checkbox input "true"
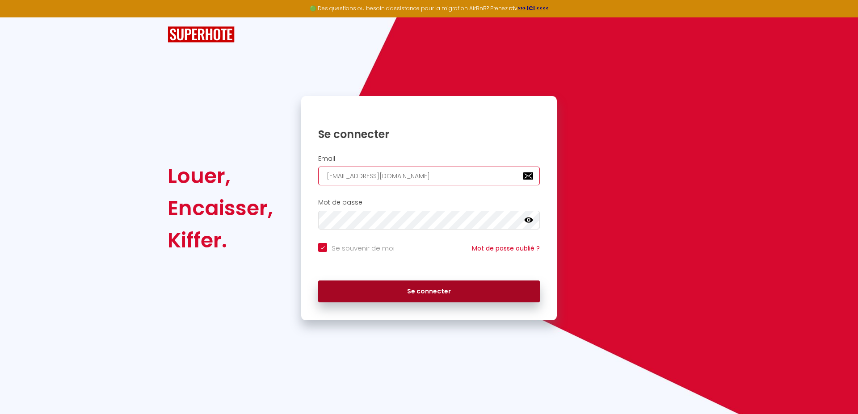
type input "lanuitdemeraude@orange.fr"
click at [398, 292] on button "Se connecter" at bounding box center [429, 292] width 222 height 22
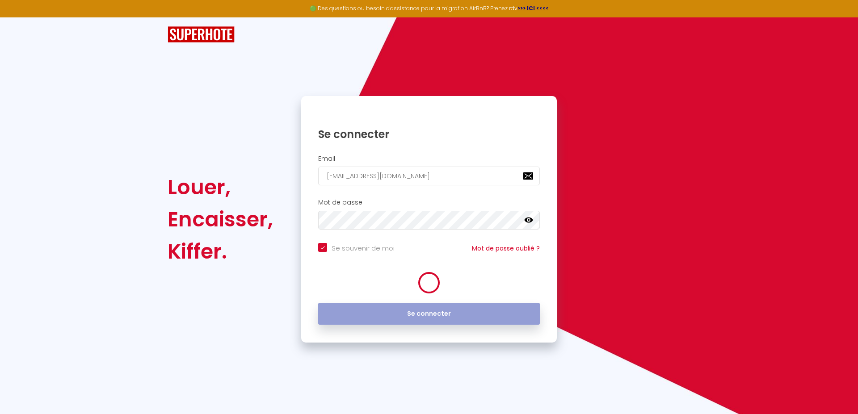
checkbox input "true"
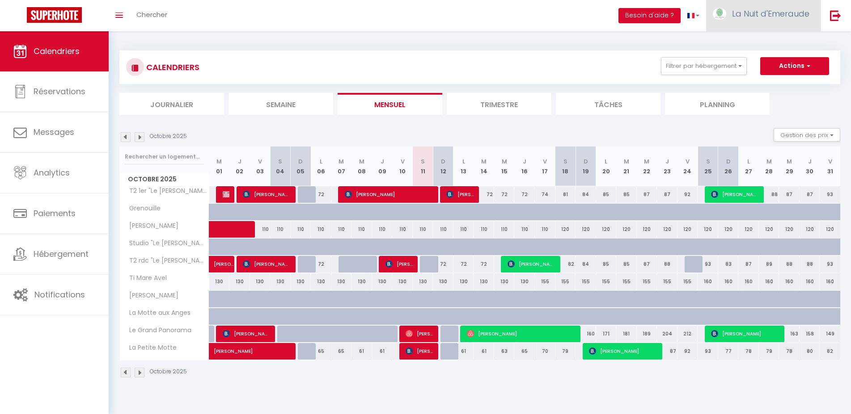
click at [777, 17] on span "La Nuit d'Emeraude" at bounding box center [770, 13] width 77 height 11
click at [766, 61] on link "Équipe" at bounding box center [784, 60] width 66 height 15
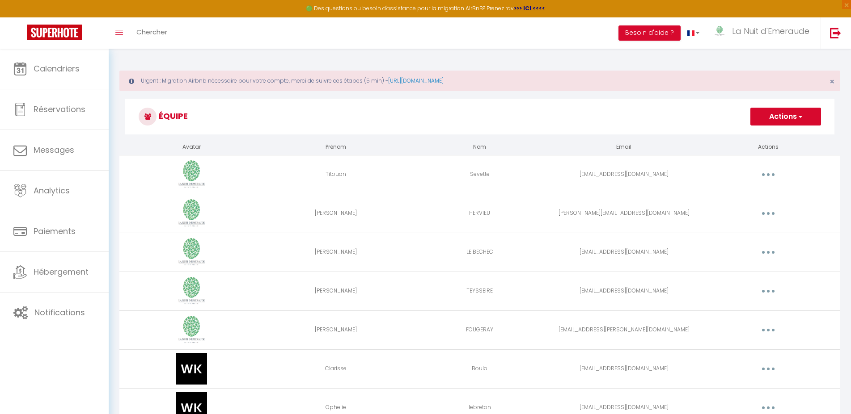
scroll to position [159, 0]
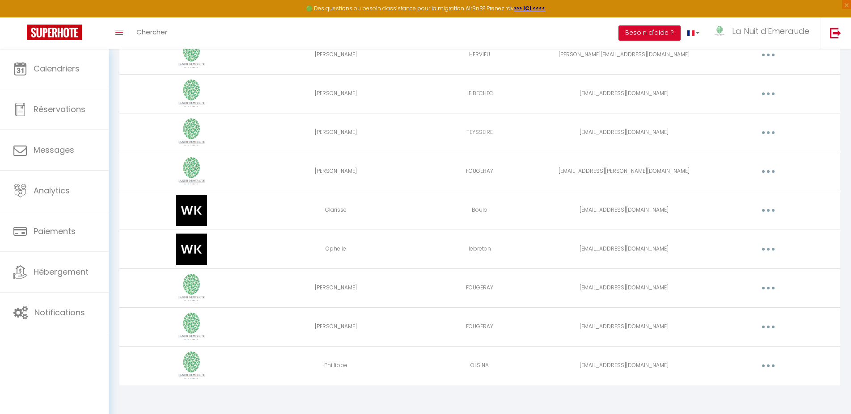
click at [761, 366] on button "button" at bounding box center [767, 366] width 25 height 14
click at [749, 385] on link "Editer" at bounding box center [745, 386] width 66 height 15
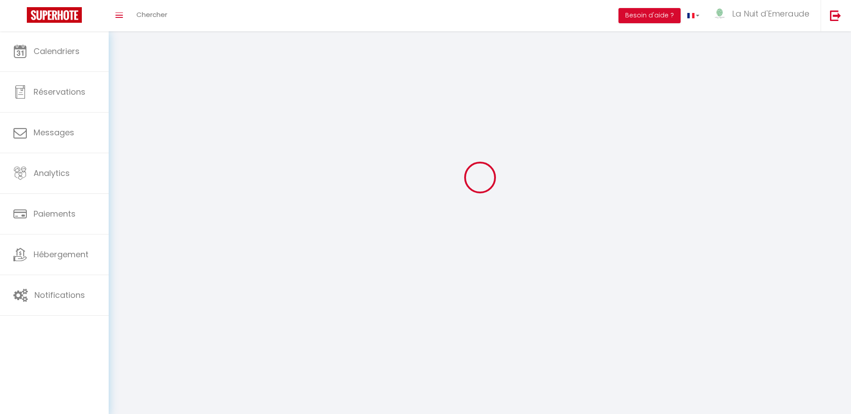
scroll to position [49, 0]
type input "Phillippe"
type input "OLSINA"
type input "[EMAIL_ADDRESS][DOMAIN_NAME]"
type textarea "https://app.superhote.com/#/connect/b6KxD0SsEt"
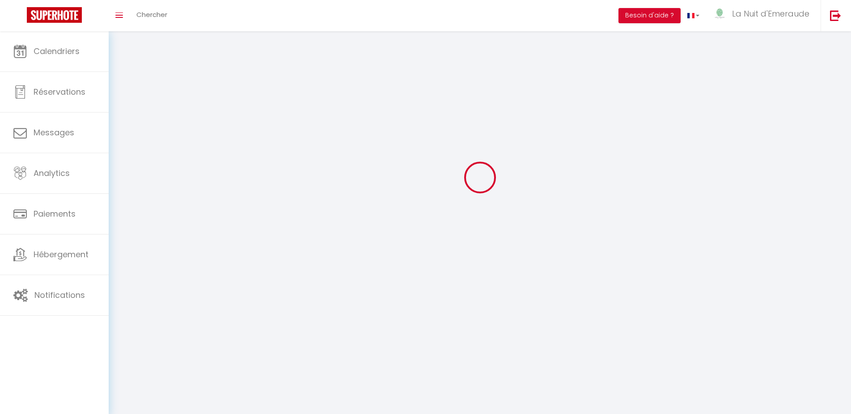
checkbox input "true"
checkbox input "false"
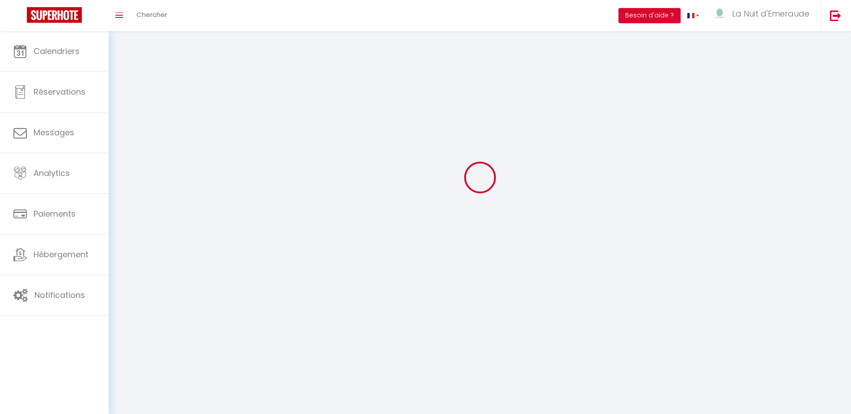
checkbox input "true"
checkbox input "false"
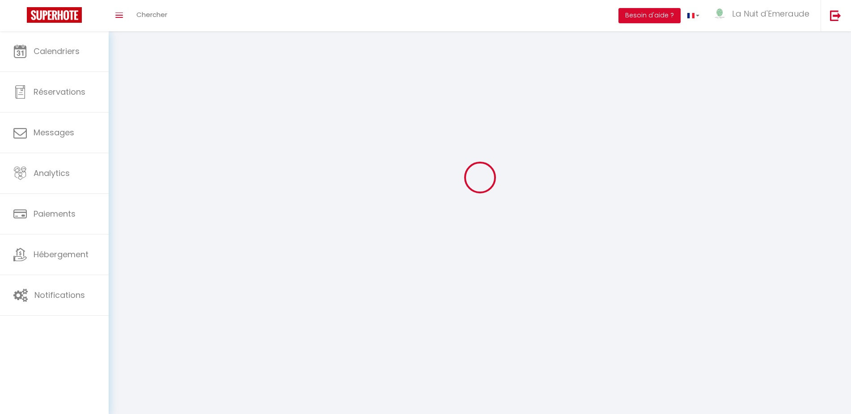
checkbox input "true"
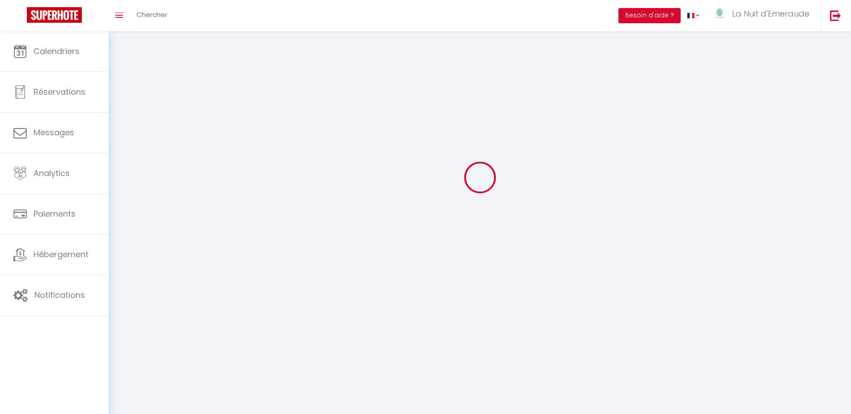
checkbox input "false"
select select
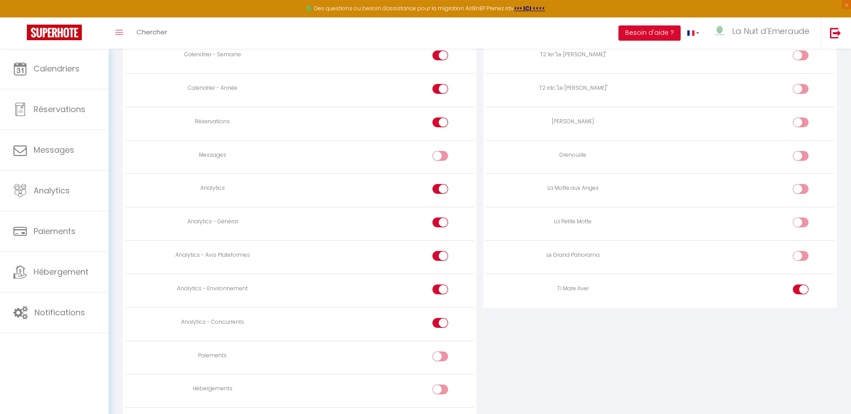
scroll to position [667, 0]
click at [441, 121] on input "checkbox" at bounding box center [448, 124] width 16 height 13
checkbox input "false"
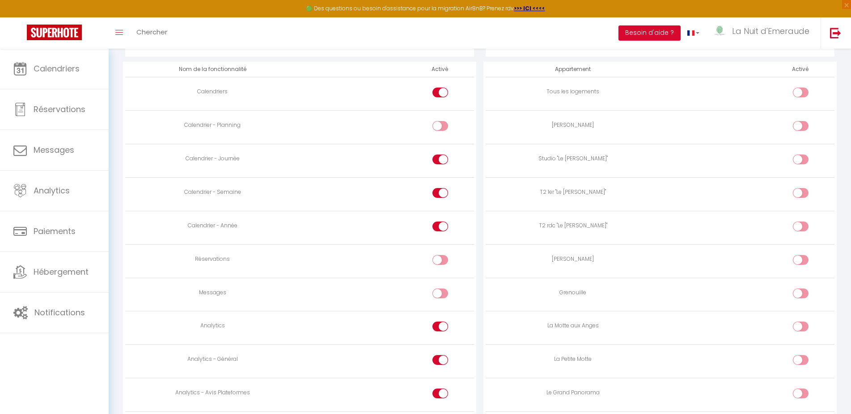
click at [439, 126] on div at bounding box center [440, 126] width 16 height 10
click at [440, 126] on input "checkbox" at bounding box center [448, 127] width 16 height 13
checkbox input "true"
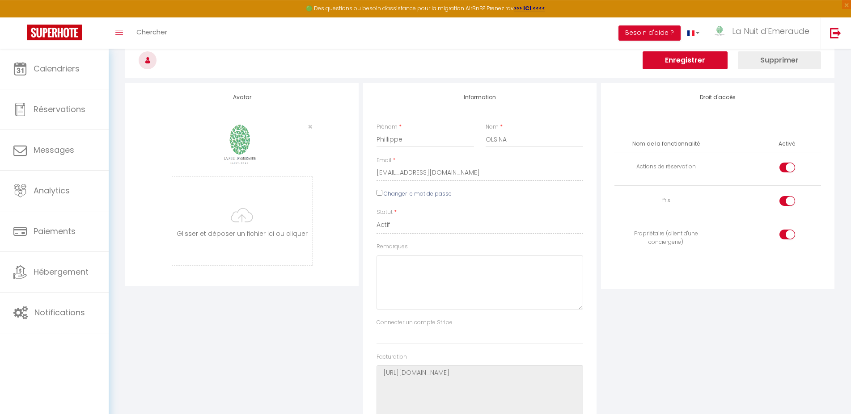
scroll to position [75, 0]
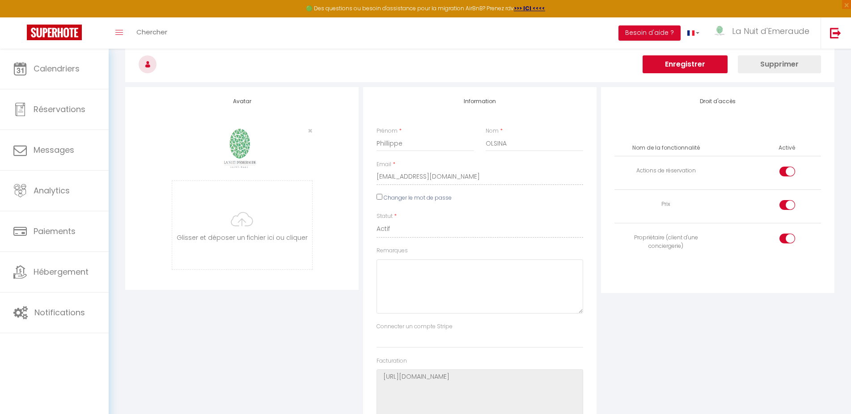
click at [685, 62] on button "Enregistrer" at bounding box center [684, 64] width 85 height 18
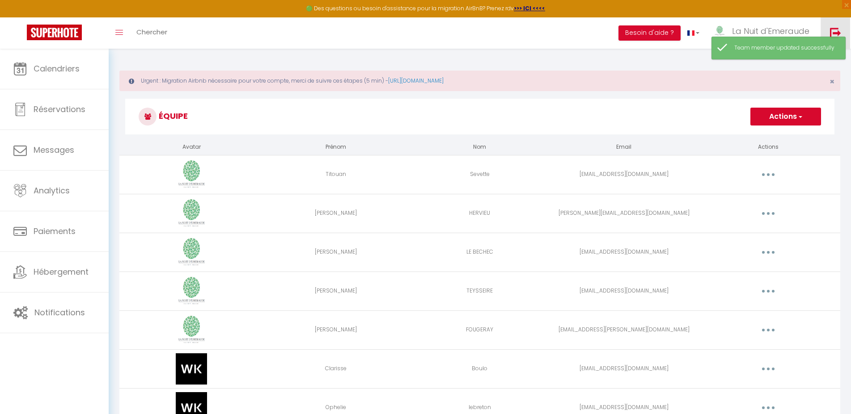
click at [836, 30] on img at bounding box center [835, 32] width 11 height 11
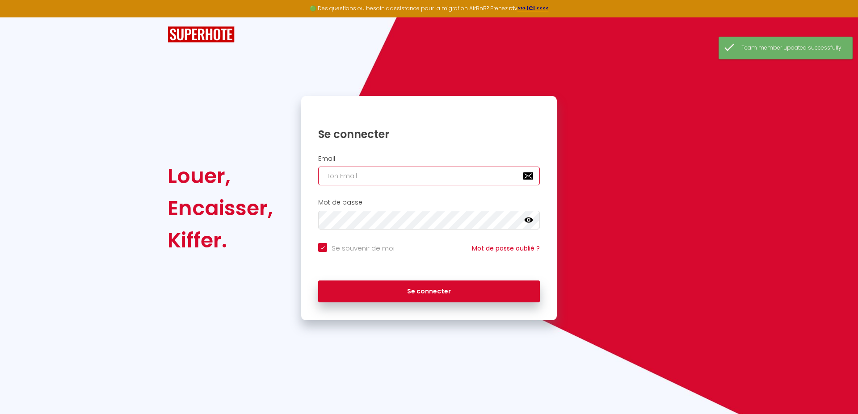
click at [367, 181] on input "email" at bounding box center [429, 176] width 222 height 19
type input "[EMAIL_ADDRESS][DOMAIN_NAME]"
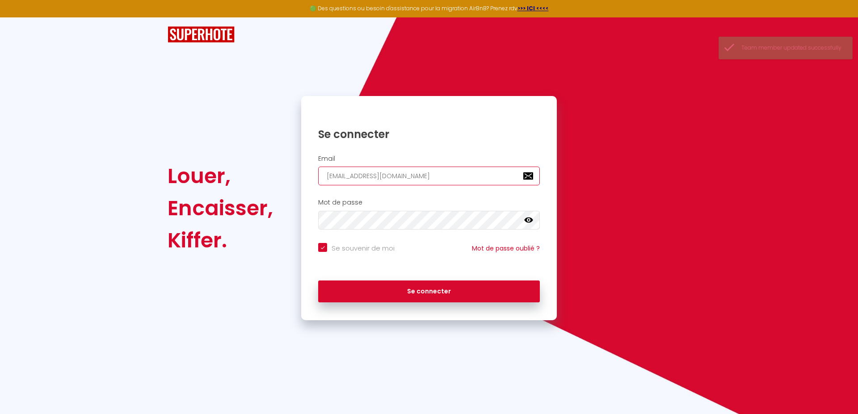
checkbox input "true"
type input "[EMAIL_ADDRESS][DOMAIN_NAME]"
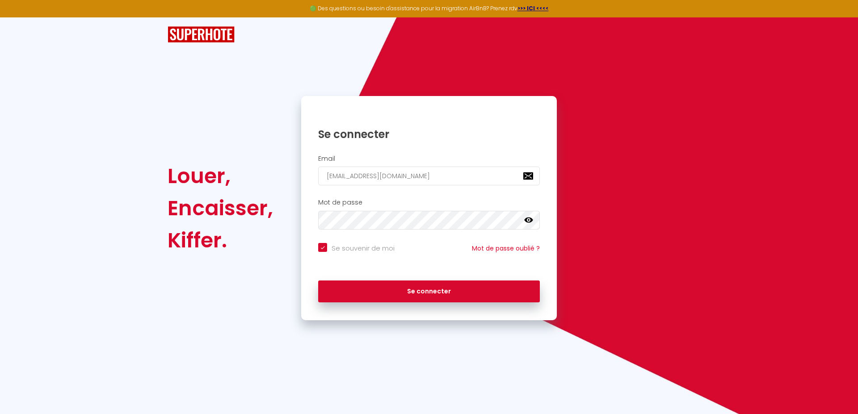
click at [529, 219] on icon at bounding box center [528, 220] width 9 height 5
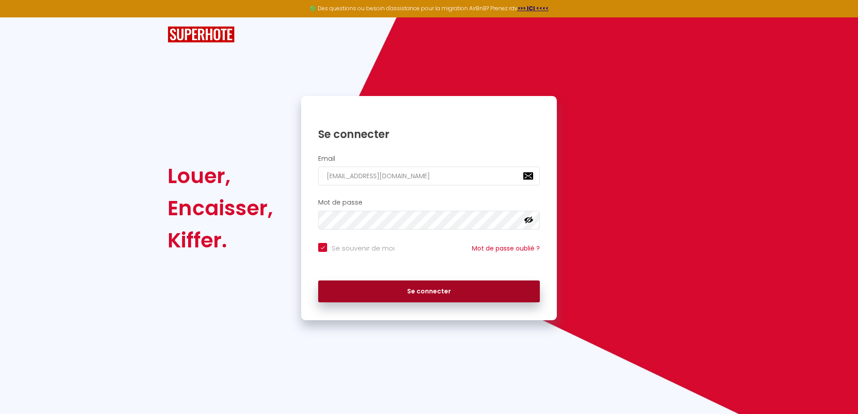
click at [398, 289] on button "Se connecter" at bounding box center [429, 292] width 222 height 22
checkbox input "true"
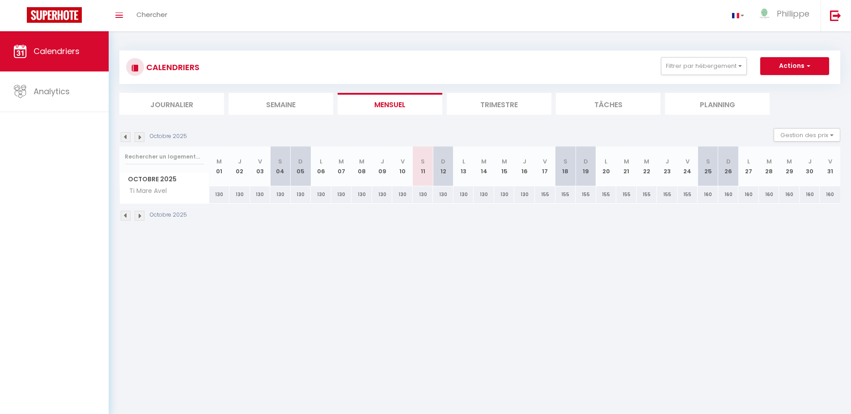
click at [478, 193] on div "130" at bounding box center [483, 194] width 21 height 17
type input "130"
type input "Mar 14 Octobre 2025"
type input "Mer 15 Octobre 2025"
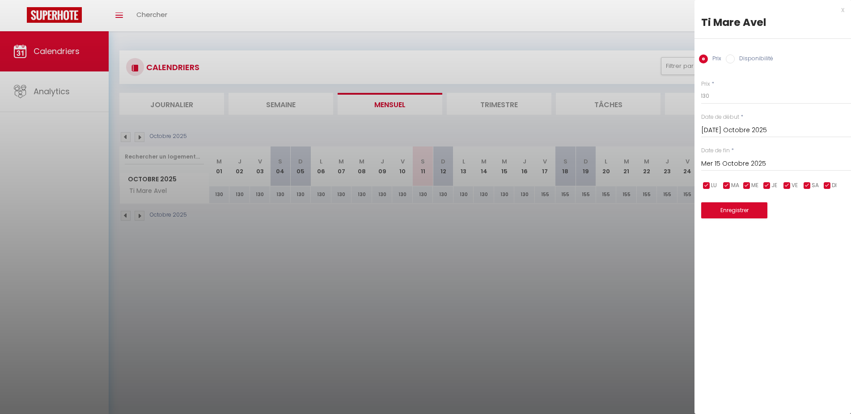
click at [729, 61] on input "Disponibilité" at bounding box center [730, 59] width 9 height 9
radio input "true"
radio input "false"
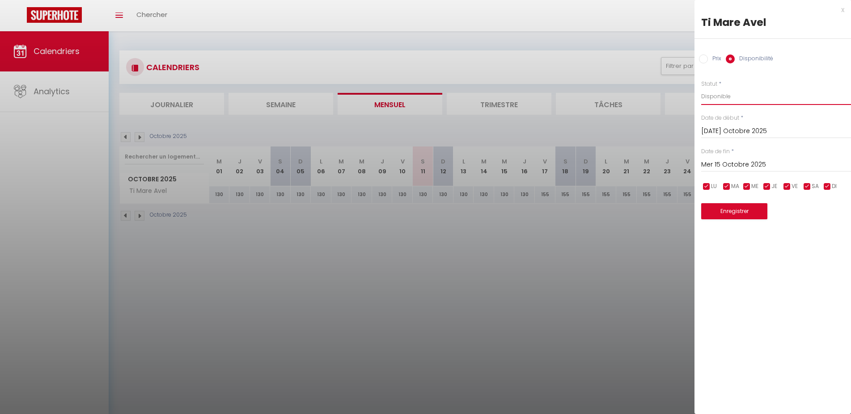
click at [701, 88] on select "Disponible Indisponible" at bounding box center [776, 96] width 150 height 17
select select "0"
click option "Indisponible" at bounding box center [0, 0] width 0 height 0
click at [734, 219] on button "Enregistrer" at bounding box center [734, 211] width 66 height 16
select select "0"
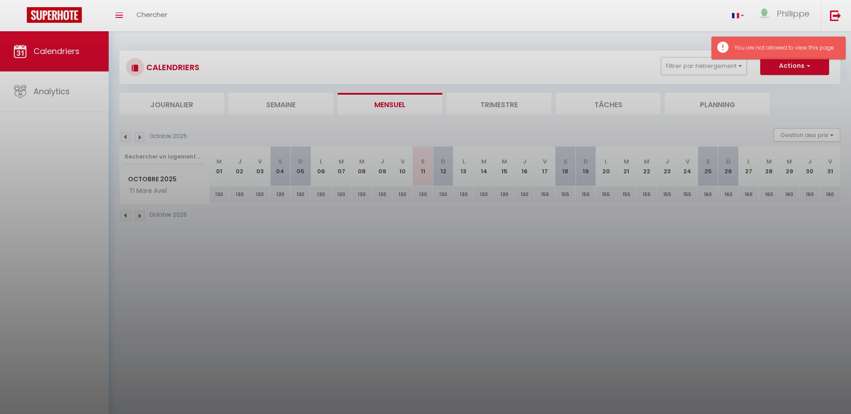
click at [332, 257] on div at bounding box center [425, 207] width 851 height 414
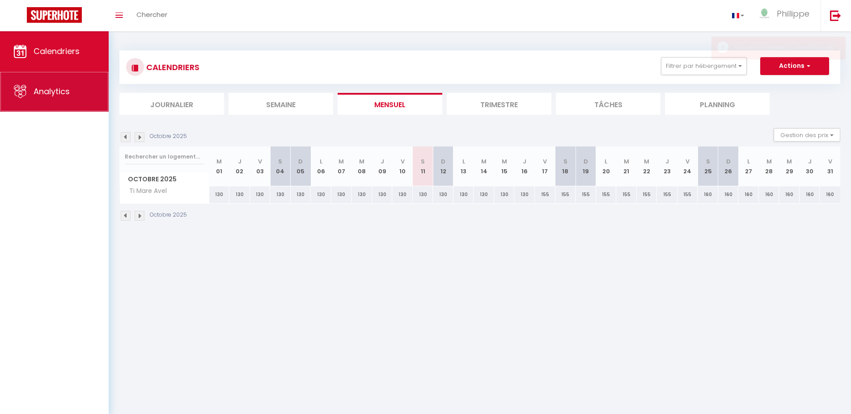
click at [27, 89] on link "Analytics" at bounding box center [54, 92] width 109 height 40
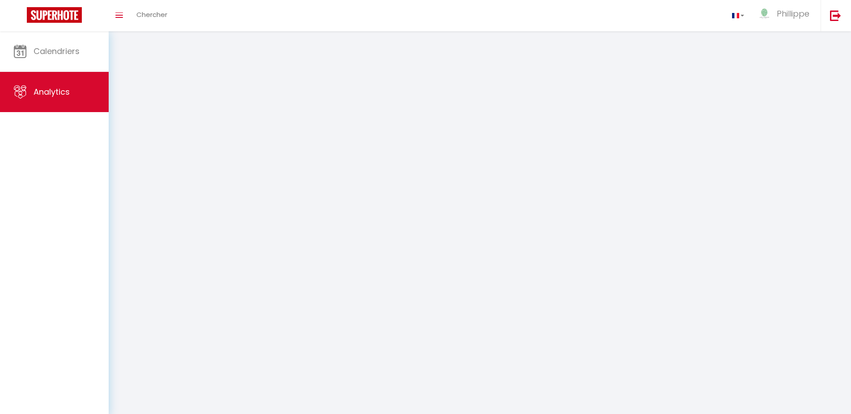
select select "2025"
select select "10"
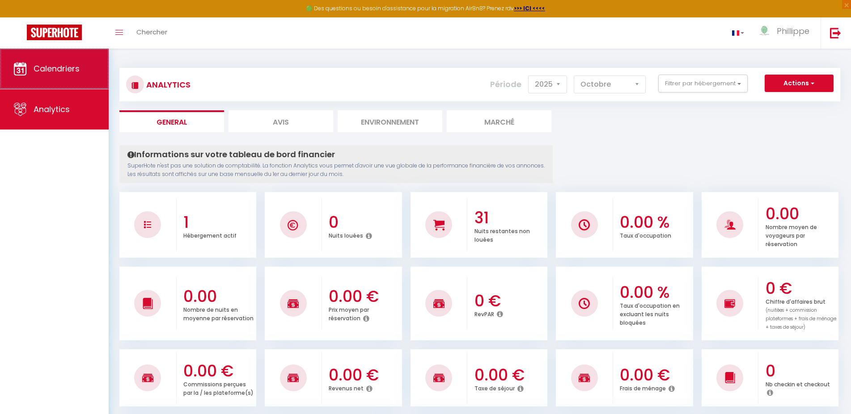
click at [71, 67] on span "Calendriers" at bounding box center [57, 68] width 46 height 11
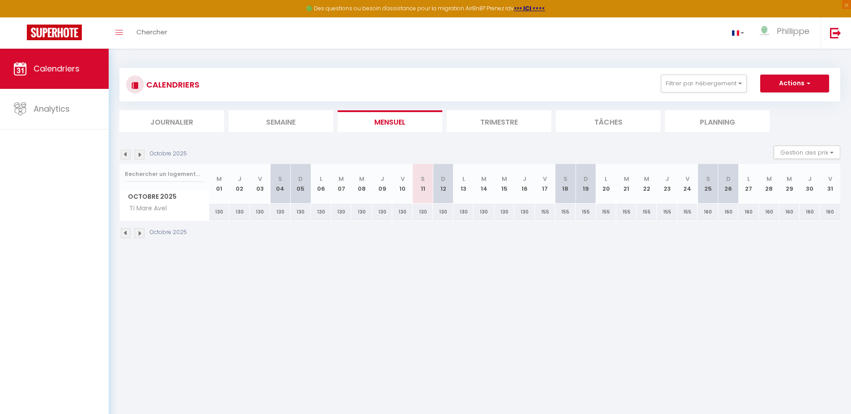
click at [641, 213] on div "155" at bounding box center [647, 212] width 21 height 17
type input "155"
type input "Mer 22 Octobre 2025"
type input "Jeu 23 Octobre 2025"
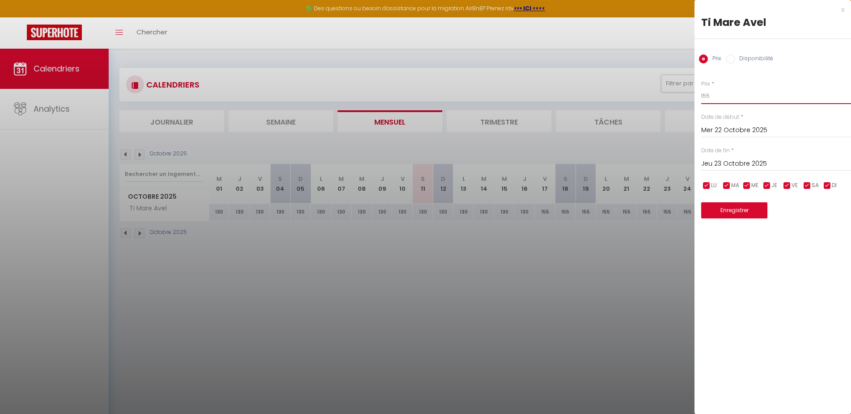
click at [727, 99] on input "155" at bounding box center [776, 96] width 150 height 16
type input "160"
click at [738, 209] on button "Enregistrer" at bounding box center [734, 210] width 66 height 16
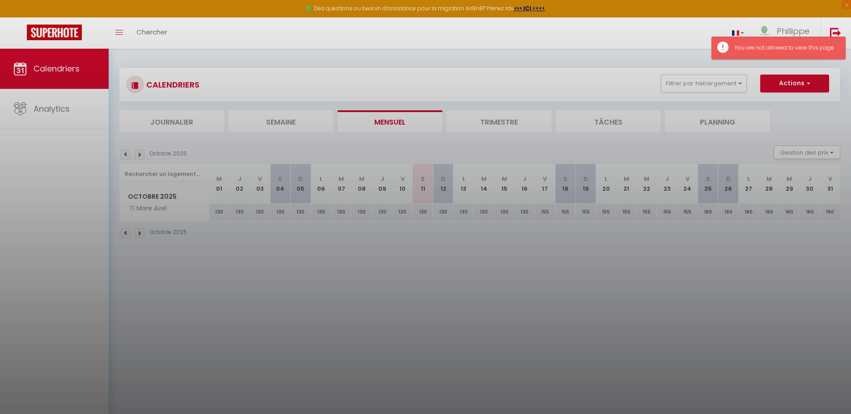
click at [570, 144] on div at bounding box center [425, 207] width 851 height 414
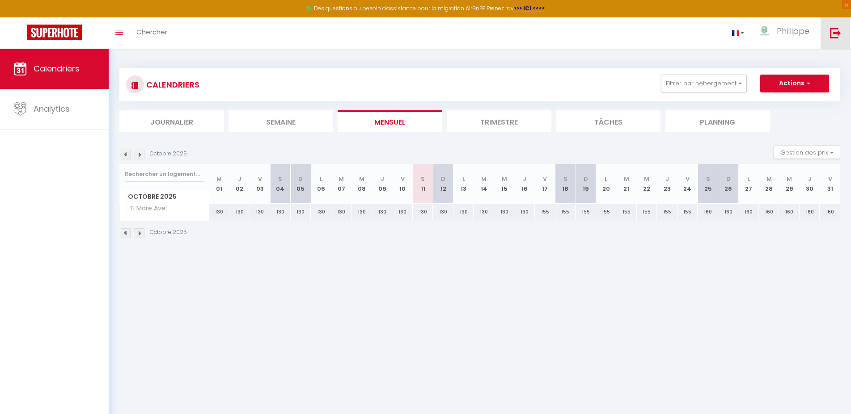
click at [834, 28] on img at bounding box center [835, 32] width 11 height 11
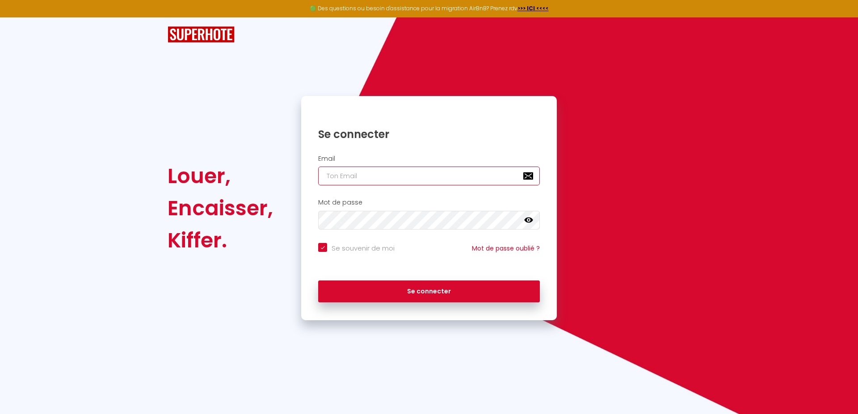
click at [375, 168] on input "email" at bounding box center [429, 176] width 222 height 19
type input "lanuitdemeraude@orange.fr"
checkbox input "true"
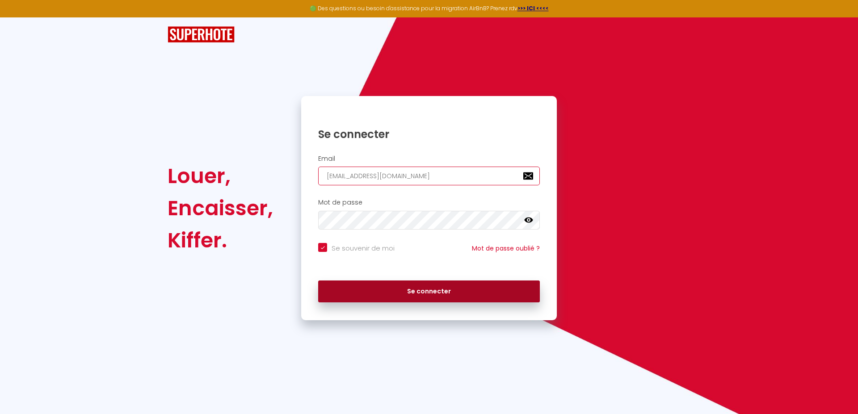
type input "lanuitdemeraude@orange.fr"
click at [414, 292] on button "Se connecter" at bounding box center [429, 292] width 222 height 22
checkbox input "true"
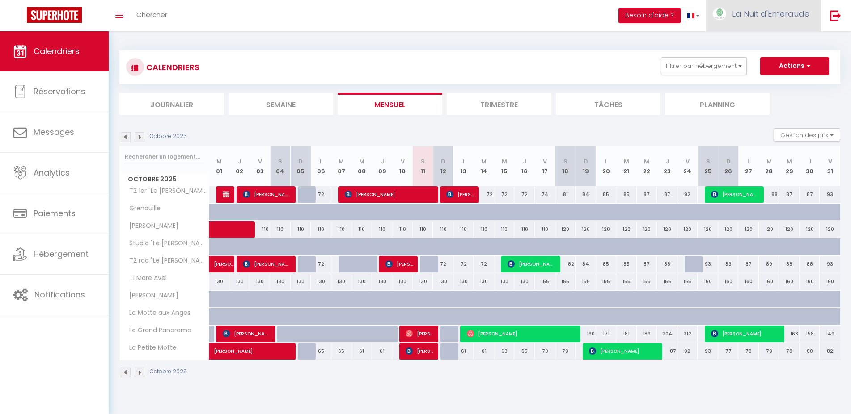
click at [755, 26] on link "La Nuit d'Emeraude" at bounding box center [763, 15] width 114 height 31
click at [768, 59] on link "Équipe" at bounding box center [784, 60] width 66 height 15
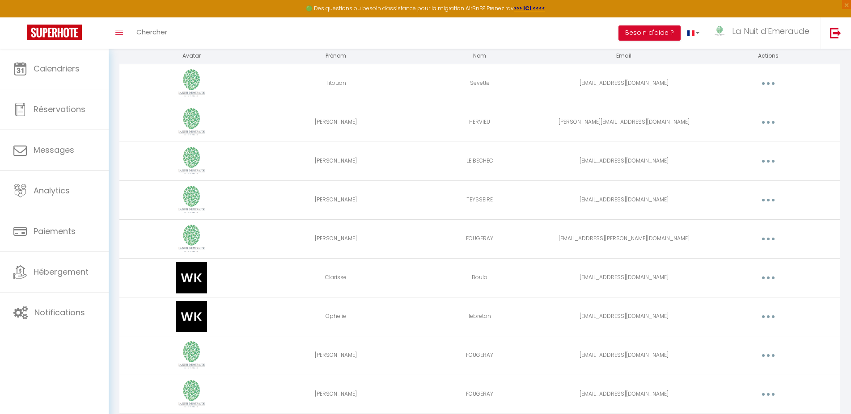
scroll to position [159, 0]
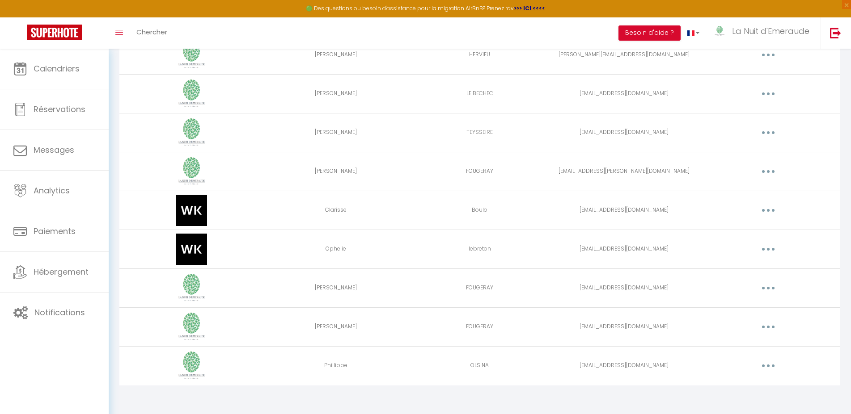
click at [756, 366] on button "button" at bounding box center [767, 366] width 25 height 14
click at [722, 380] on link "Editer" at bounding box center [745, 386] width 66 height 15
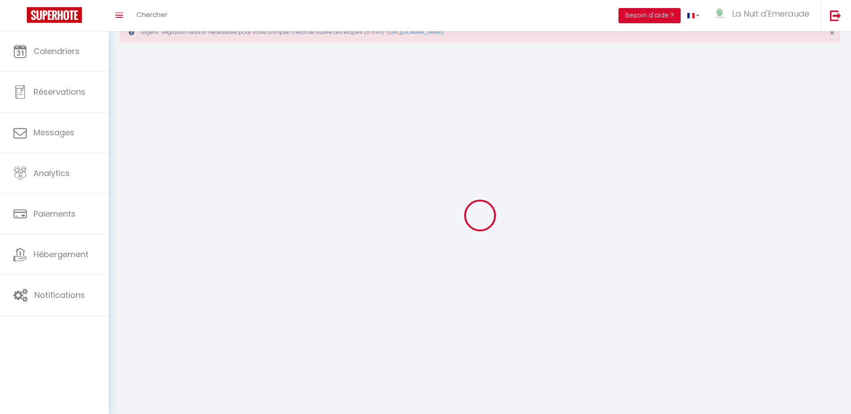
scroll to position [49, 0]
type input "Phillippe"
type input "OLSINA"
type input "[EMAIL_ADDRESS][DOMAIN_NAME]"
type textarea "https://app.superhote.com/#/connect/b6KxD0SsEt"
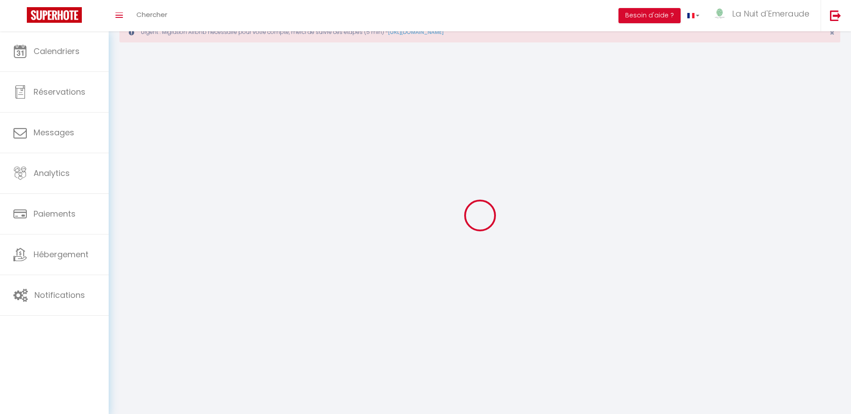
checkbox input "true"
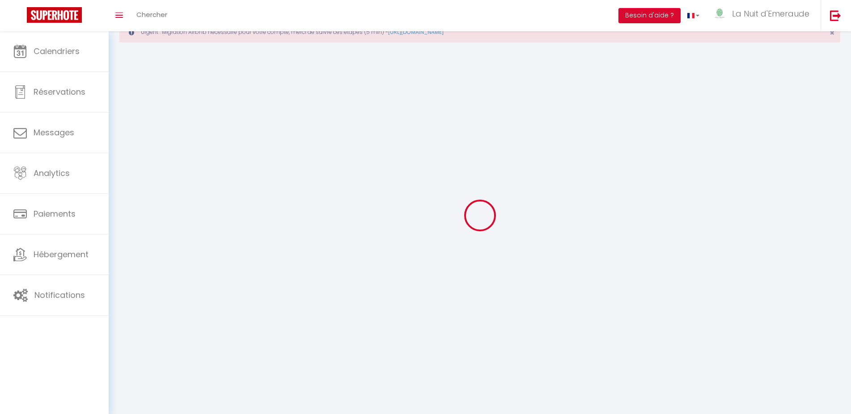
checkbox input "true"
checkbox input "false"
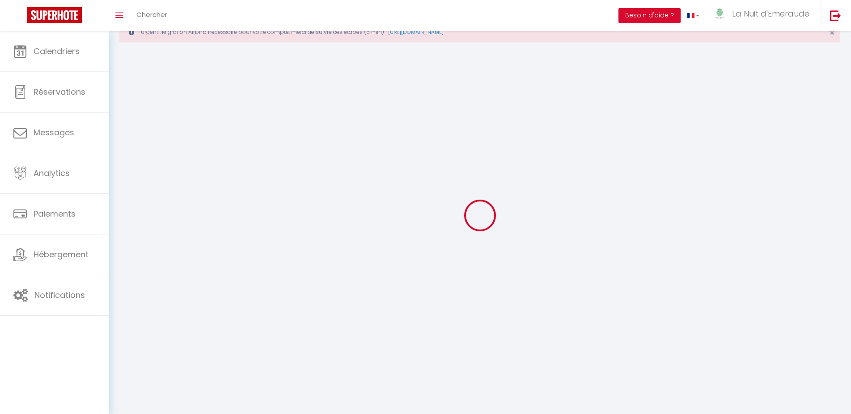
checkbox input "true"
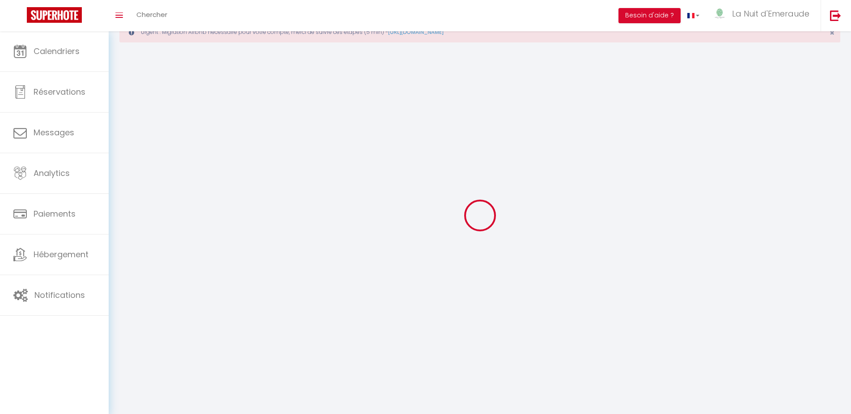
checkbox input "false"
select select
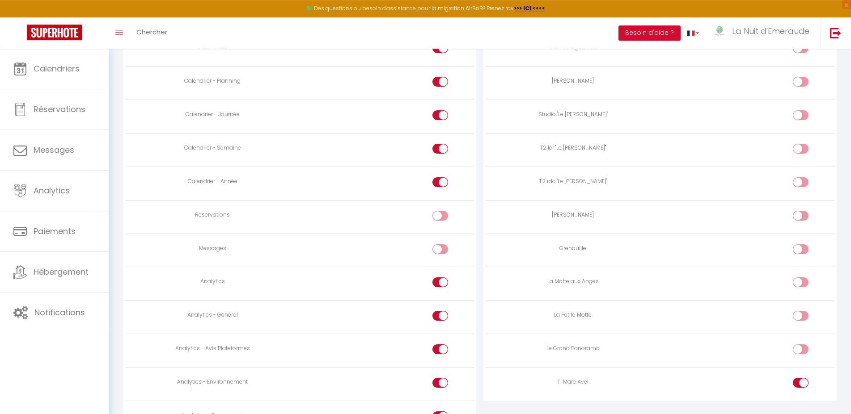
scroll to position [505, 0]
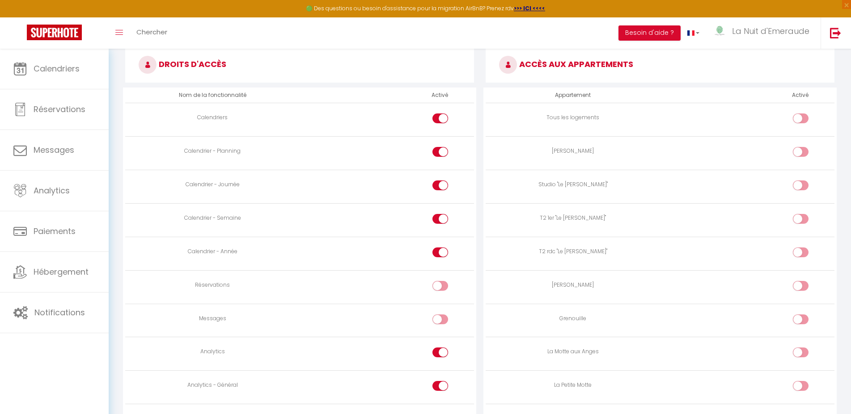
click at [435, 154] on div at bounding box center [440, 152] width 16 height 10
click at [440, 154] on input "checkbox" at bounding box center [448, 153] width 16 height 13
checkbox input "false"
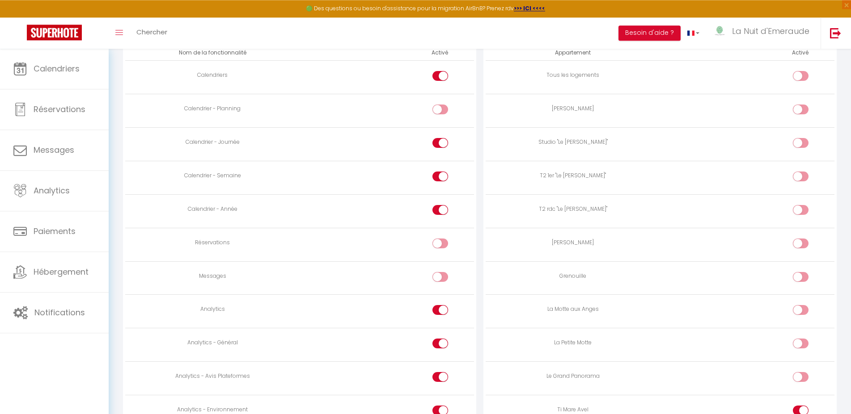
scroll to position [576, 0]
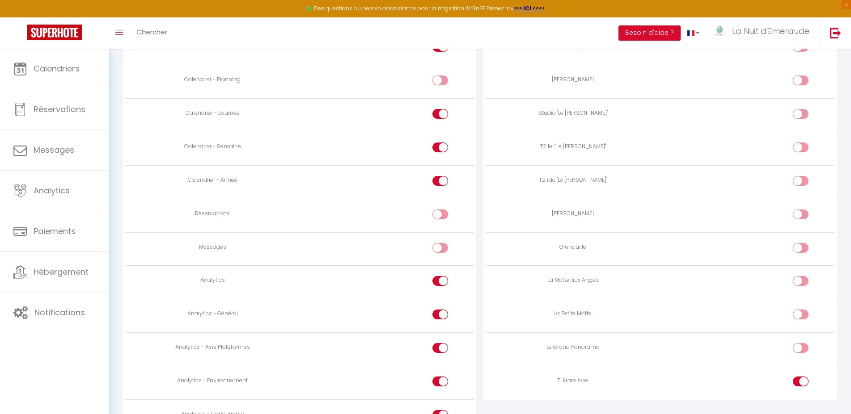
click at [441, 207] on td at bounding box center [386, 216] width 174 height 34
click at [441, 211] on input "checkbox" at bounding box center [448, 216] width 16 height 13
checkbox input "true"
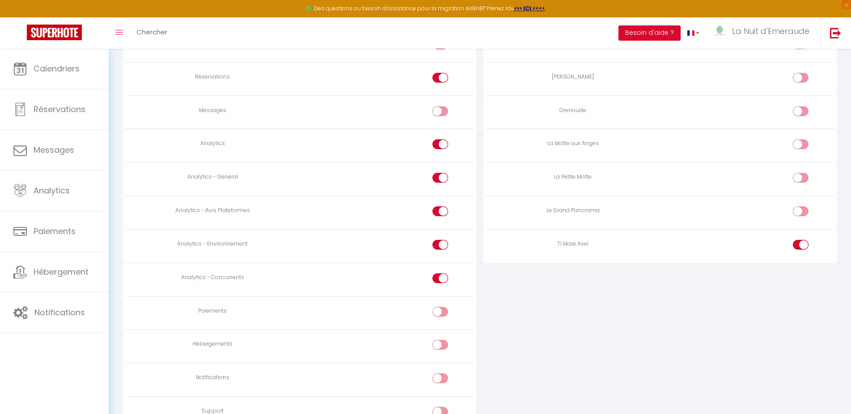
click at [439, 307] on div at bounding box center [440, 312] width 16 height 10
click at [440, 307] on input "checkbox" at bounding box center [448, 313] width 16 height 13
checkbox input "true"
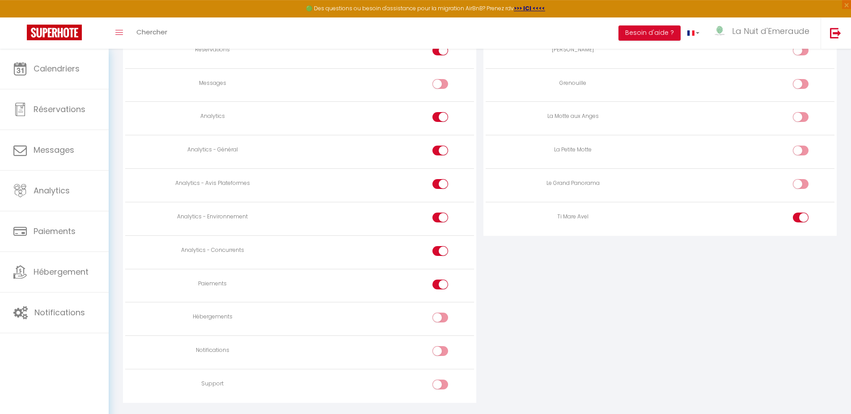
scroll to position [759, 0]
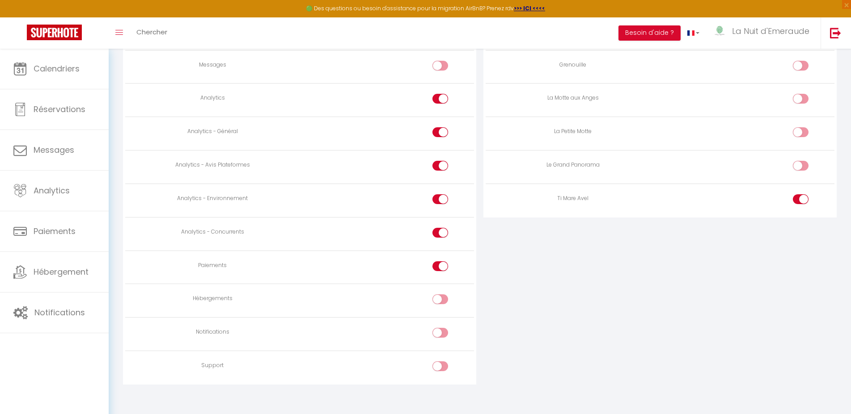
click at [441, 297] on input "checkbox" at bounding box center [448, 301] width 16 height 13
checkbox input "true"
click at [443, 331] on input "checkbox" at bounding box center [448, 334] width 16 height 13
checkbox input "true"
click at [442, 362] on input "checkbox" at bounding box center [448, 368] width 16 height 13
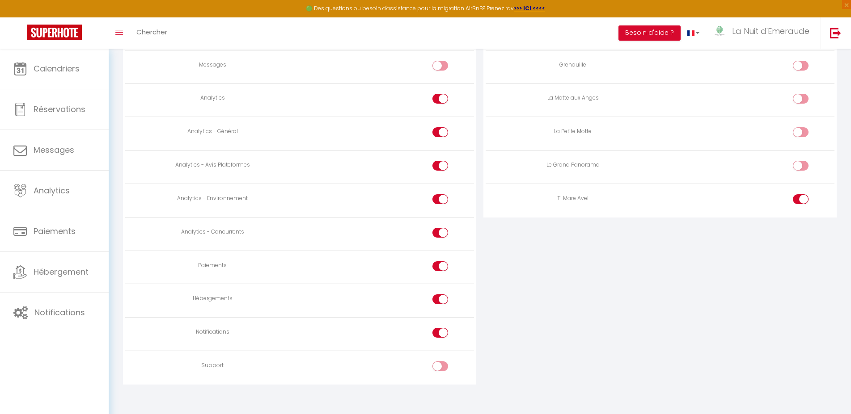
checkbox input "true"
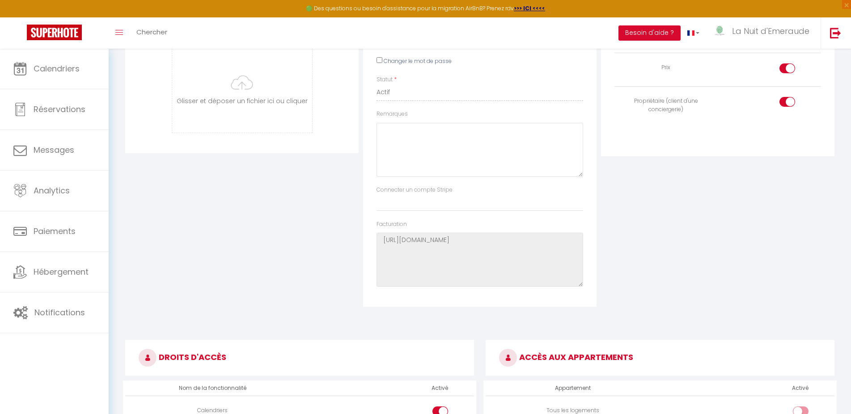
scroll to position [0, 0]
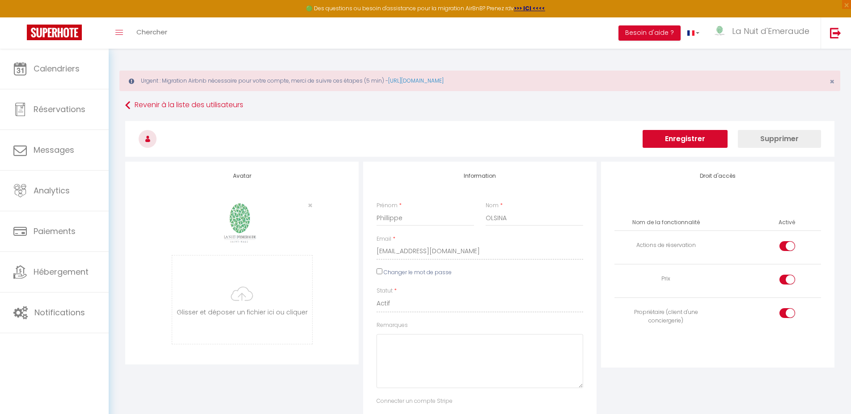
click at [705, 148] on h3 at bounding box center [479, 139] width 709 height 36
click at [705, 138] on button "Enregistrer" at bounding box center [684, 139] width 85 height 18
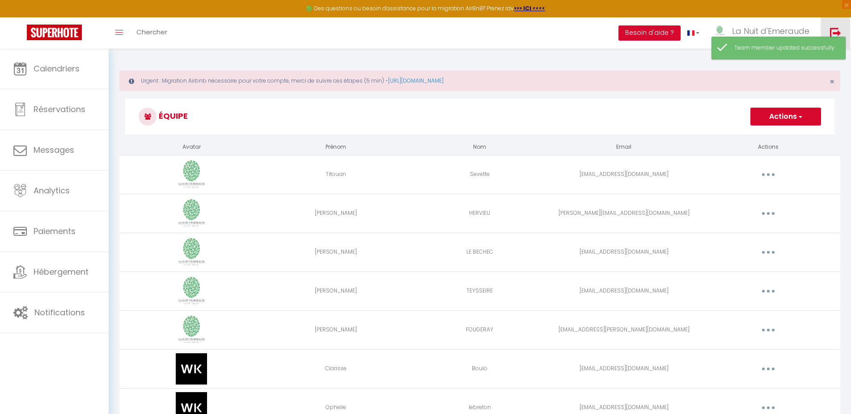
click at [837, 36] on img at bounding box center [835, 32] width 11 height 11
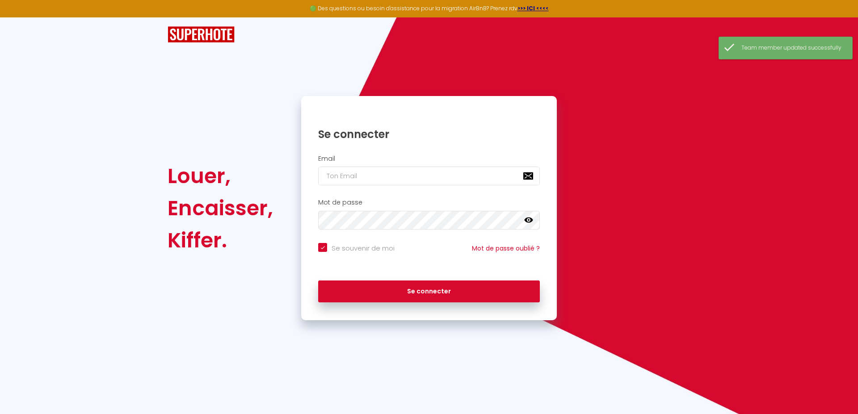
click at [399, 166] on div "Email" at bounding box center [429, 170] width 244 height 31
click at [380, 178] on input "email" at bounding box center [429, 176] width 222 height 19
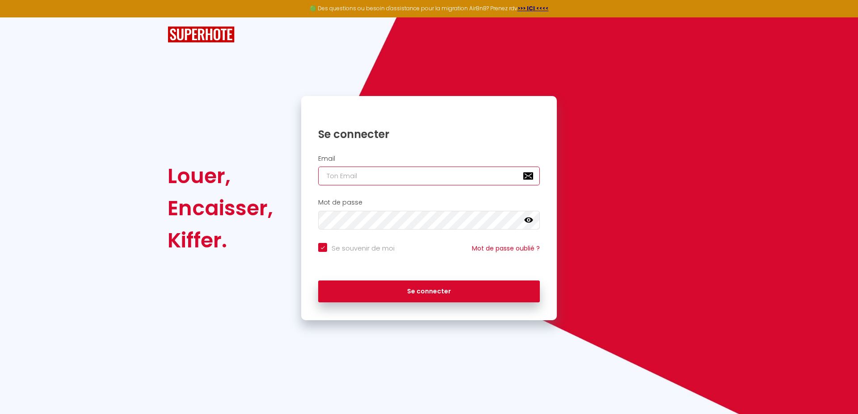
type input "[EMAIL_ADDRESS][DOMAIN_NAME]"
checkbox input "true"
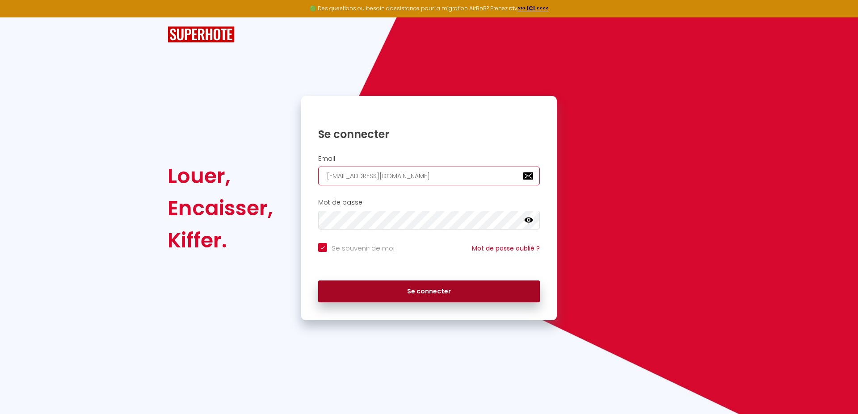
type input "[EMAIL_ADDRESS][DOMAIN_NAME]"
click at [401, 282] on button "Se connecter" at bounding box center [429, 292] width 222 height 22
checkbox input "true"
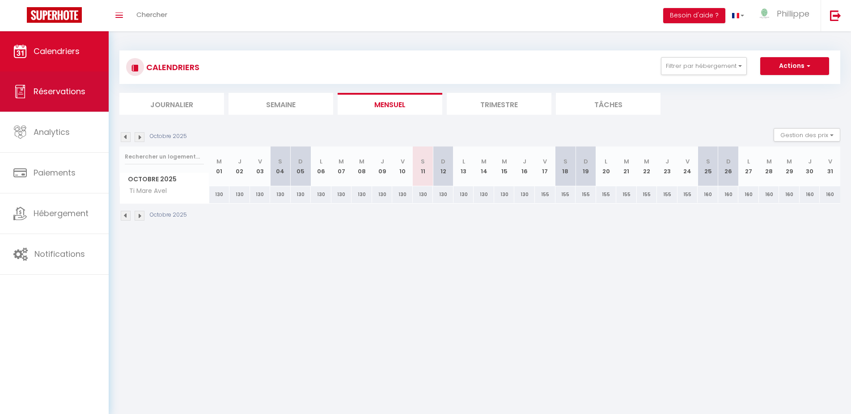
select select
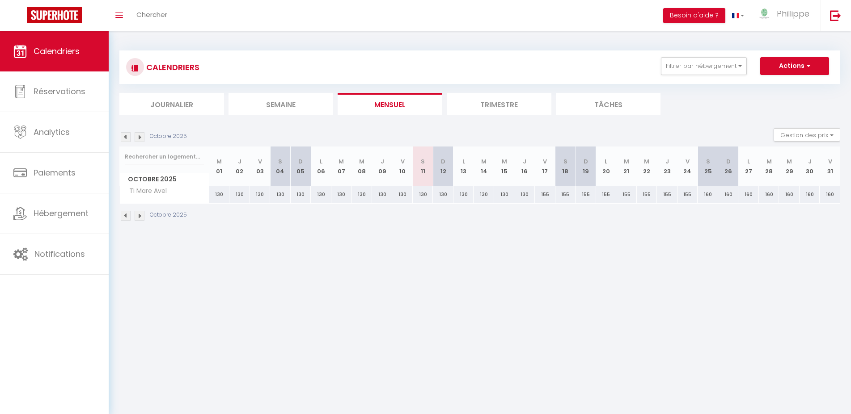
click at [505, 195] on div "130" at bounding box center [504, 194] width 21 height 17
type input "130"
select select "1"
type input "Mer 15 Octobre 2025"
type input "Jeu 16 Octobre 2025"
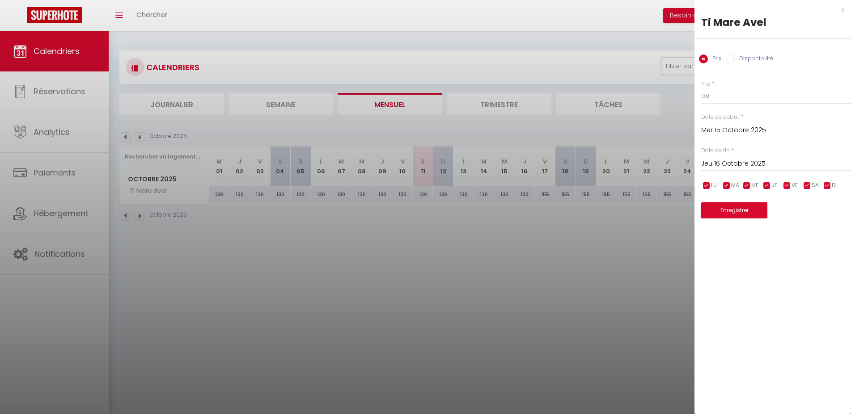
click at [734, 55] on input "Disponibilité" at bounding box center [730, 59] width 9 height 9
radio input "true"
radio input "false"
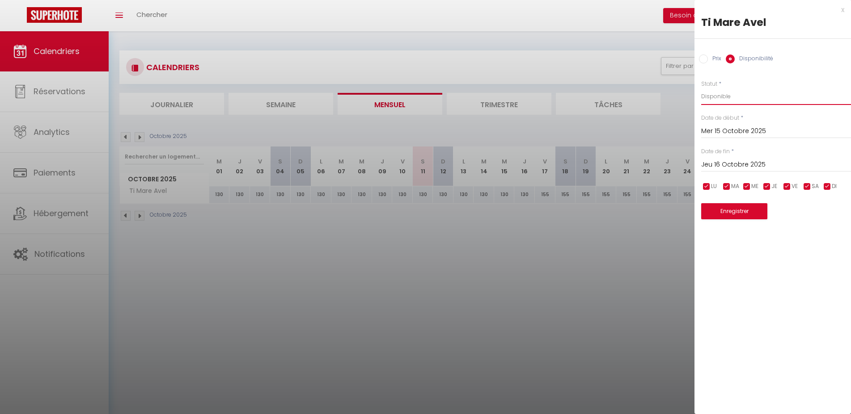
click at [701, 88] on select "Disponible Indisponible" at bounding box center [776, 96] width 150 height 17
select select "0"
click option "Indisponible" at bounding box center [0, 0] width 0 height 0
click at [742, 211] on button "Enregistrer" at bounding box center [734, 211] width 66 height 16
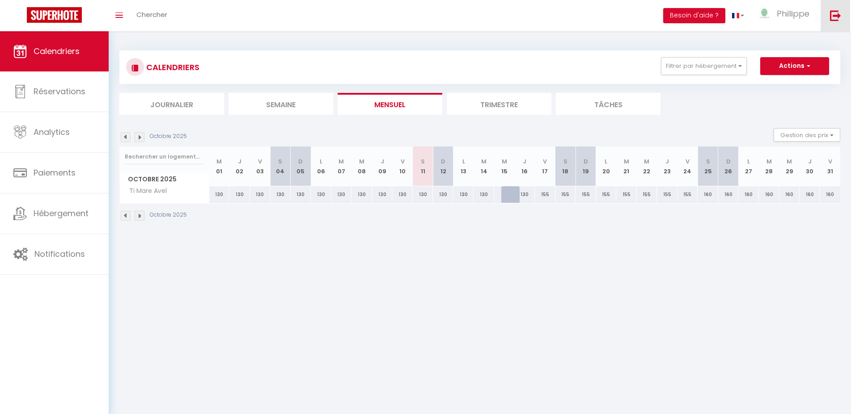
click at [836, 16] on img at bounding box center [835, 15] width 11 height 11
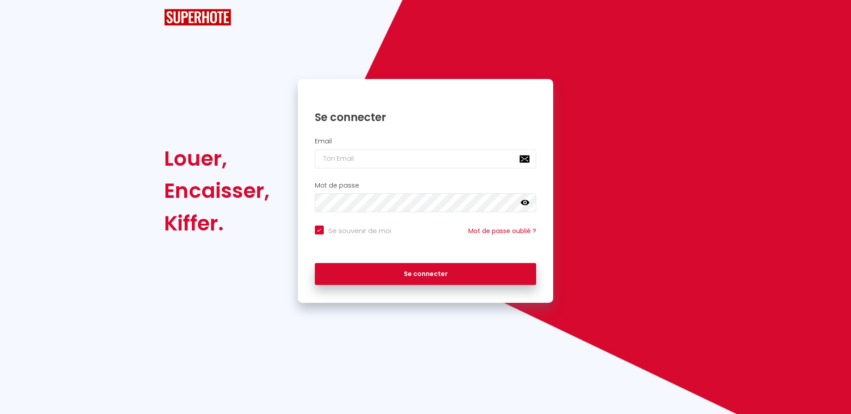
checkbox input "true"
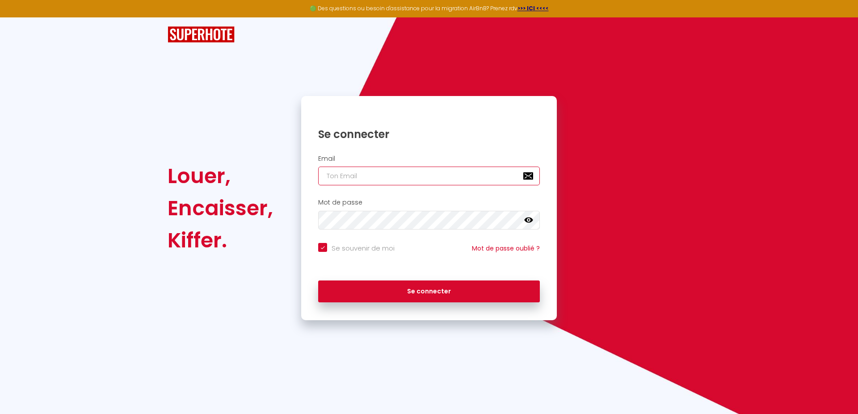
click at [361, 182] on input "email" at bounding box center [429, 176] width 222 height 19
type input "lanuitdemeraude@orange.fr"
checkbox input "true"
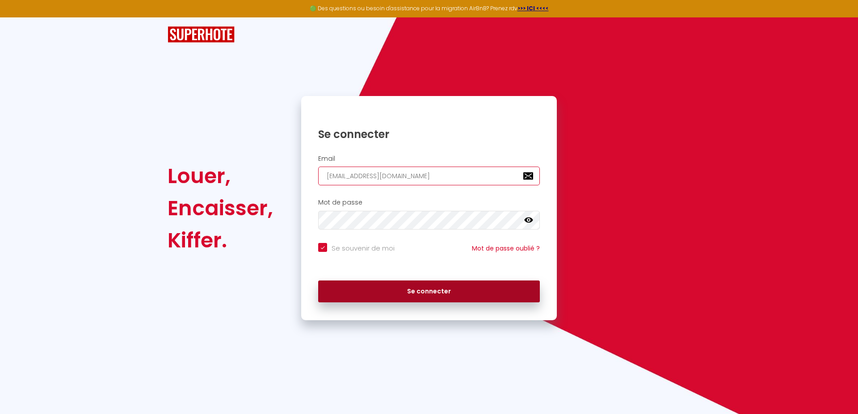
type input "lanuitdemeraude@orange.fr"
click at [382, 293] on button "Se connecter" at bounding box center [429, 292] width 222 height 22
checkbox input "true"
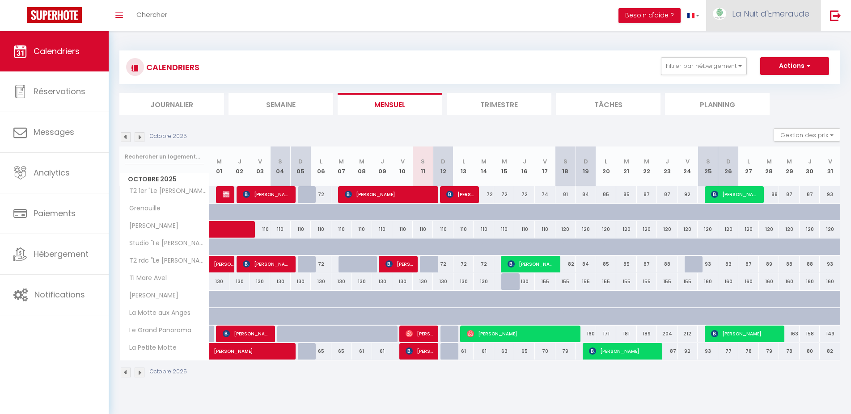
click at [752, 27] on link "La Nuit d'Emeraude" at bounding box center [763, 15] width 114 height 31
click at [768, 60] on link "Équipe" at bounding box center [784, 60] width 66 height 15
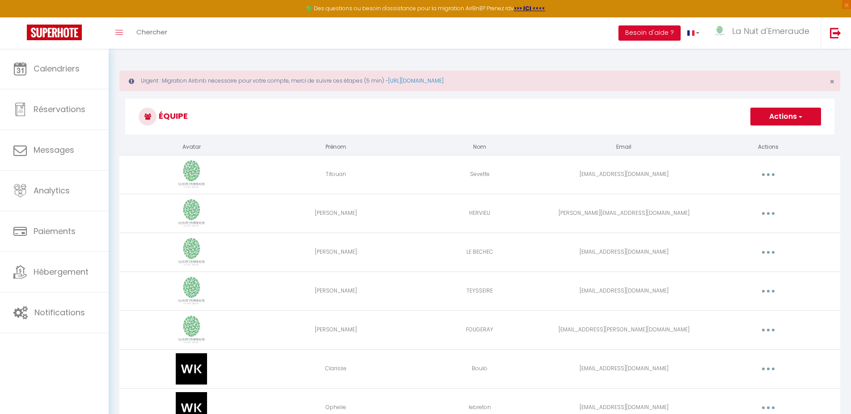
scroll to position [159, 0]
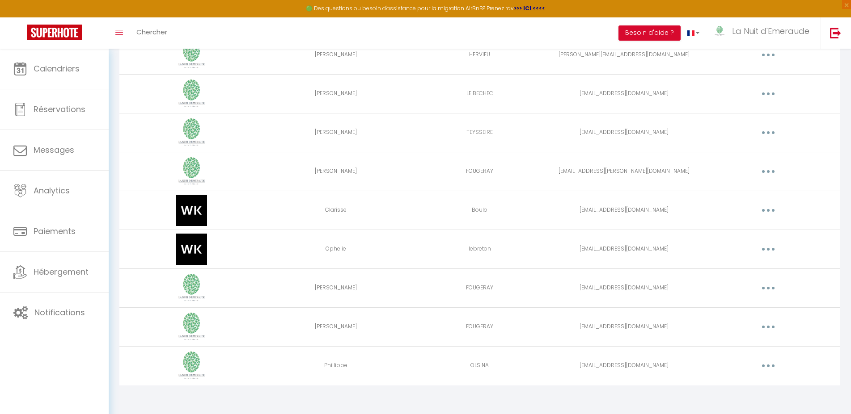
click at [770, 367] on button "button" at bounding box center [767, 366] width 25 height 14
click at [748, 389] on link "Editer" at bounding box center [745, 386] width 66 height 15
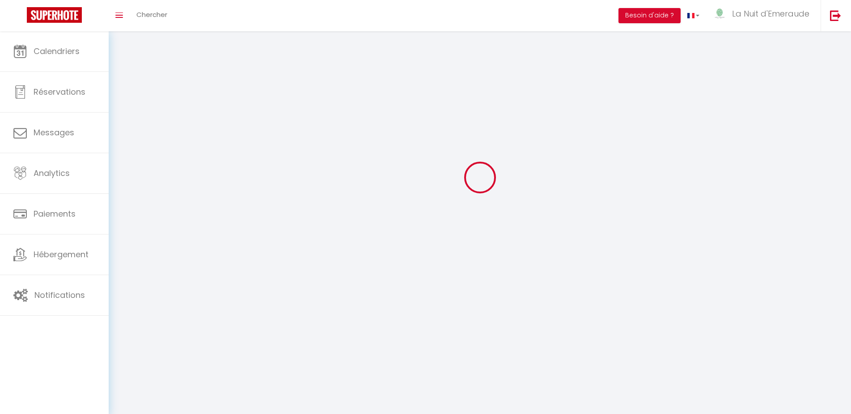
type input "Phillippe"
type input "OLSINA"
type input "[EMAIL_ADDRESS][DOMAIN_NAME]"
type textarea "https://app.superhote.com/#/connect/b6KxD0SsEt"
checkbox input "true"
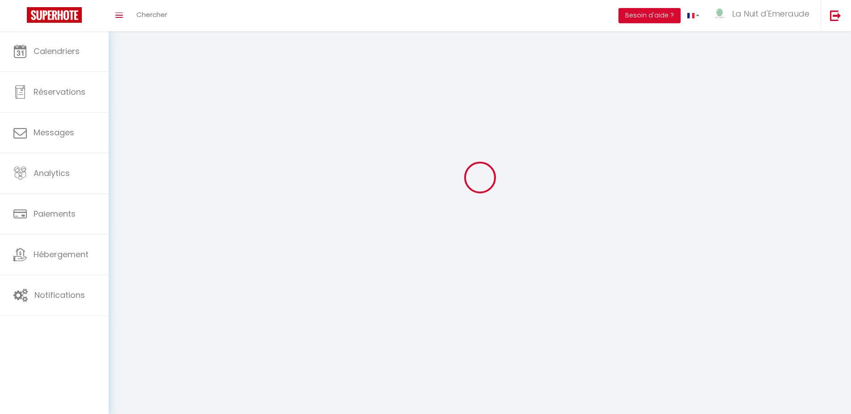
checkbox input "true"
checkbox input "false"
checkbox input "true"
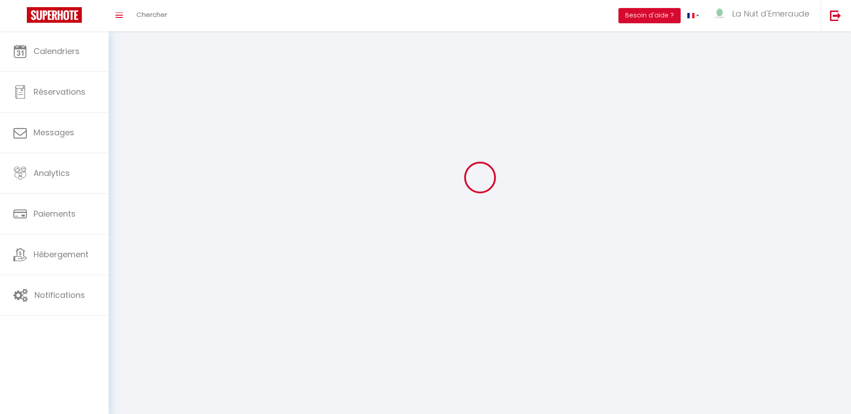
checkbox input "true"
checkbox input "false"
checkbox input "true"
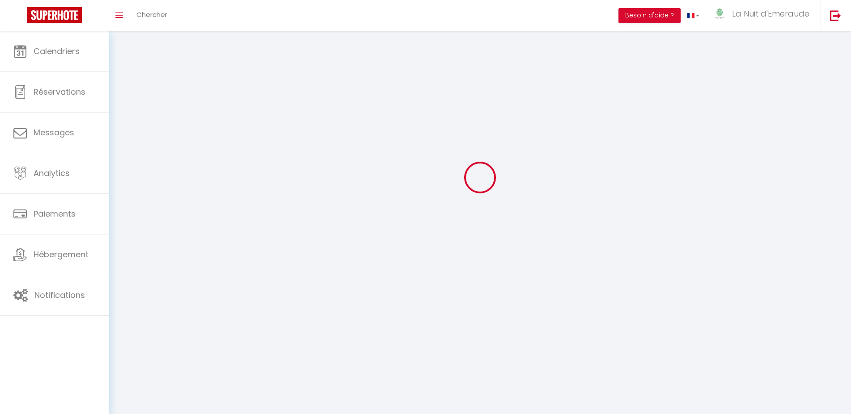
checkbox input "true"
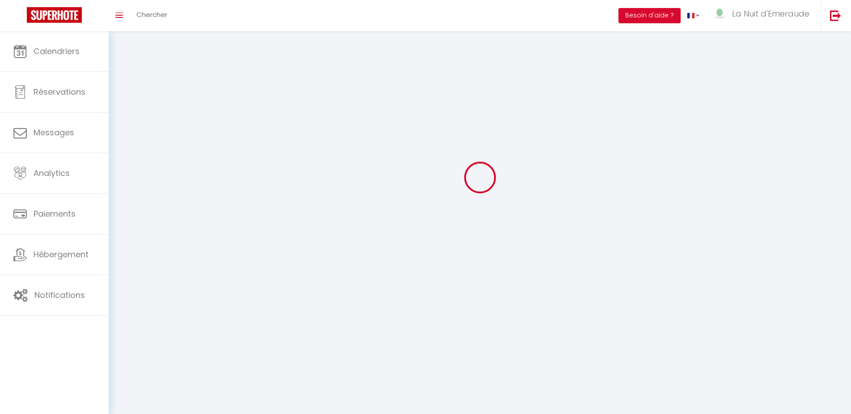
checkbox input "true"
select select
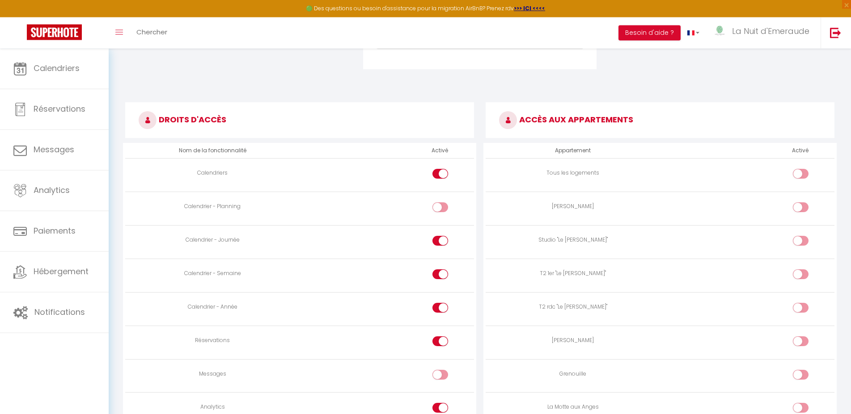
scroll to position [459, 0]
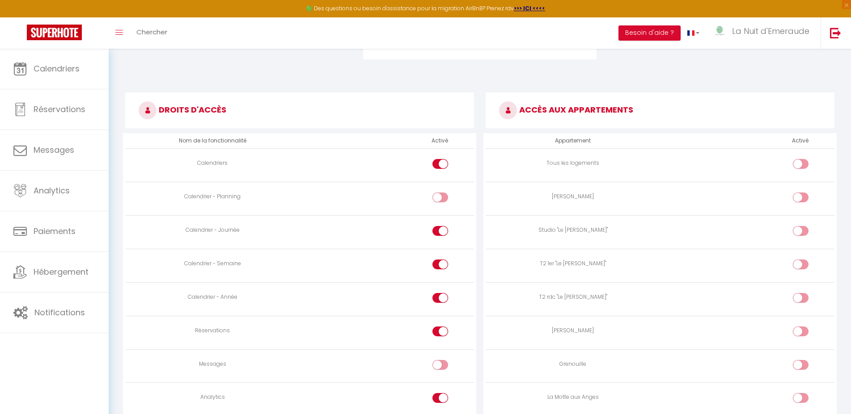
click at [434, 328] on div at bounding box center [440, 332] width 16 height 10
click at [440, 328] on input "checkbox" at bounding box center [448, 333] width 16 height 13
checkbox input "false"
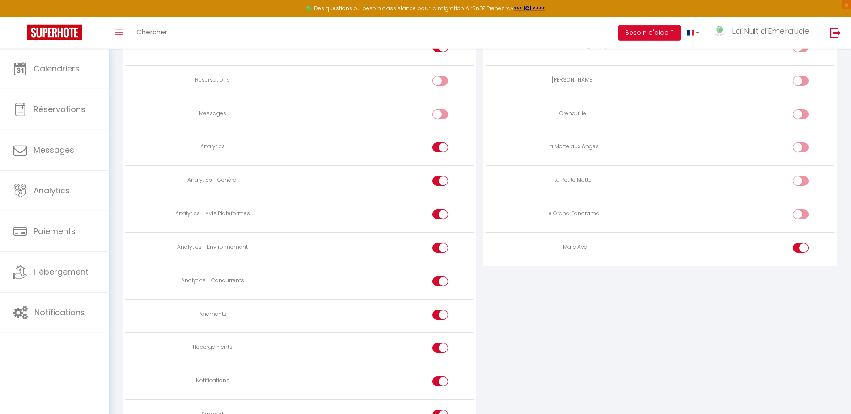
scroll to position [733, 0]
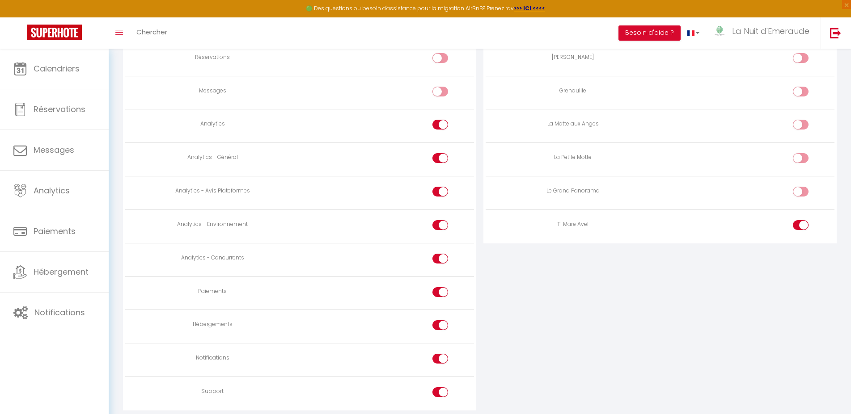
click at [440, 287] on div at bounding box center [440, 292] width 16 height 10
click at [440, 287] on input "checkbox" at bounding box center [448, 293] width 16 height 13
checkbox input "false"
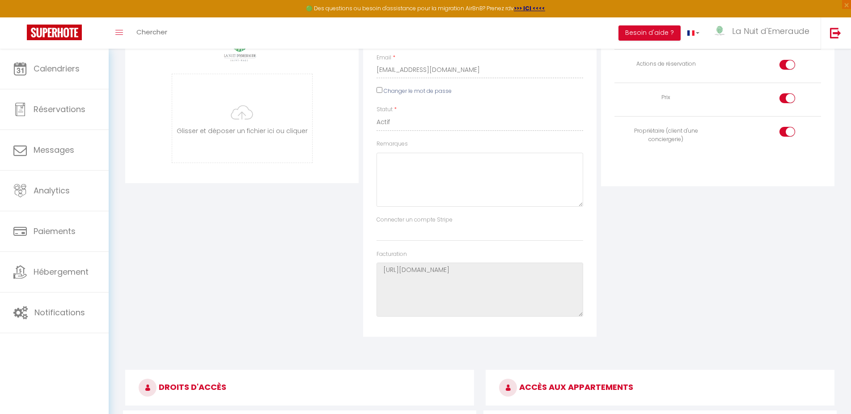
scroll to position [49, 0]
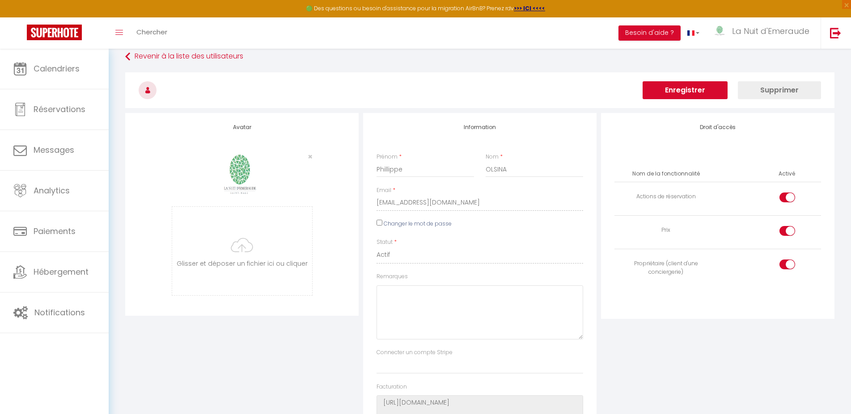
click at [676, 84] on button "Enregistrer" at bounding box center [684, 90] width 85 height 18
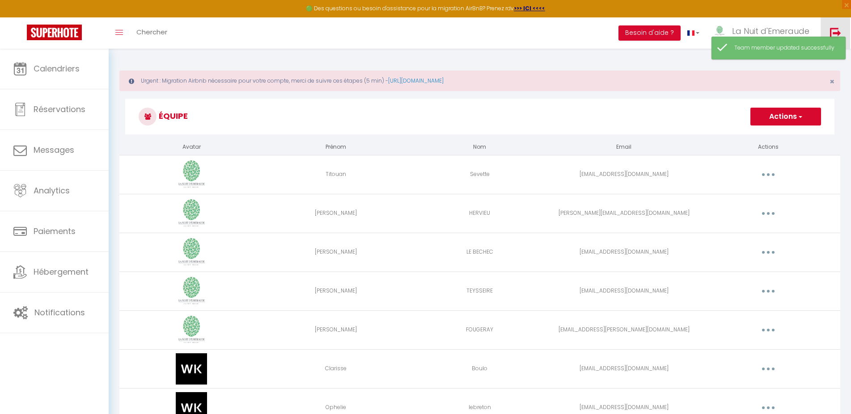
click at [835, 22] on link at bounding box center [835, 32] width 30 height 31
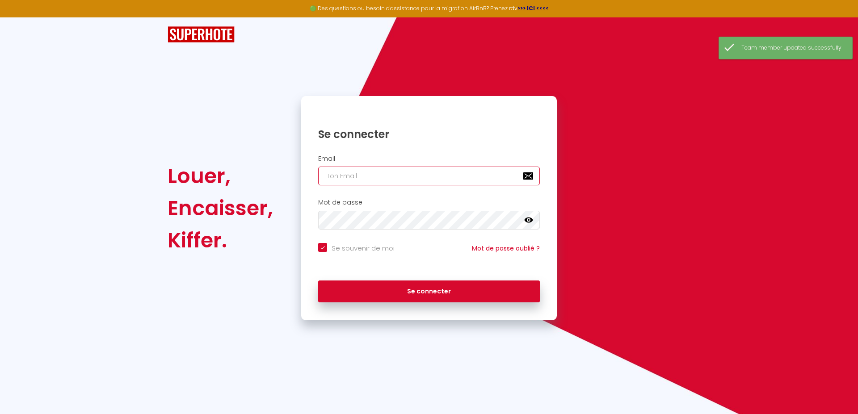
click at [392, 173] on input "email" at bounding box center [429, 176] width 222 height 19
type input "[EMAIL_ADDRESS][DOMAIN_NAME]"
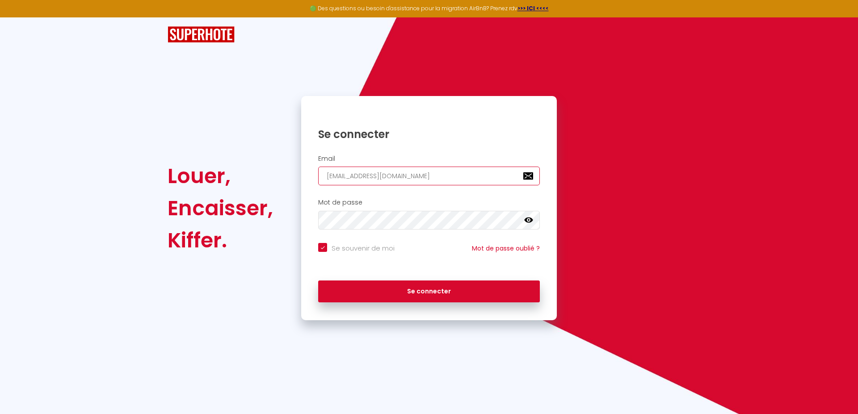
checkbox input "true"
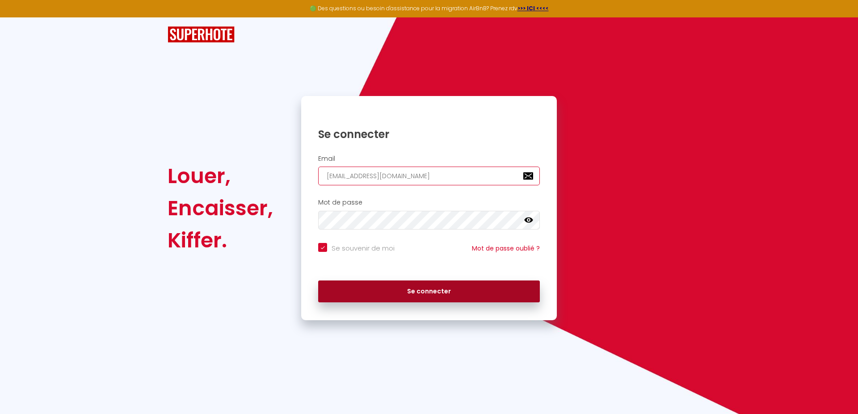
type input "[EMAIL_ADDRESS][DOMAIN_NAME]"
click at [374, 294] on button "Se connecter" at bounding box center [429, 292] width 222 height 22
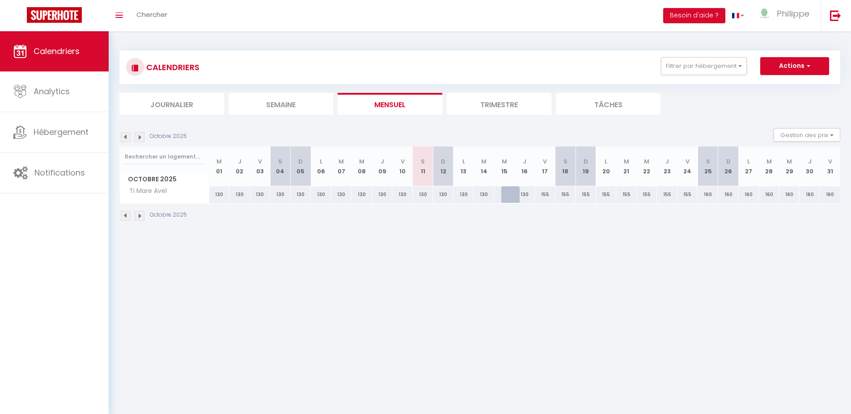
click at [513, 194] on div at bounding box center [511, 194] width 21 height 17
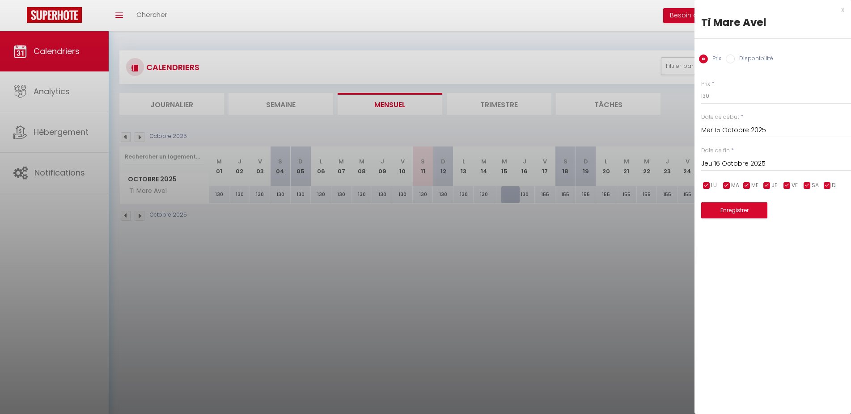
click at [733, 58] on input "Disponibilité" at bounding box center [730, 59] width 9 height 9
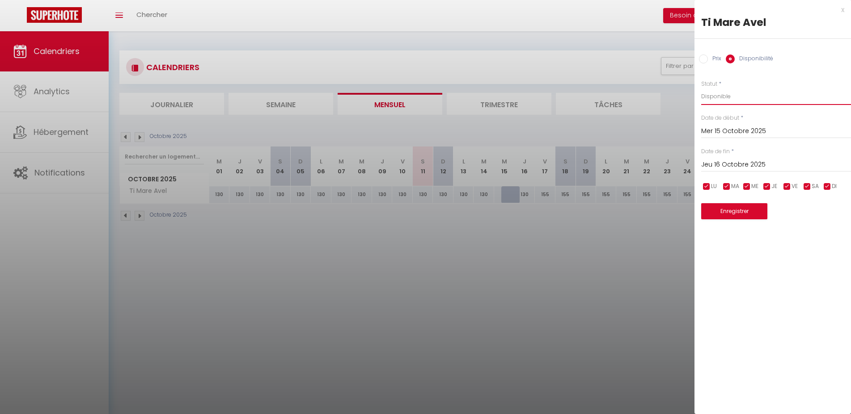
click at [701, 88] on select "Disponible Indisponible" at bounding box center [776, 96] width 150 height 17
click option "Indisponible" at bounding box center [0, 0] width 0 height 0
click at [739, 212] on button "Enregistrer" at bounding box center [734, 211] width 66 height 16
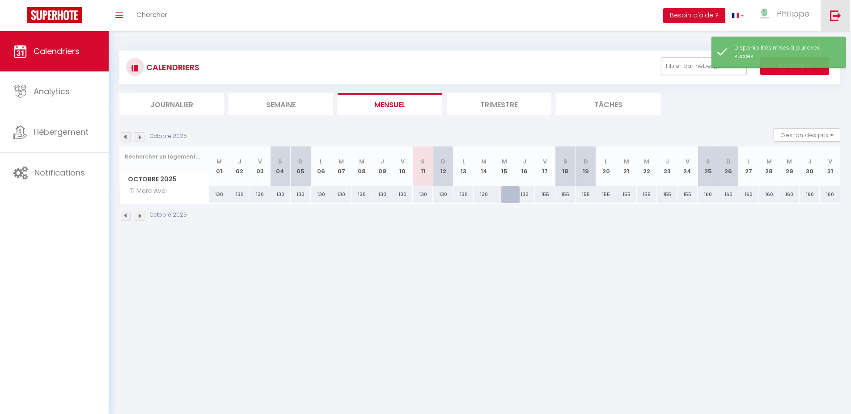
click at [839, 14] on img at bounding box center [835, 15] width 11 height 11
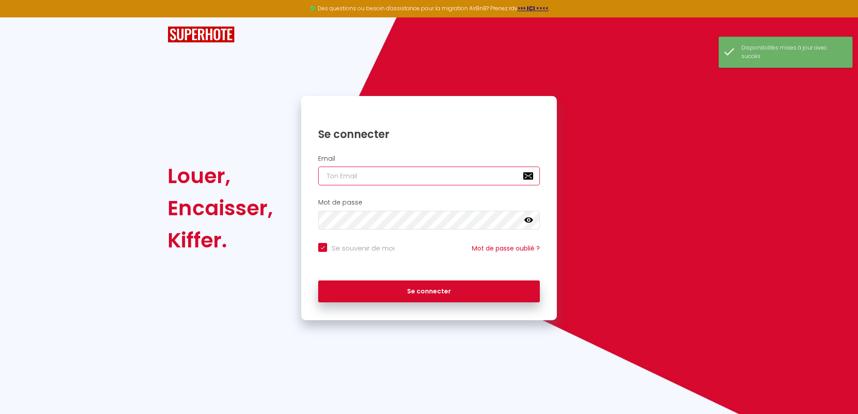
click at [375, 174] on input "email" at bounding box center [429, 176] width 222 height 19
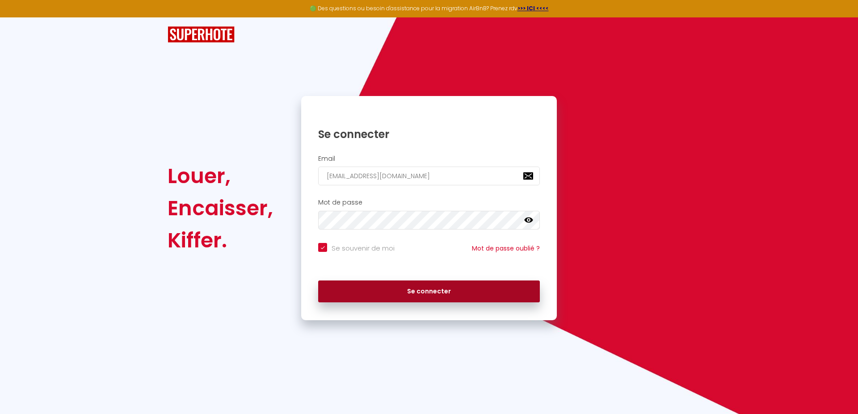
click at [396, 298] on button "Se connecter" at bounding box center [429, 292] width 222 height 22
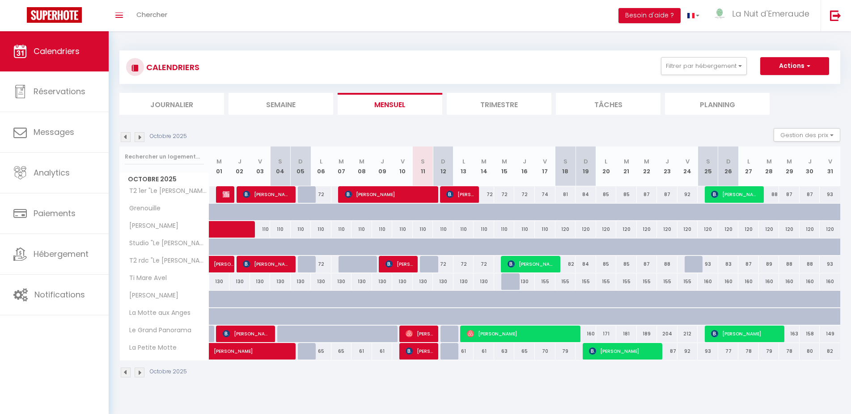
scroll to position [31, 0]
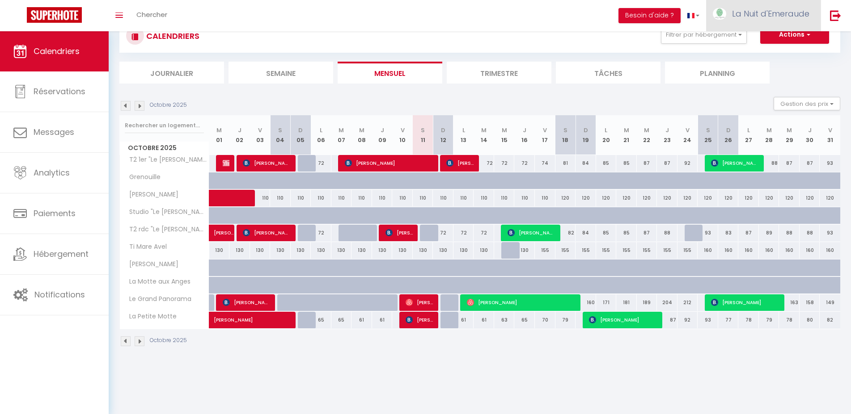
click at [747, 20] on link "La Nuit d'Emeraude" at bounding box center [763, 15] width 114 height 31
click at [773, 59] on link "Équipe" at bounding box center [784, 60] width 66 height 15
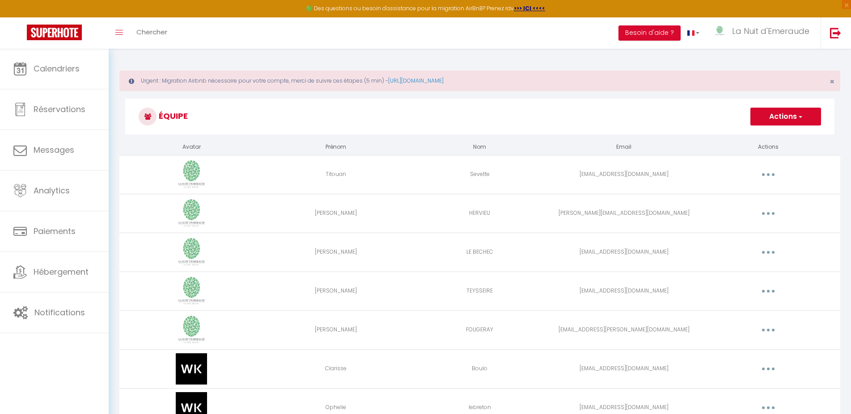
scroll to position [159, 0]
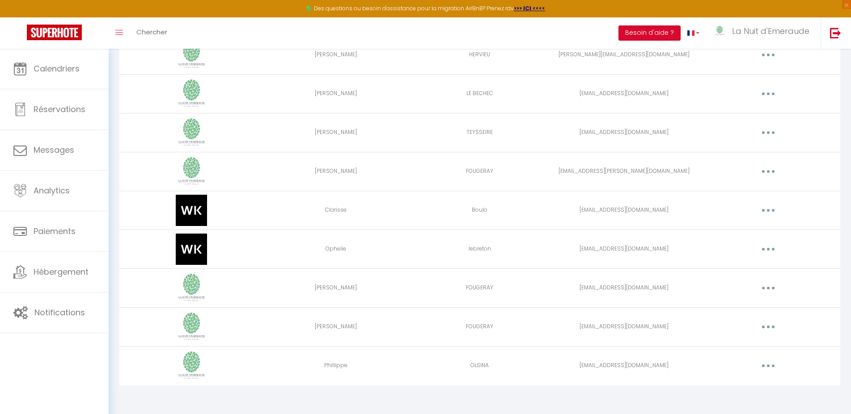
click at [768, 368] on button "button" at bounding box center [767, 366] width 25 height 14
click at [752, 386] on link "Editer" at bounding box center [745, 386] width 66 height 15
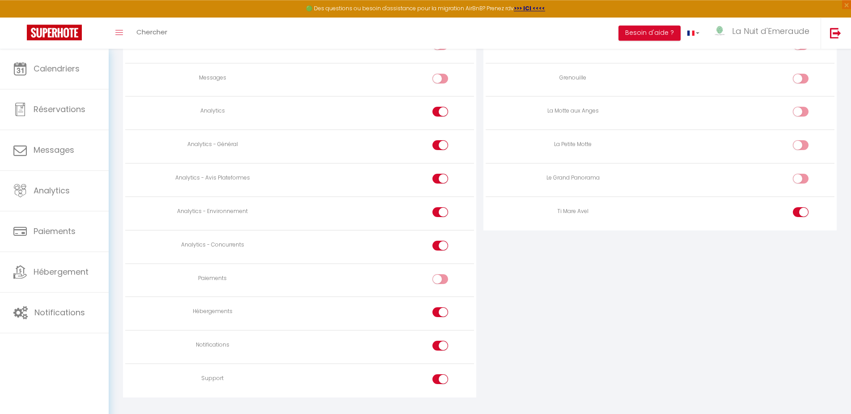
scroll to position [759, 0]
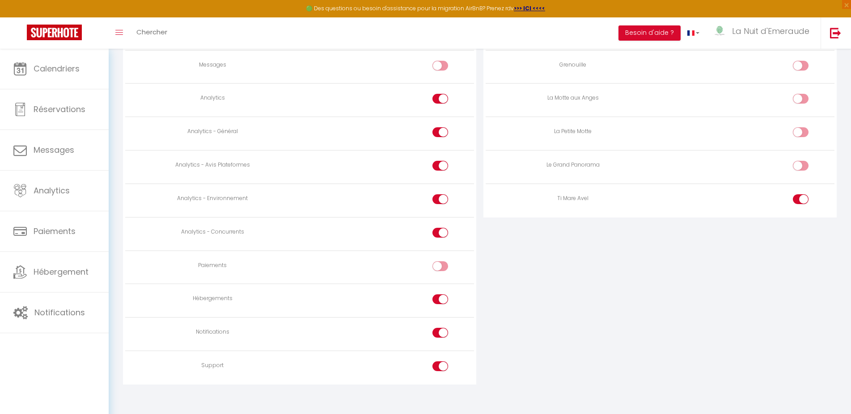
click at [439, 295] on div at bounding box center [440, 300] width 16 height 10
click at [440, 295] on input "checkbox" at bounding box center [448, 301] width 16 height 13
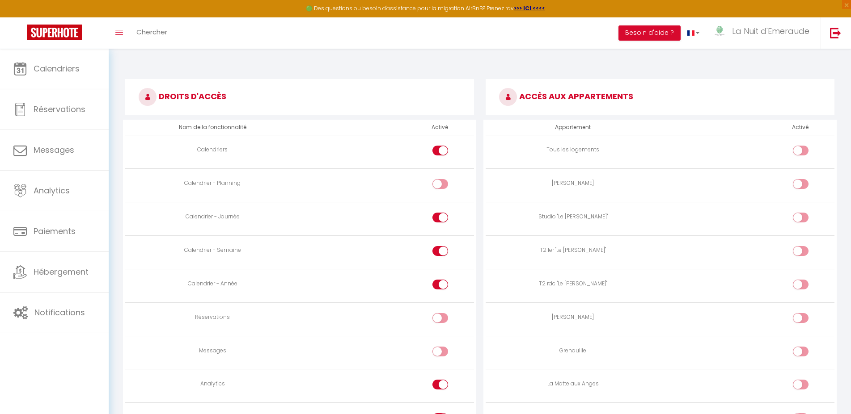
scroll to position [394, 0]
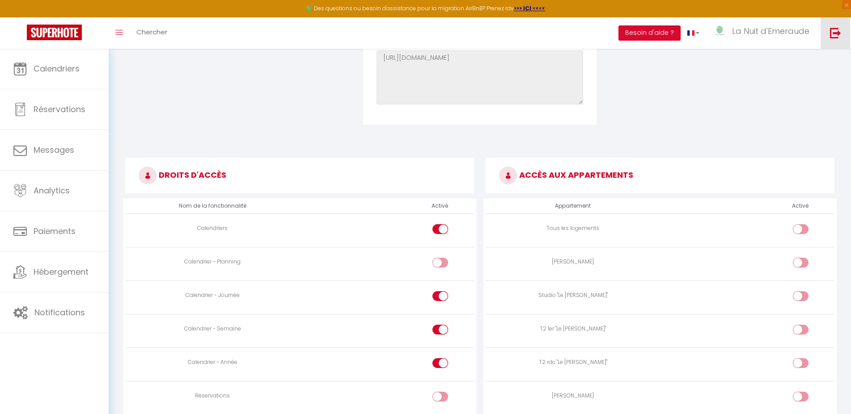
click at [843, 31] on link at bounding box center [835, 32] width 30 height 31
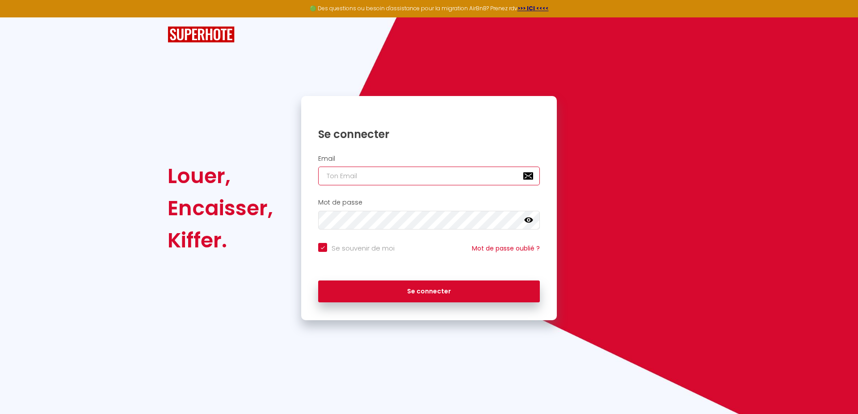
click at [333, 173] on input "email" at bounding box center [429, 176] width 222 height 19
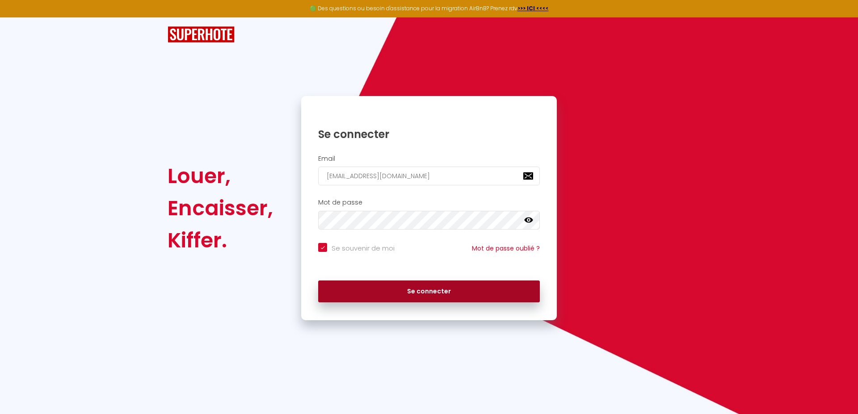
click at [385, 291] on button "Se connecter" at bounding box center [429, 292] width 222 height 22
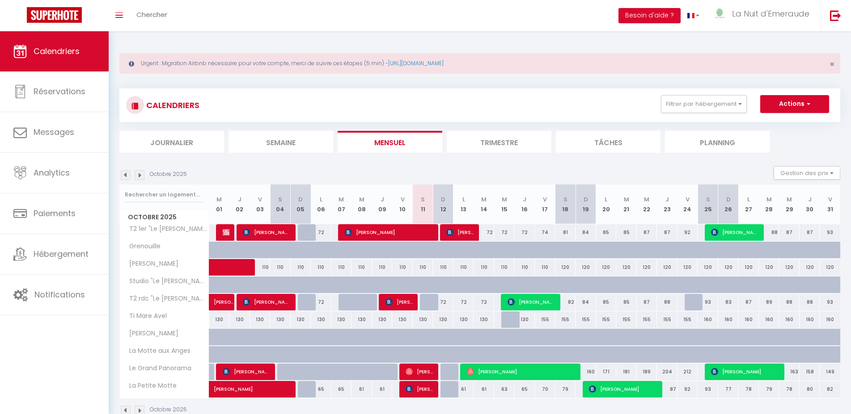
scroll to position [31, 0]
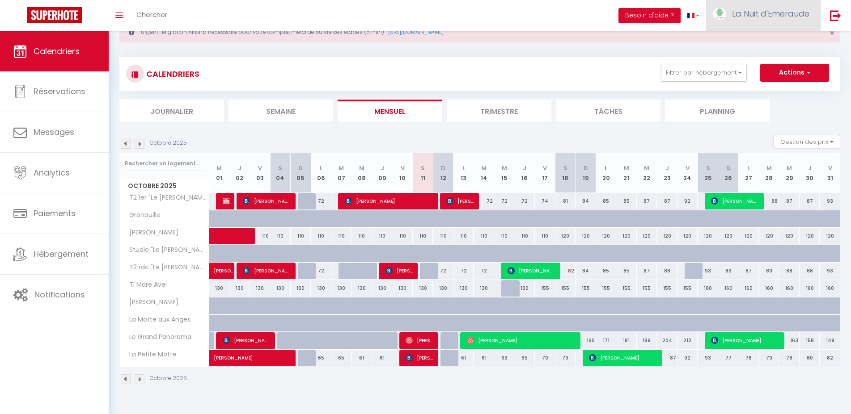
click at [779, 13] on span "La Nuit d'Emeraude" at bounding box center [770, 13] width 77 height 11
click at [781, 60] on link "Équipe" at bounding box center [784, 60] width 66 height 15
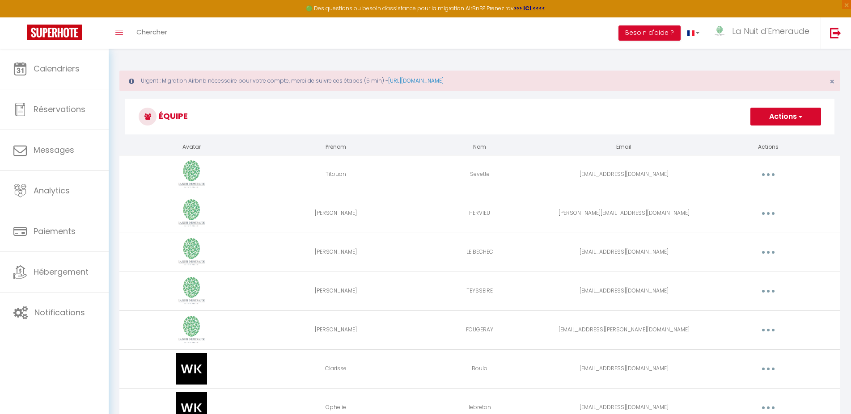
scroll to position [159, 0]
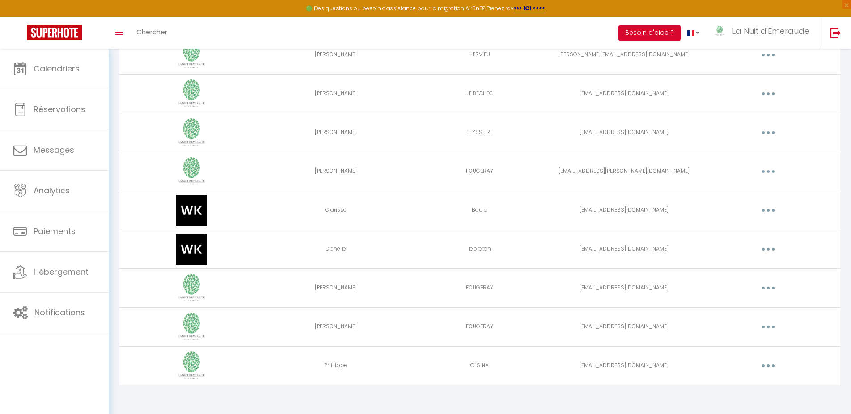
click at [763, 362] on button "button" at bounding box center [767, 366] width 25 height 14
click at [726, 392] on link "Editer" at bounding box center [745, 386] width 66 height 15
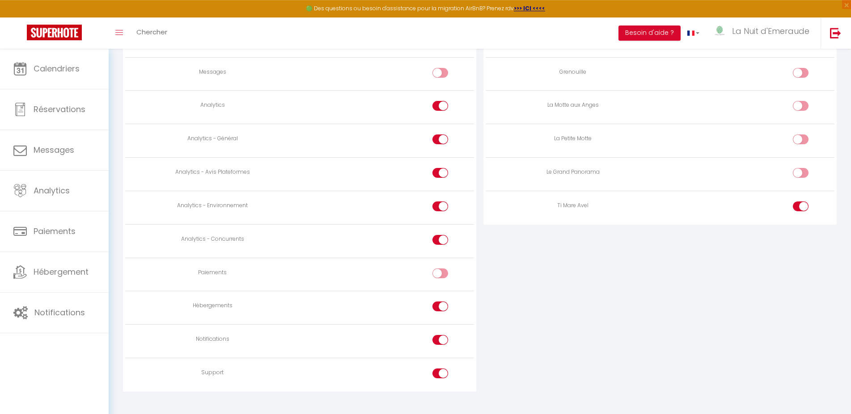
scroll to position [759, 0]
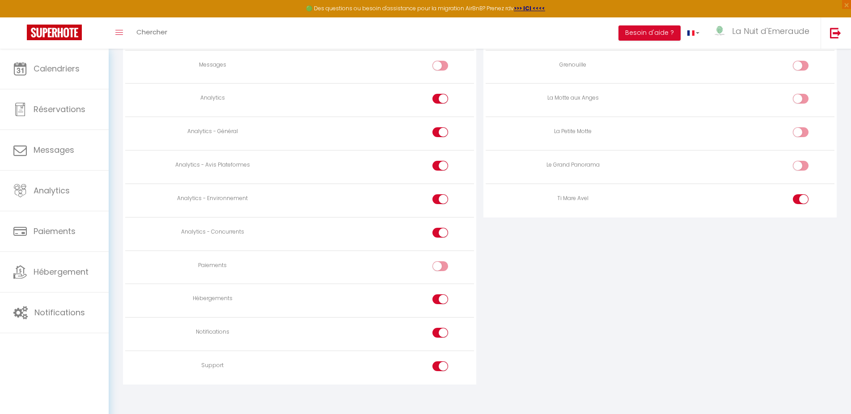
click at [439, 295] on div at bounding box center [440, 300] width 16 height 10
click at [440, 295] on input "checkbox" at bounding box center [448, 301] width 16 height 13
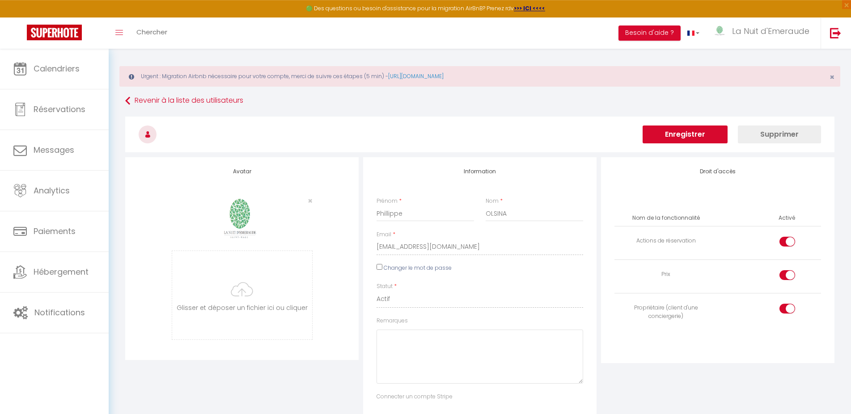
scroll to position [0, 0]
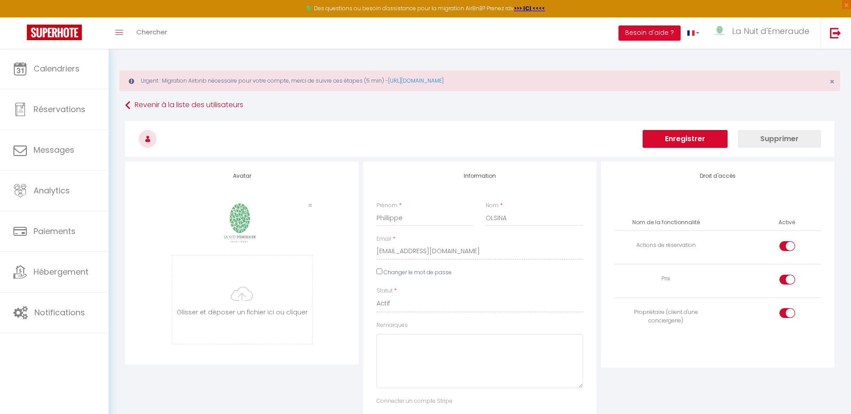
click at [696, 138] on button "Enregistrer" at bounding box center [684, 139] width 85 height 18
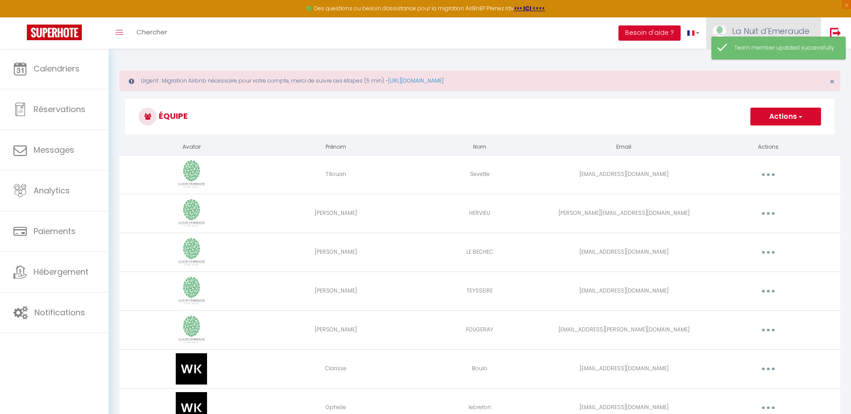
click at [819, 31] on link "La Nuit d'Emeraude" at bounding box center [763, 32] width 114 height 31
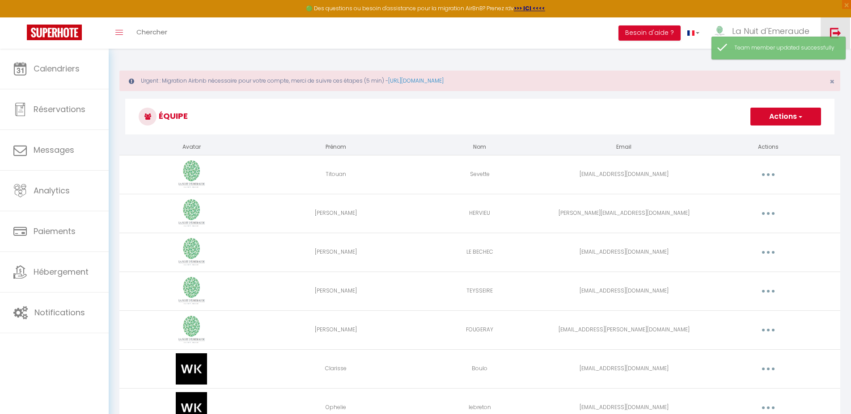
click at [834, 21] on link at bounding box center [835, 32] width 30 height 31
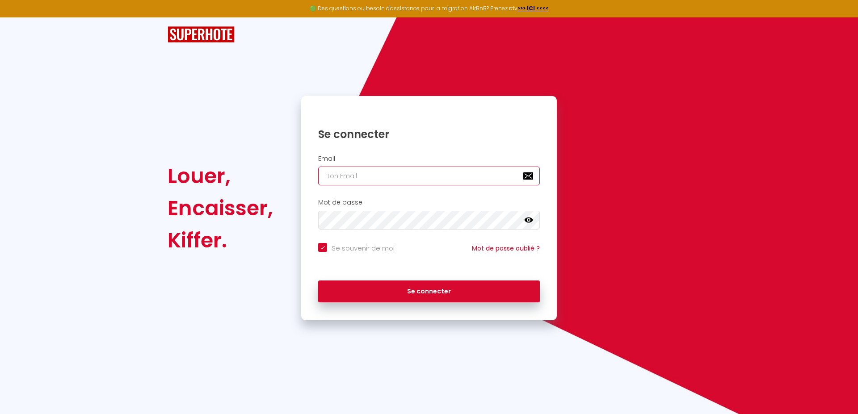
click at [388, 169] on input "email" at bounding box center [429, 176] width 222 height 19
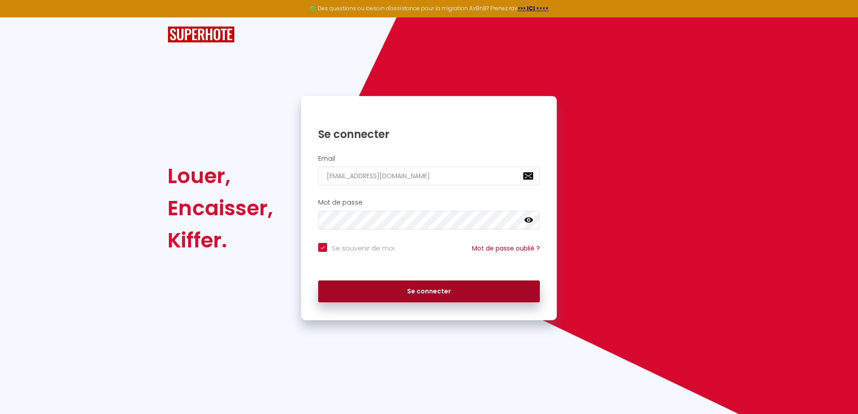
click at [447, 299] on button "Se connecter" at bounding box center [429, 292] width 222 height 22
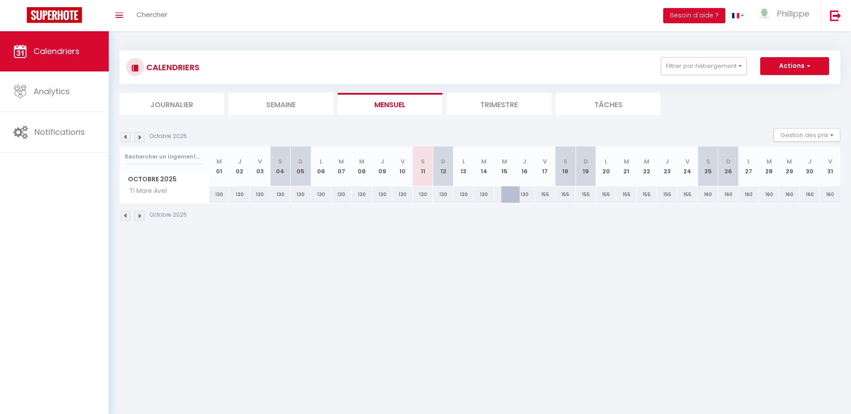
click at [504, 190] on div at bounding box center [511, 194] width 21 height 17
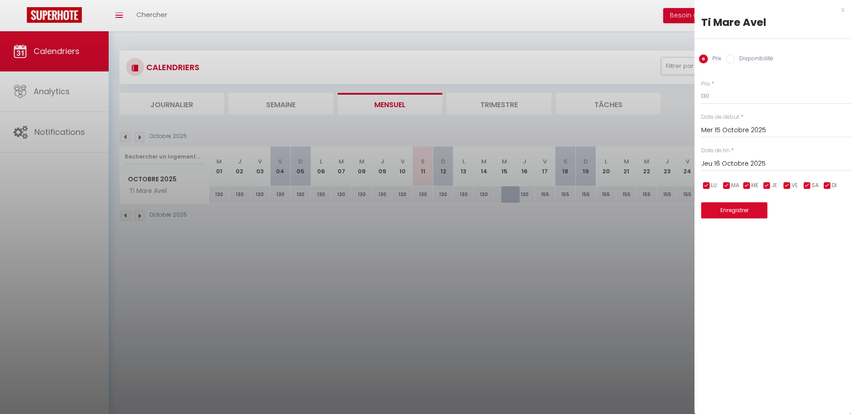
click at [728, 61] on input "Disponibilité" at bounding box center [730, 59] width 9 height 9
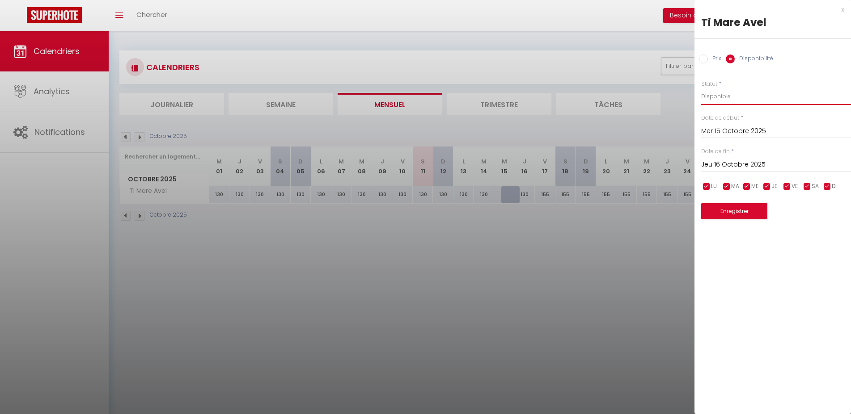
click at [701, 88] on select "Disponible Indisponible" at bounding box center [776, 96] width 150 height 17
click option "Indisponible" at bounding box center [0, 0] width 0 height 0
click option "Disponible" at bounding box center [0, 0] width 0 height 0
click at [743, 203] on div "Enregistrer" at bounding box center [776, 205] width 150 height 27
click at [737, 213] on button "Enregistrer" at bounding box center [734, 211] width 66 height 16
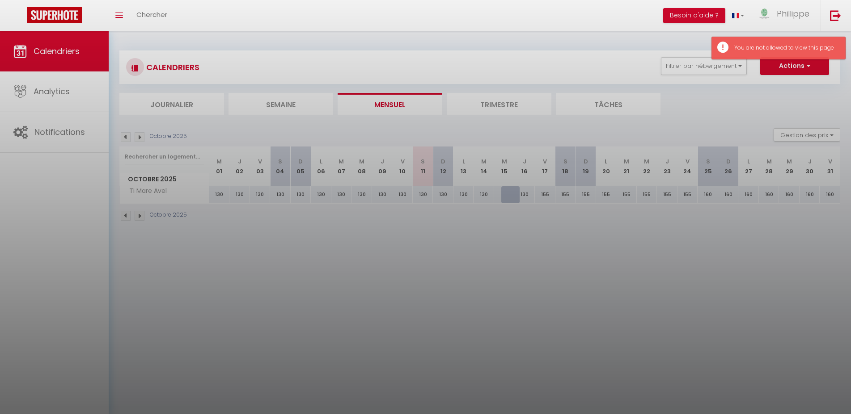
click at [609, 380] on div at bounding box center [425, 207] width 851 height 414
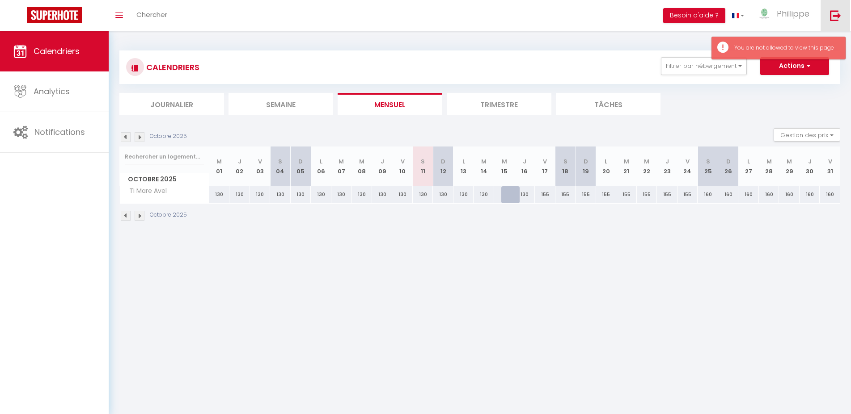
click at [832, 12] on img at bounding box center [835, 15] width 11 height 11
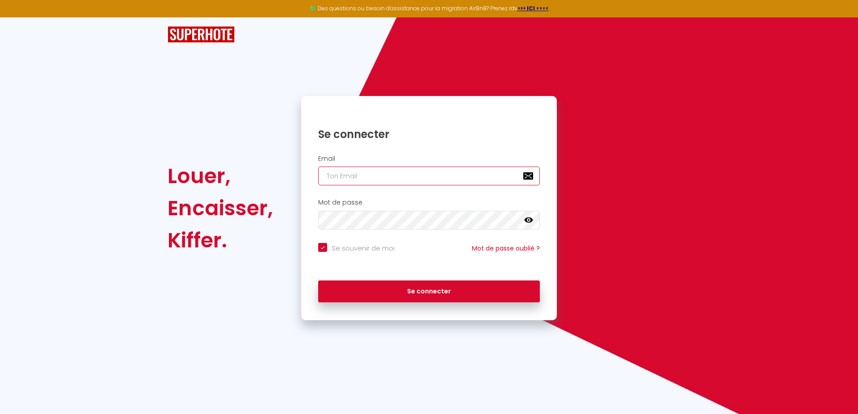
click at [384, 181] on input "email" at bounding box center [429, 176] width 222 height 19
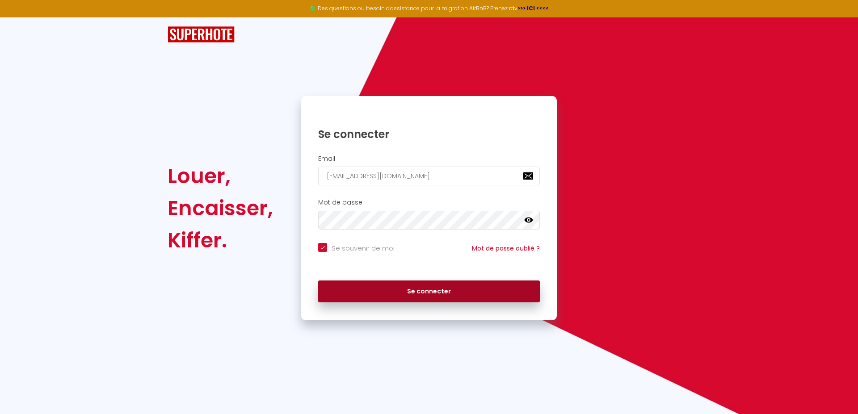
click at [406, 281] on button "Se connecter" at bounding box center [429, 292] width 222 height 22
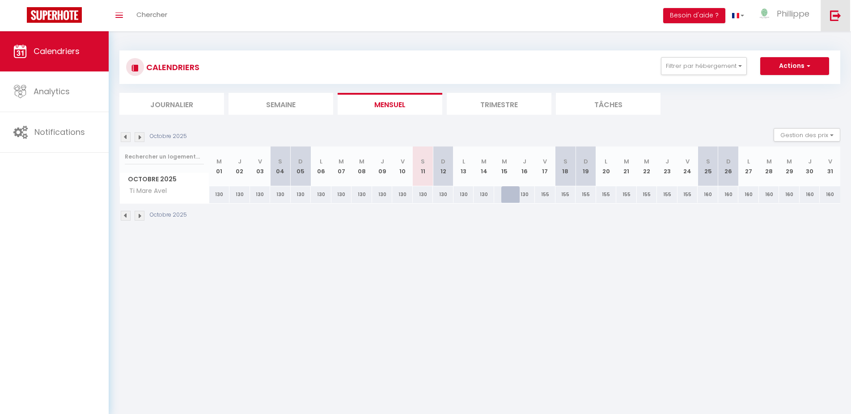
click at [835, 21] on link at bounding box center [835, 15] width 30 height 31
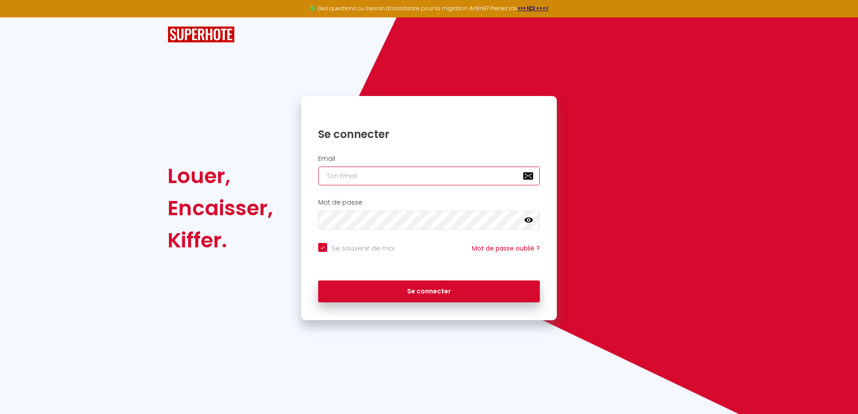
click at [349, 175] on input "email" at bounding box center [429, 176] width 222 height 19
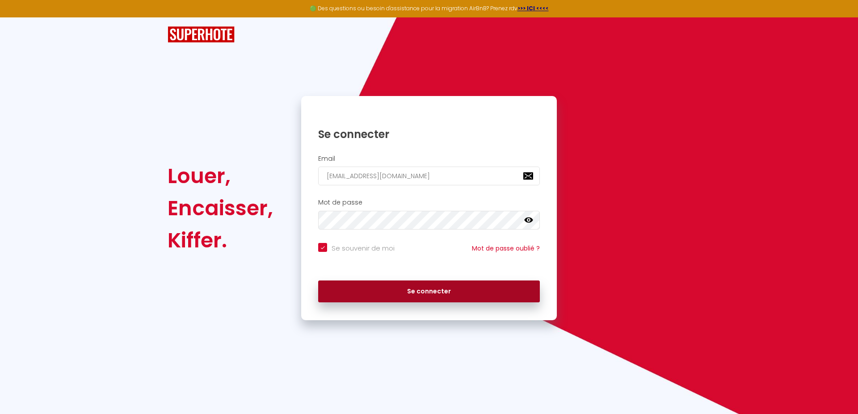
click at [390, 281] on button "Se connecter" at bounding box center [429, 292] width 222 height 22
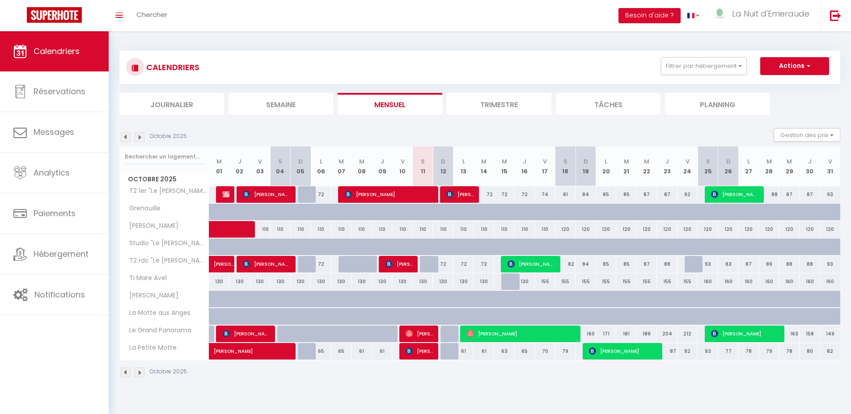
scroll to position [31, 0]
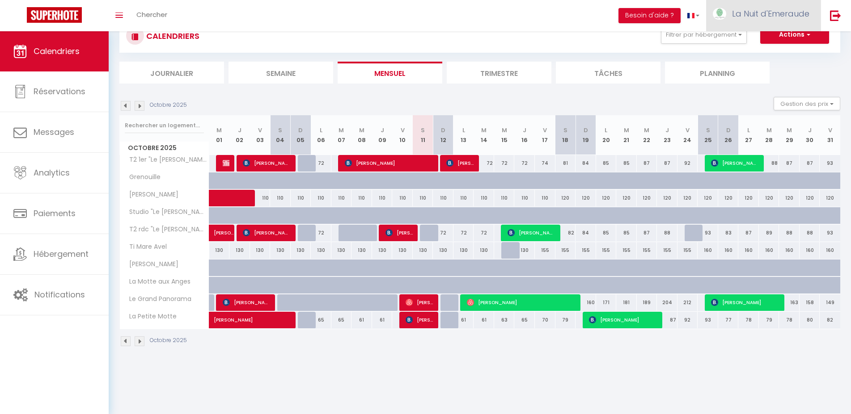
click at [760, 8] on link "La Nuit d'Emeraude" at bounding box center [763, 15] width 114 height 31
click at [779, 59] on link "Équipe" at bounding box center [784, 60] width 66 height 15
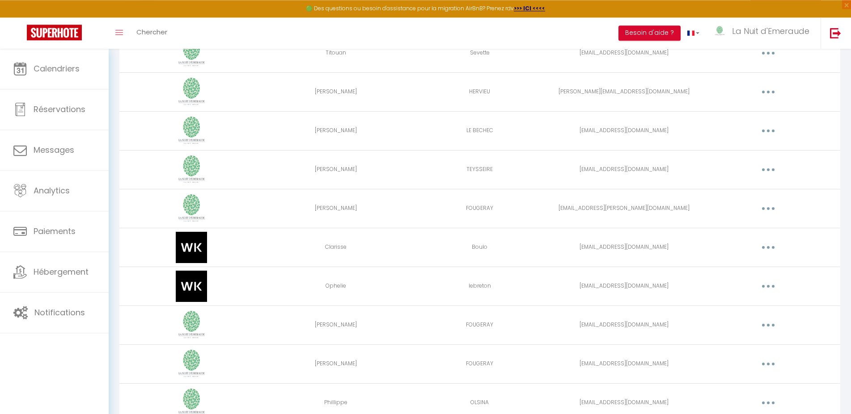
scroll to position [159, 0]
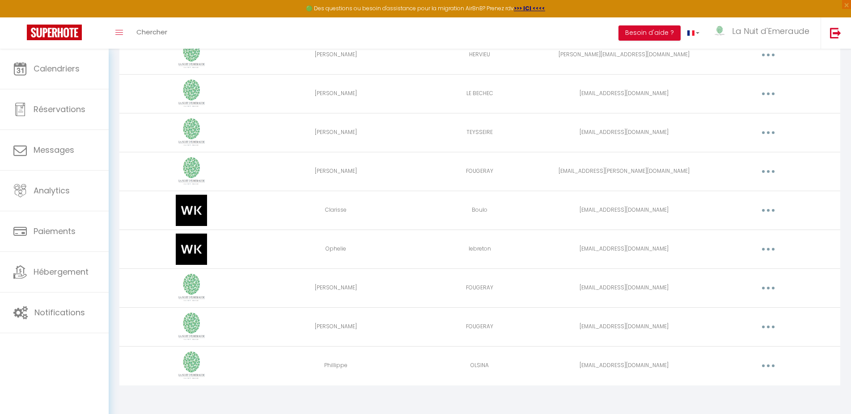
click at [765, 367] on button "button" at bounding box center [767, 366] width 25 height 14
click at [741, 389] on link "Editer" at bounding box center [745, 386] width 66 height 15
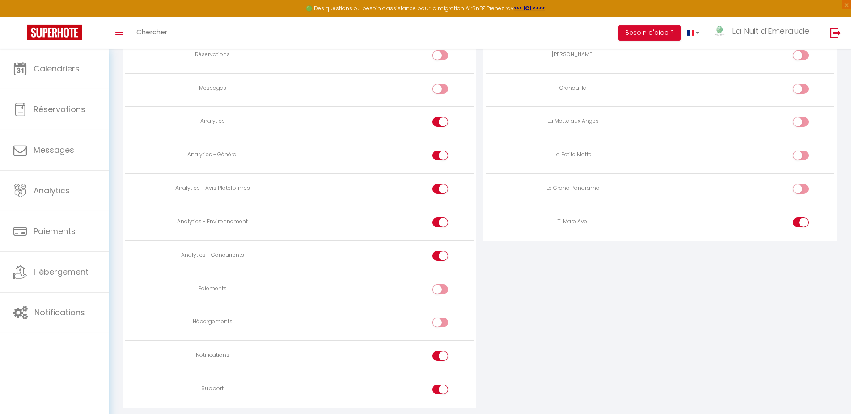
scroll to position [759, 0]
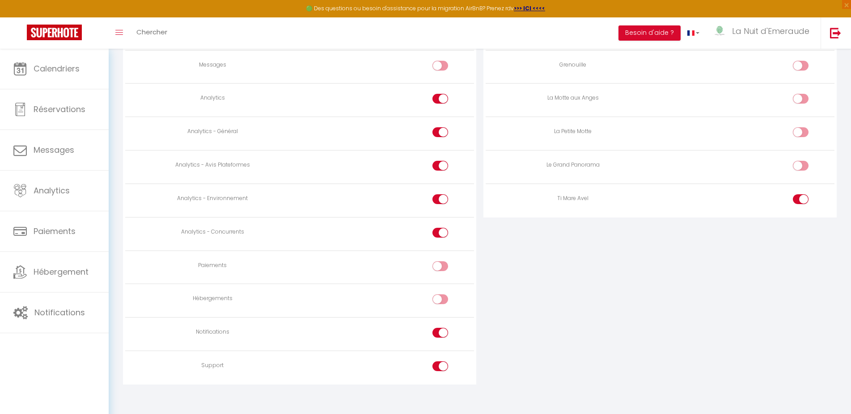
click at [439, 295] on div at bounding box center [440, 300] width 16 height 10
click at [440, 295] on input "checkbox" at bounding box center [448, 301] width 16 height 13
click at [429, 333] on td at bounding box center [386, 335] width 174 height 34
click at [439, 328] on div at bounding box center [440, 333] width 16 height 10
click at [440, 328] on input "checkbox" at bounding box center [448, 334] width 16 height 13
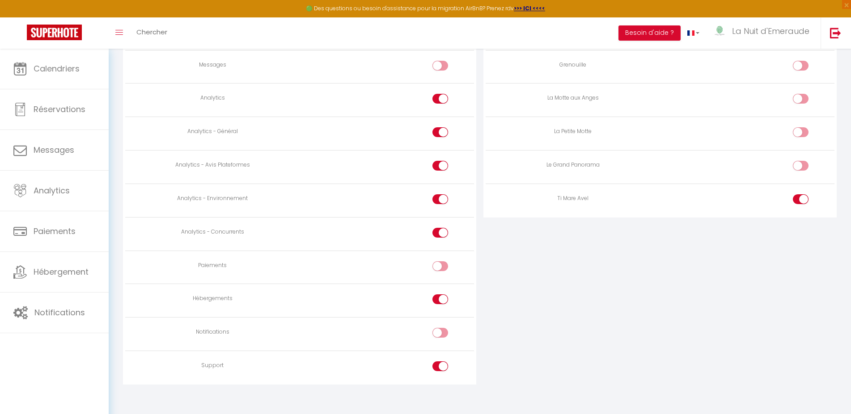
click at [434, 362] on label at bounding box center [440, 368] width 16 height 13
click at [440, 362] on input "checkbox" at bounding box center [448, 368] width 16 height 13
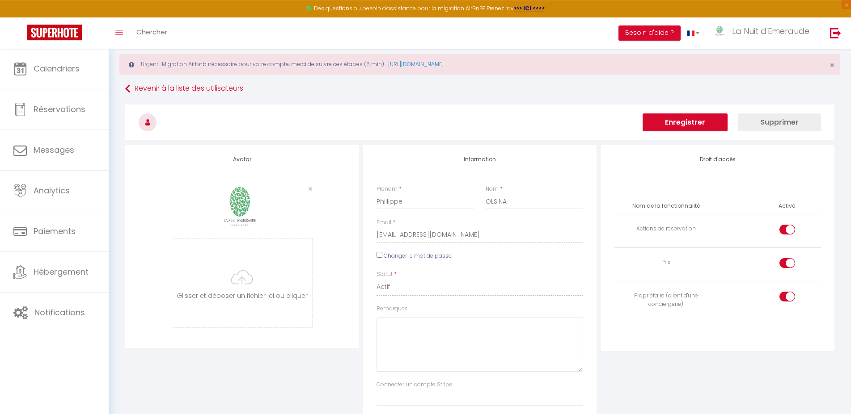
scroll to position [0, 0]
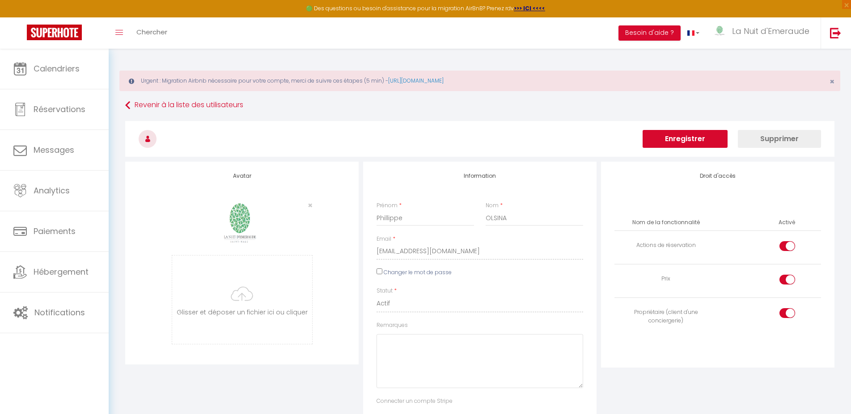
click at [699, 140] on button "Enregistrer" at bounding box center [684, 139] width 85 height 18
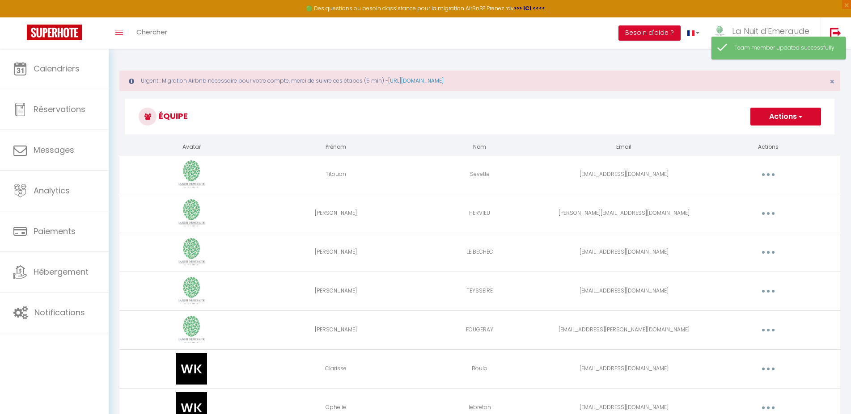
click at [850, 22] on div "Toggle menubar Chercher BUTTON Besoin d'aide ? La Nuit d'Emeraude Paramètres Éq…" at bounding box center [454, 32] width 793 height 31
click at [831, 34] on img at bounding box center [835, 32] width 11 height 11
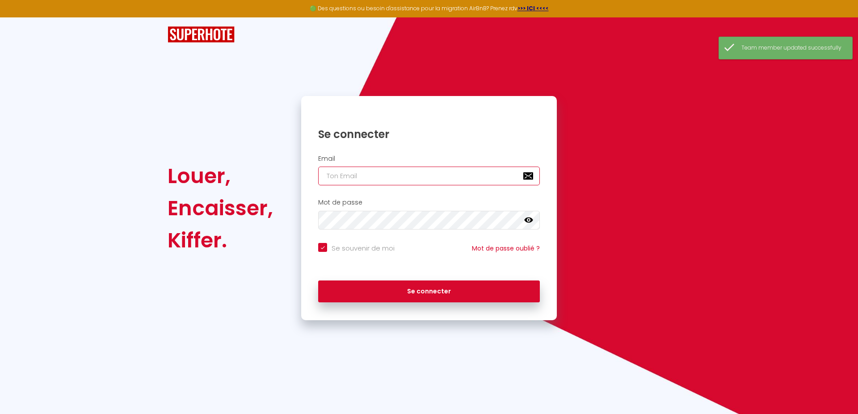
click at [386, 178] on input "email" at bounding box center [429, 176] width 222 height 19
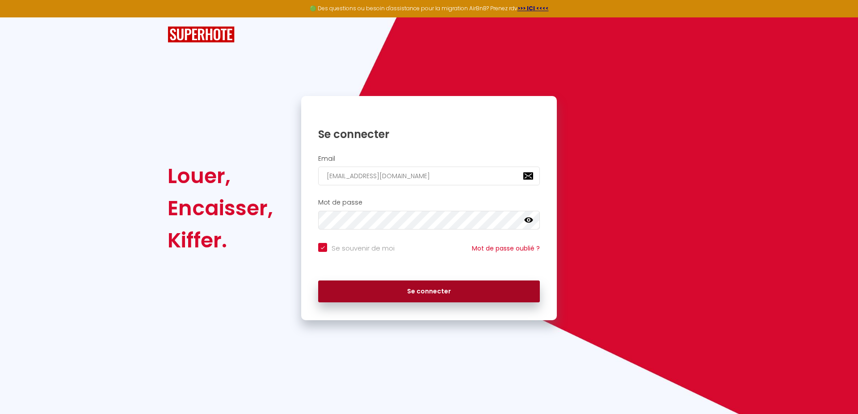
click at [358, 287] on button "Se connecter" at bounding box center [429, 292] width 222 height 22
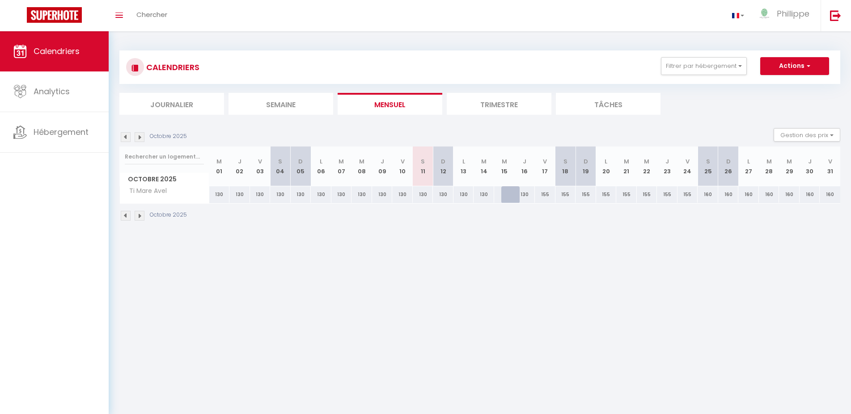
click at [505, 194] on div at bounding box center [511, 194] width 21 height 17
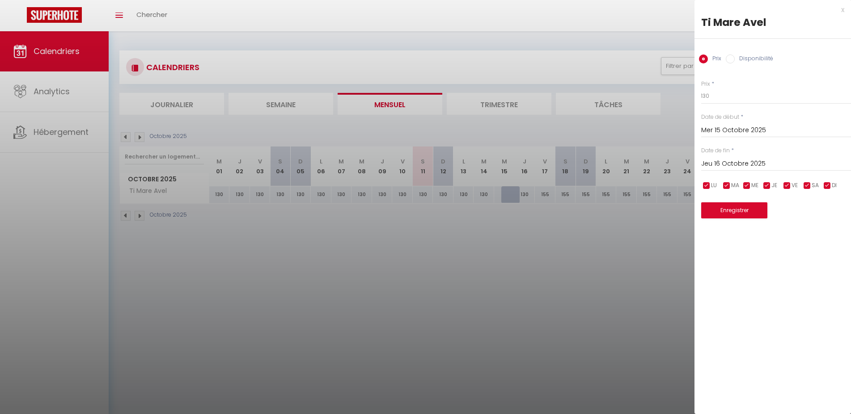
click at [735, 62] on label "Disponibilité" at bounding box center [753, 60] width 38 height 10
click at [734, 62] on input "Disponibilité" at bounding box center [730, 59] width 9 height 9
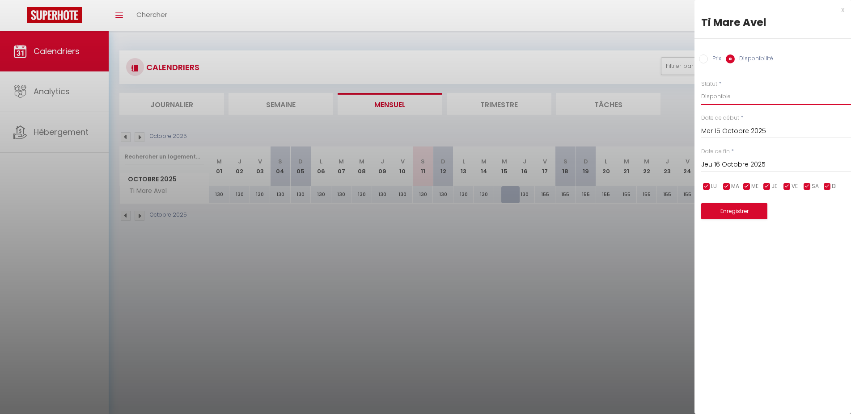
click at [701, 88] on select "Disponible Indisponible" at bounding box center [776, 96] width 150 height 17
click option "Disponible" at bounding box center [0, 0] width 0 height 0
click at [729, 211] on button "Enregistrer" at bounding box center [734, 211] width 66 height 16
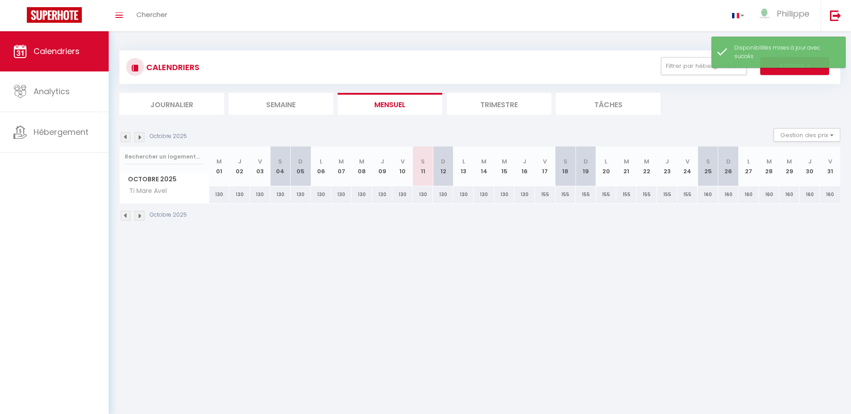
click at [496, 258] on body "🟢 Des questions ou besoin d'assistance pour la migration AirBnB? Prenez rdv >>>…" at bounding box center [425, 238] width 851 height 414
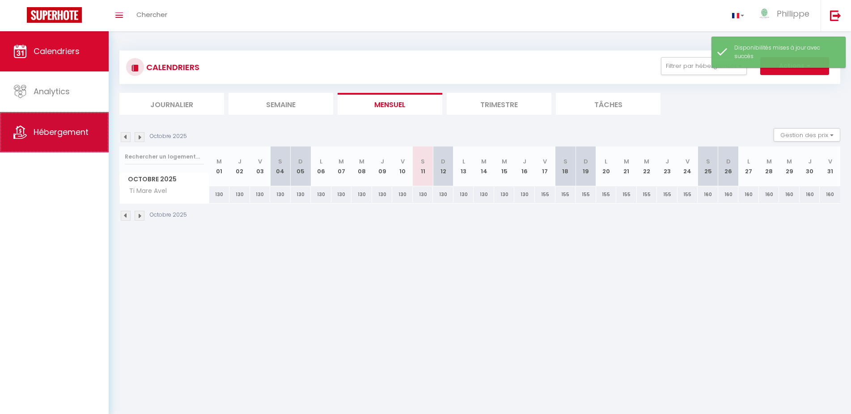
click at [54, 132] on span "Hébergement" at bounding box center [61, 132] width 55 height 11
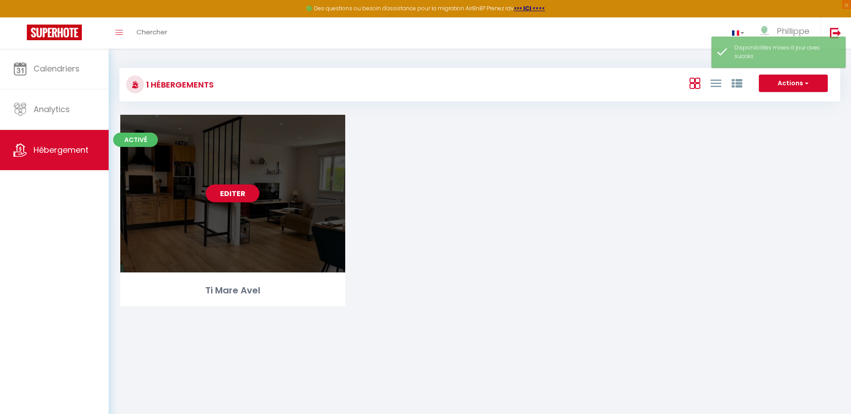
click at [258, 154] on div "Editer" at bounding box center [232, 194] width 225 height 158
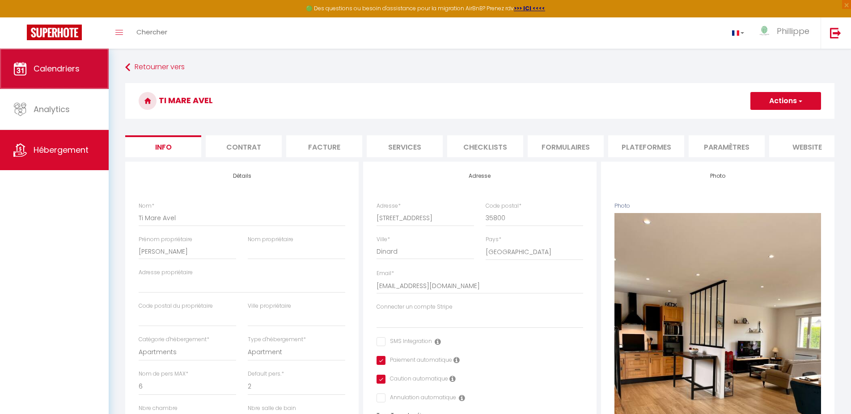
click at [75, 80] on link "Calendriers" at bounding box center [54, 69] width 109 height 40
